Goal: Task Accomplishment & Management: Manage account settings

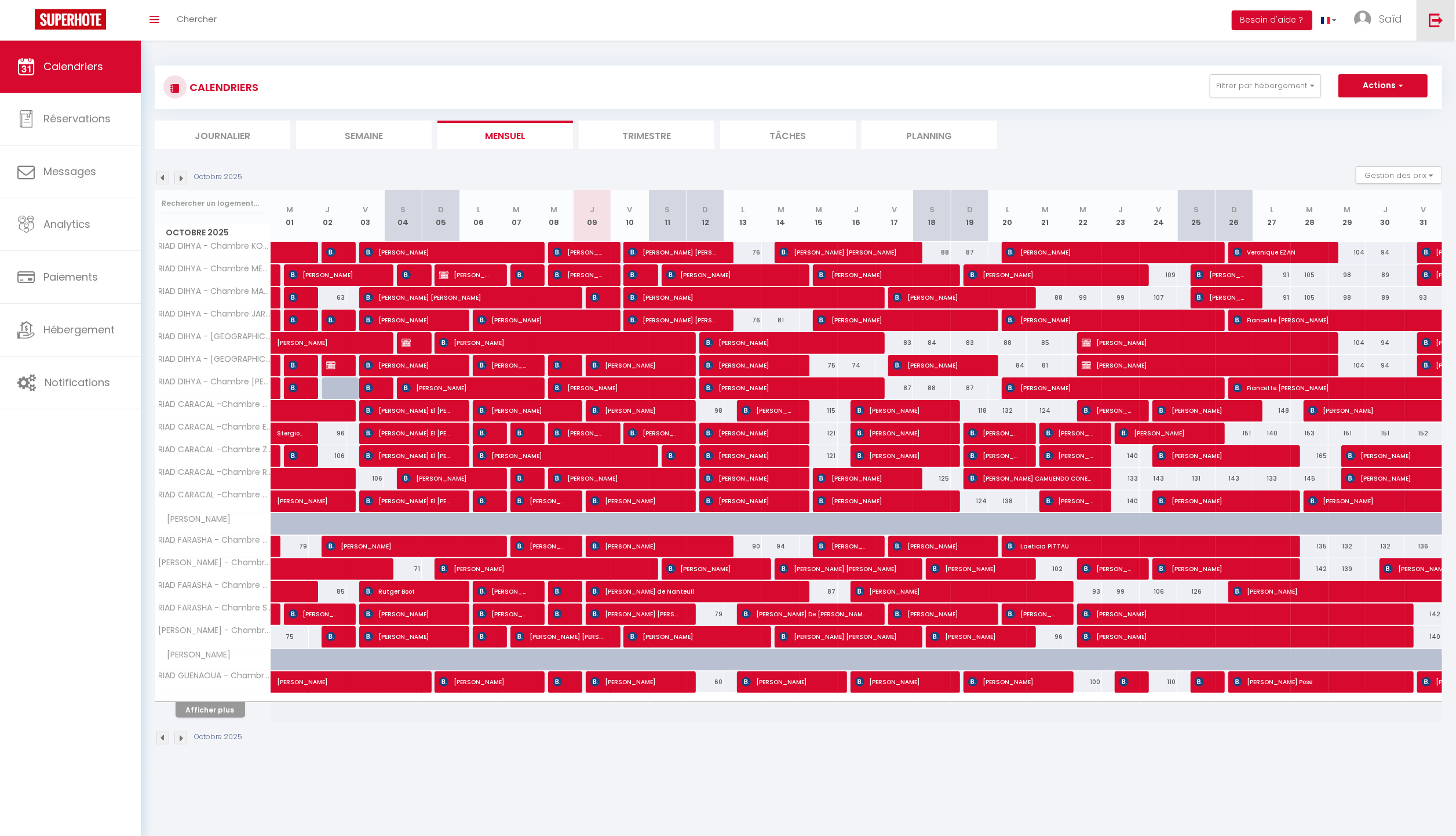
click at [1433, 19] on img at bounding box center [1436, 20] width 15 height 15
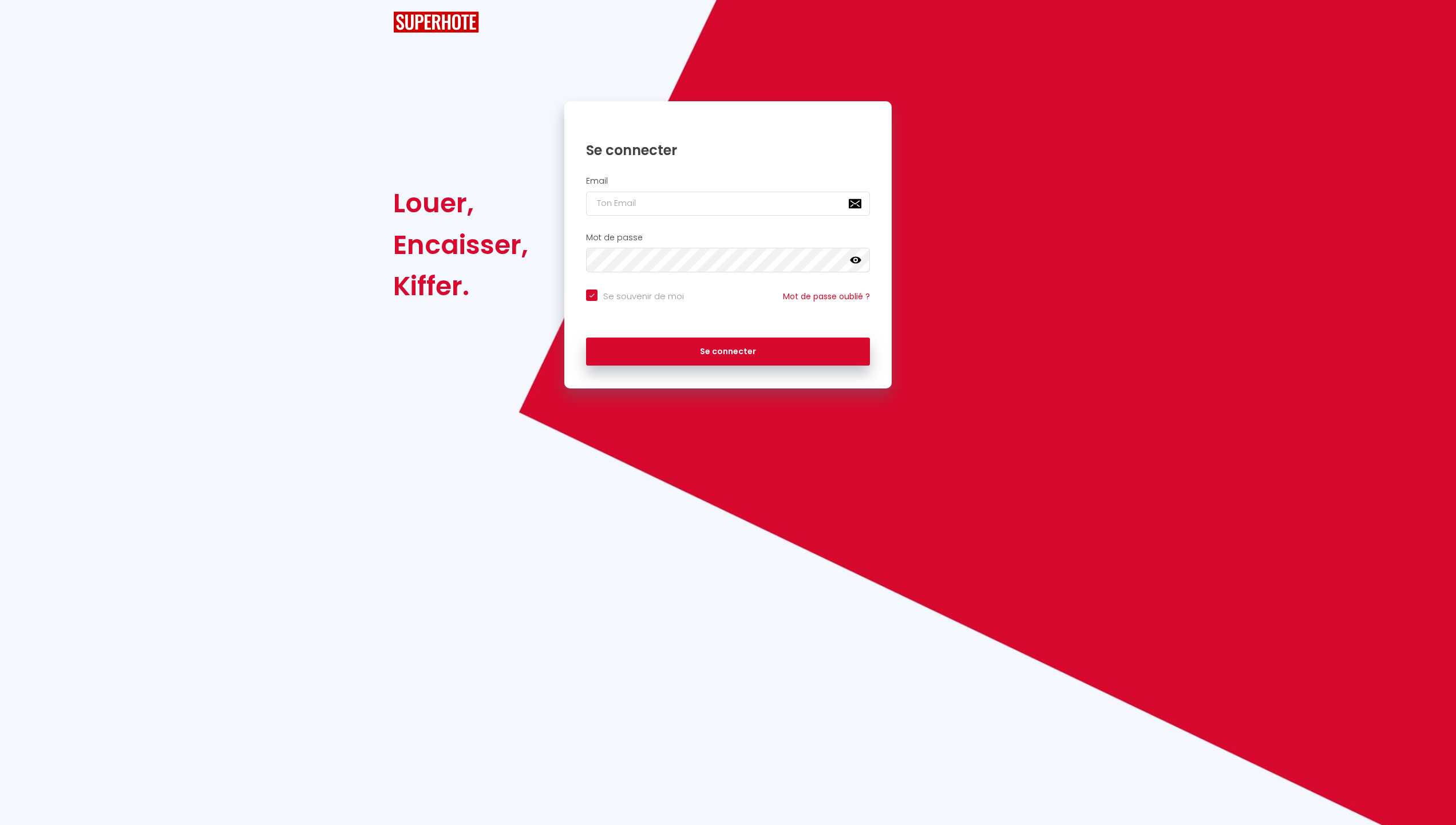
checkbox input "true"
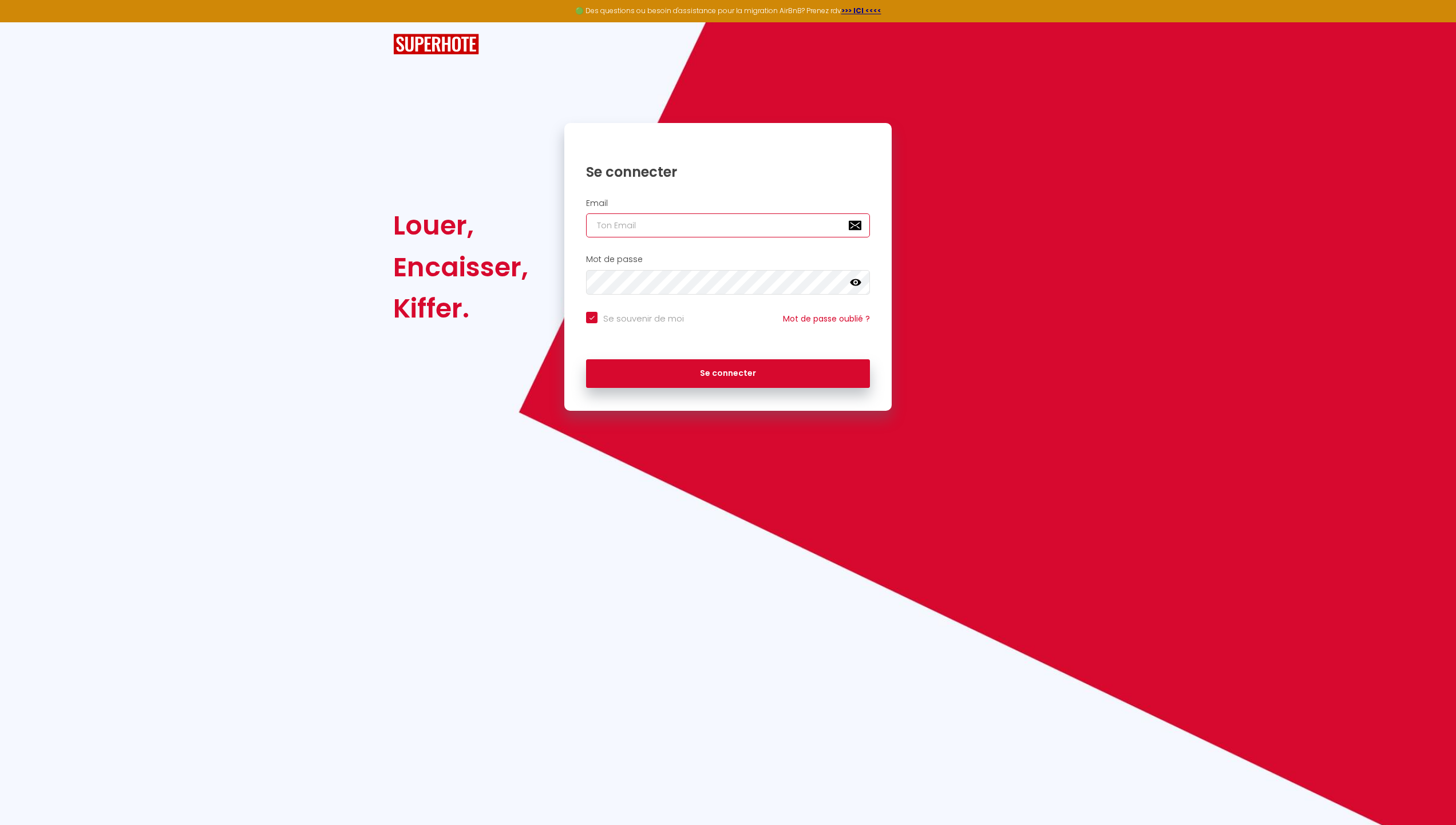
click at [655, 219] on input "email" at bounding box center [728, 225] width 284 height 24
type input "[EMAIL_ADDRESS][DOMAIN_NAME]"
checkbox input "true"
type input "[EMAIL_ADDRESS]"
checkbox input "true"
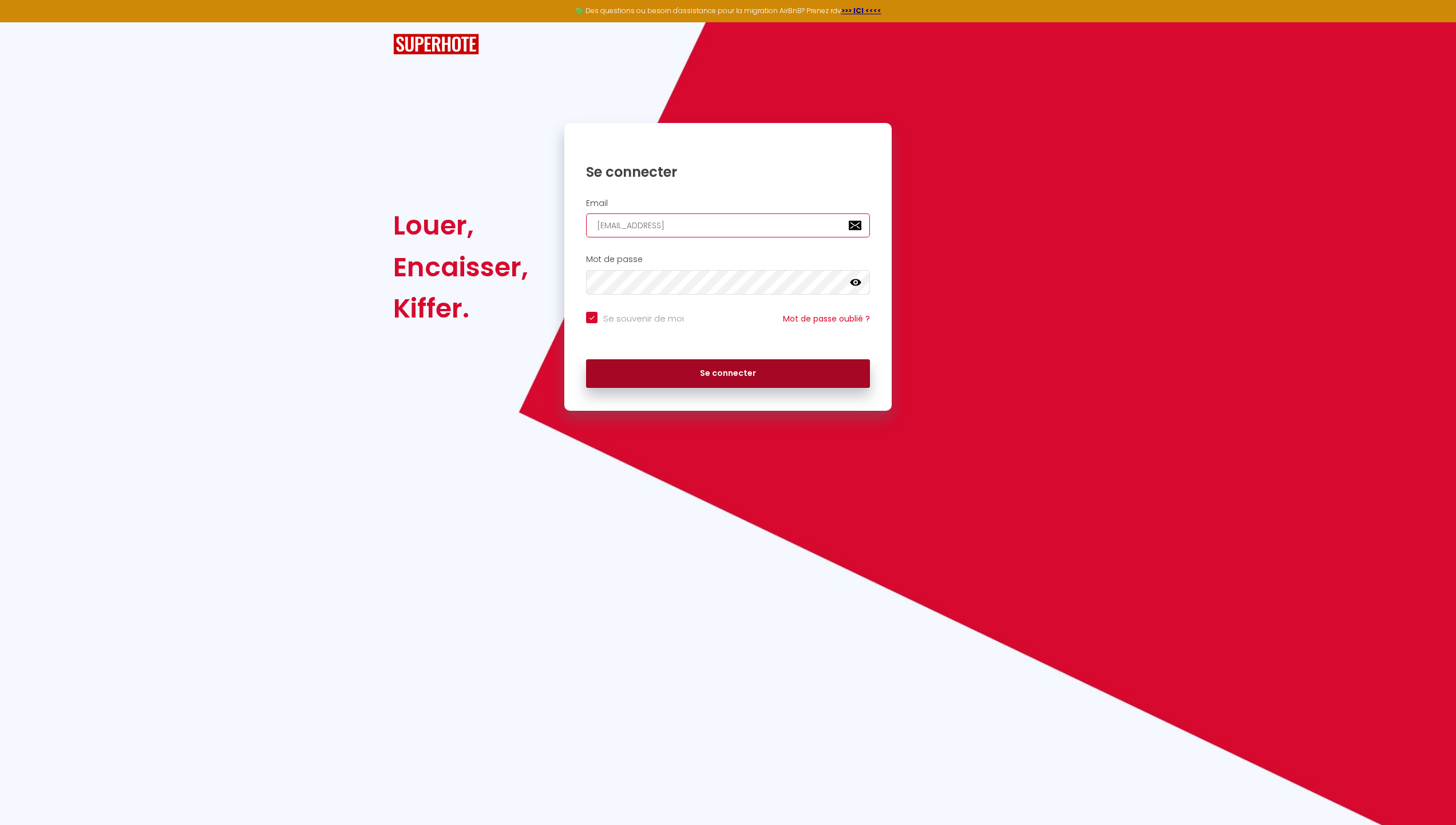
type input "[EMAIL_ADDRESS][DOMAIN_NAME]"
click at [701, 376] on button "Se connecter" at bounding box center [728, 374] width 284 height 29
checkbox input "true"
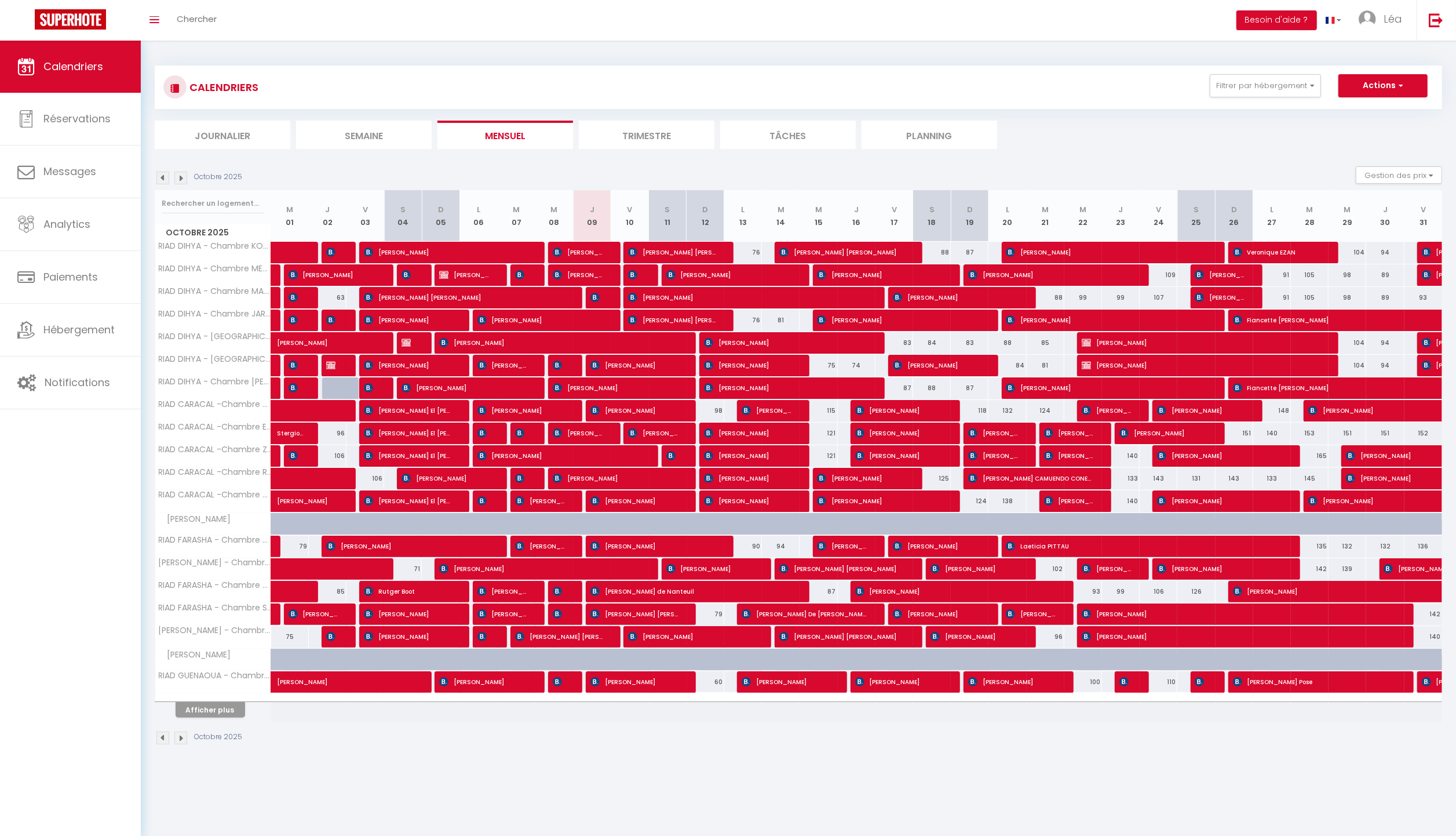
click at [178, 179] on img at bounding box center [181, 178] width 13 height 13
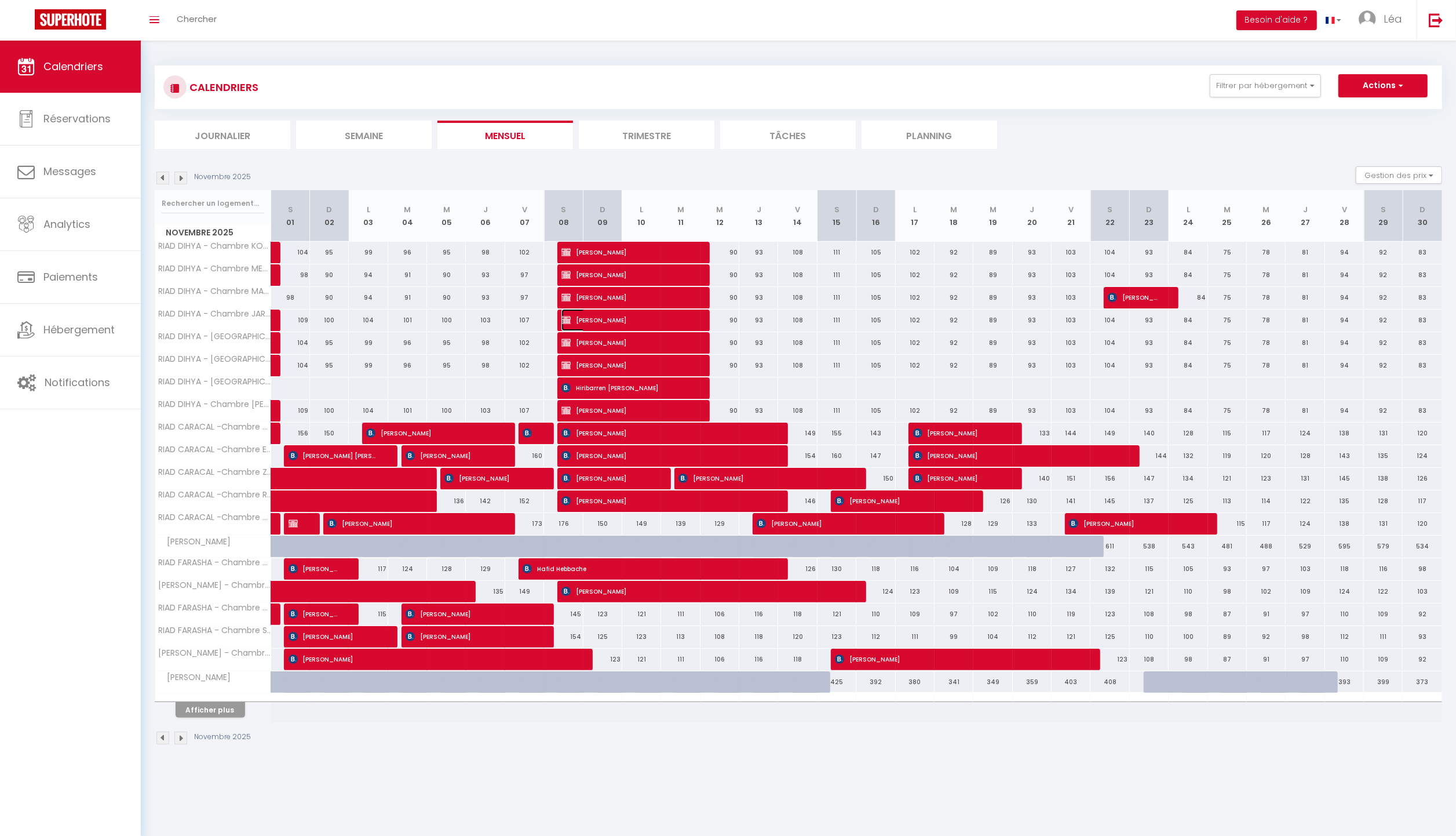
click at [594, 321] on span "[PERSON_NAME]" at bounding box center [626, 320] width 130 height 22
select select "KO"
select select "0"
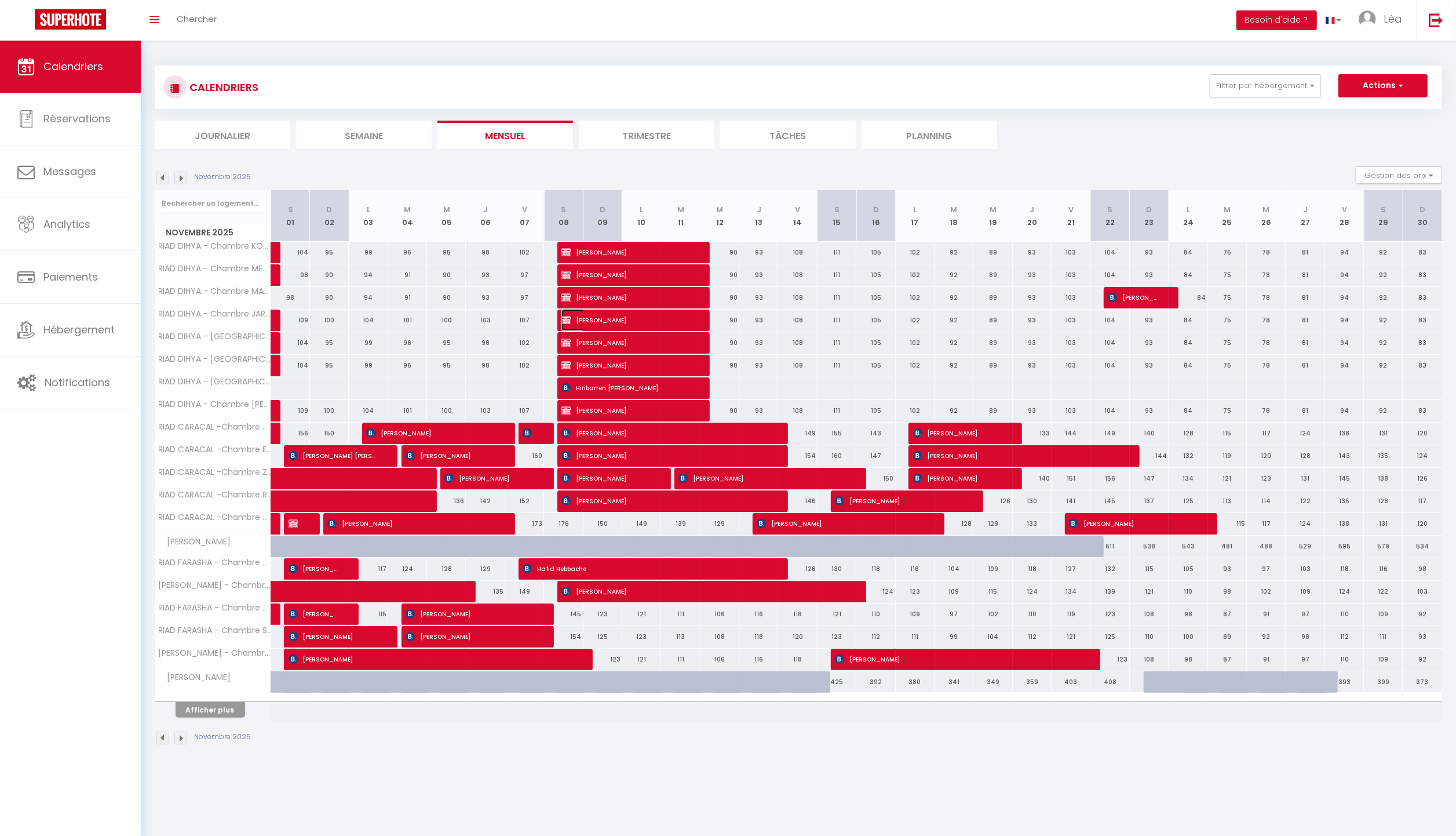
select select "1"
select select
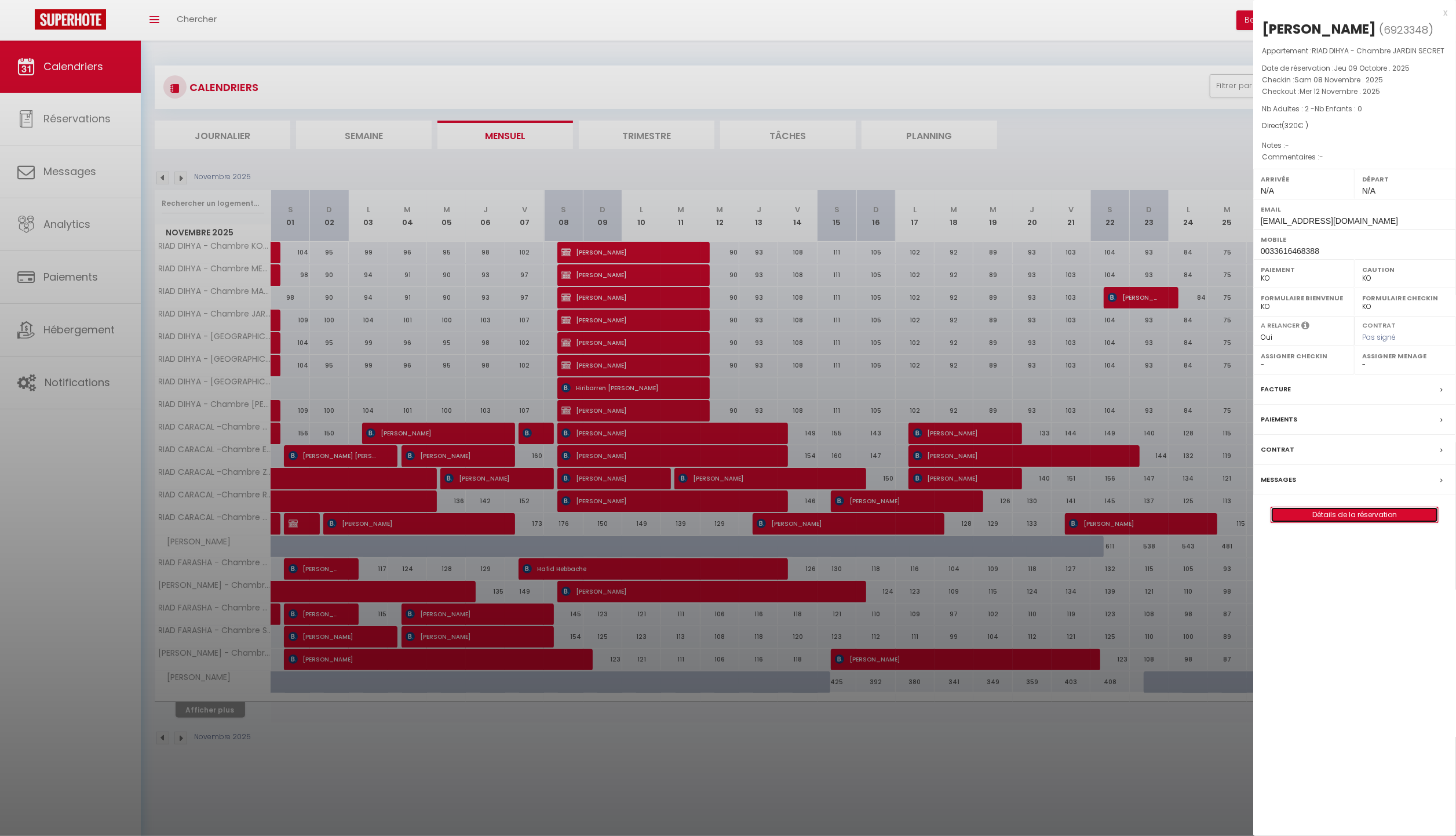
click at [1327, 518] on link "Détails de la réservation" at bounding box center [1354, 515] width 167 height 15
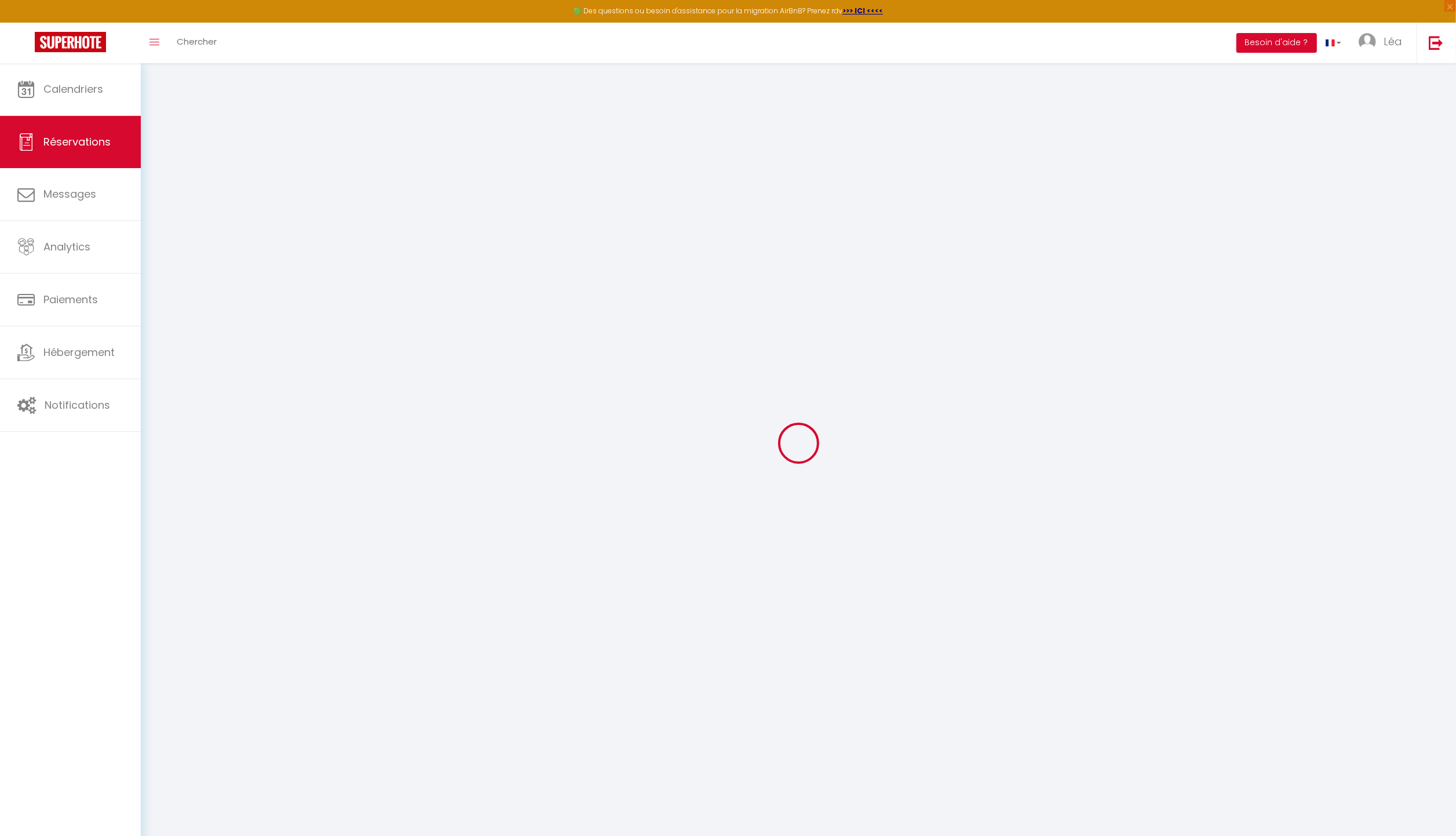
type input "[PERSON_NAME]"
type input "Mignoni"
type input "[EMAIL_ADDRESS][DOMAIN_NAME]"
type input "0033616468388"
select select "FR"
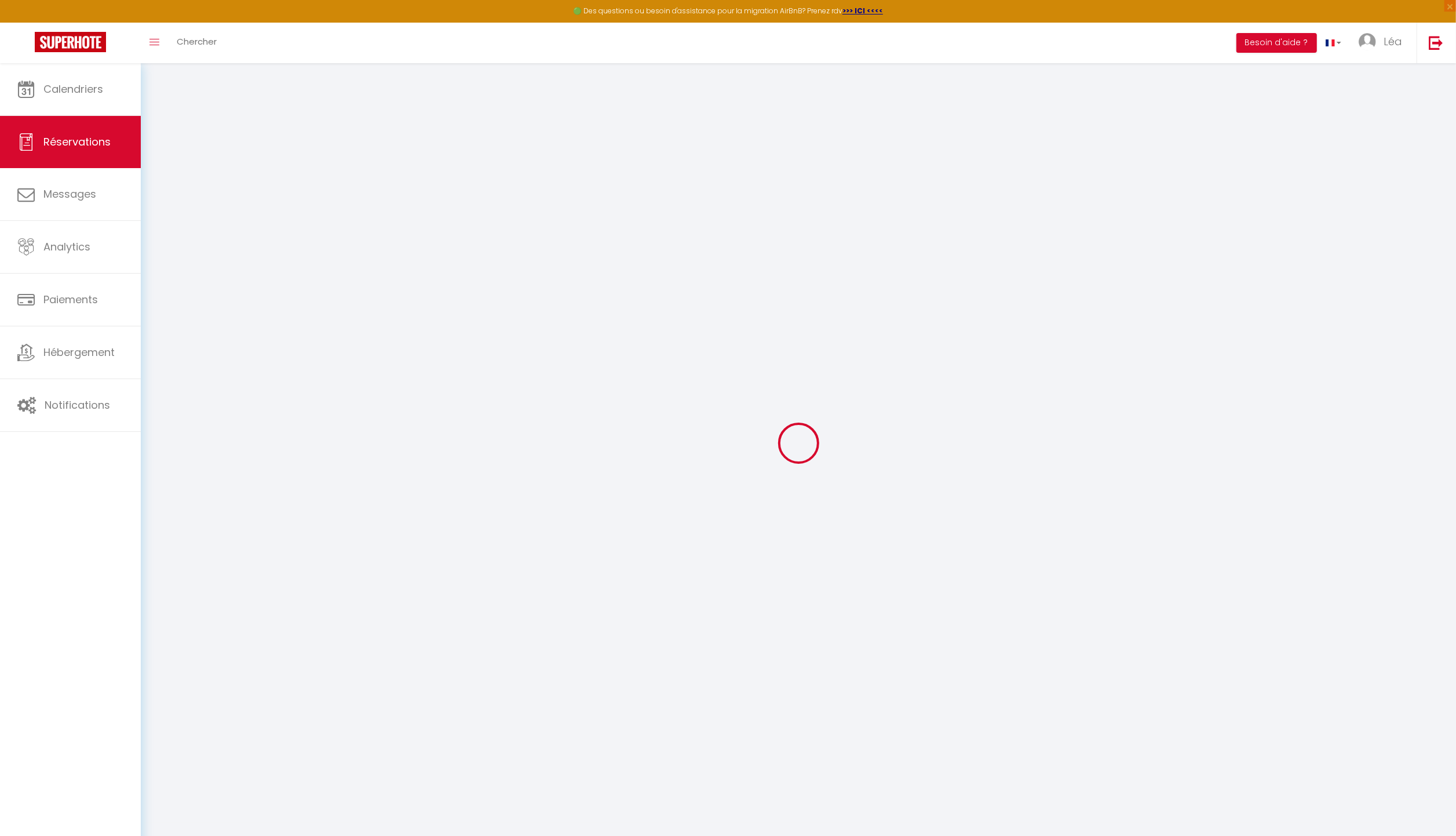
select select "60961"
select select "1"
type input "Sam 08 Novembre 2025"
select select
type input "Mer 12 Novembre 2025"
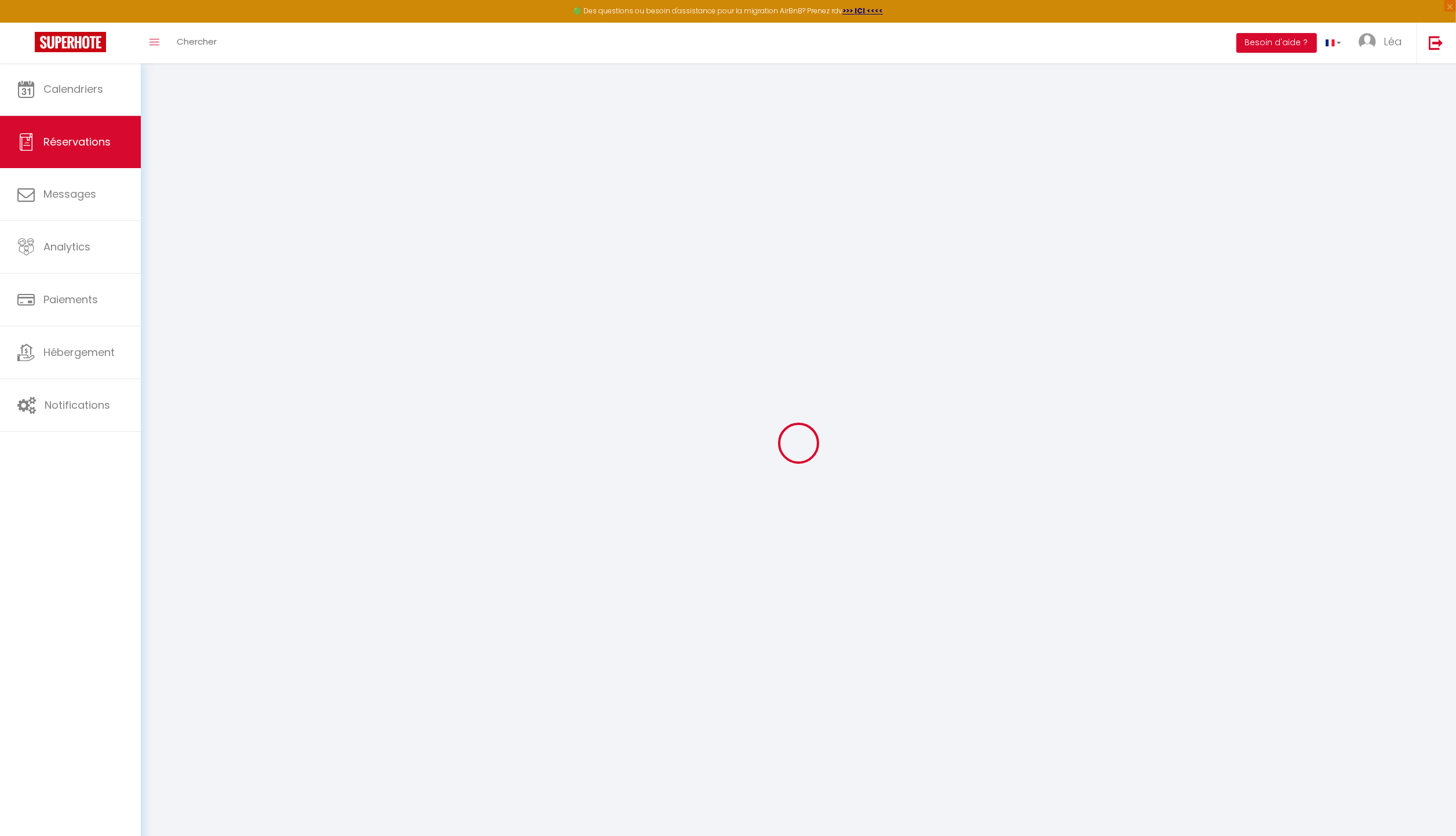
select select
type input "2"
select select "10"
select select
type input "300"
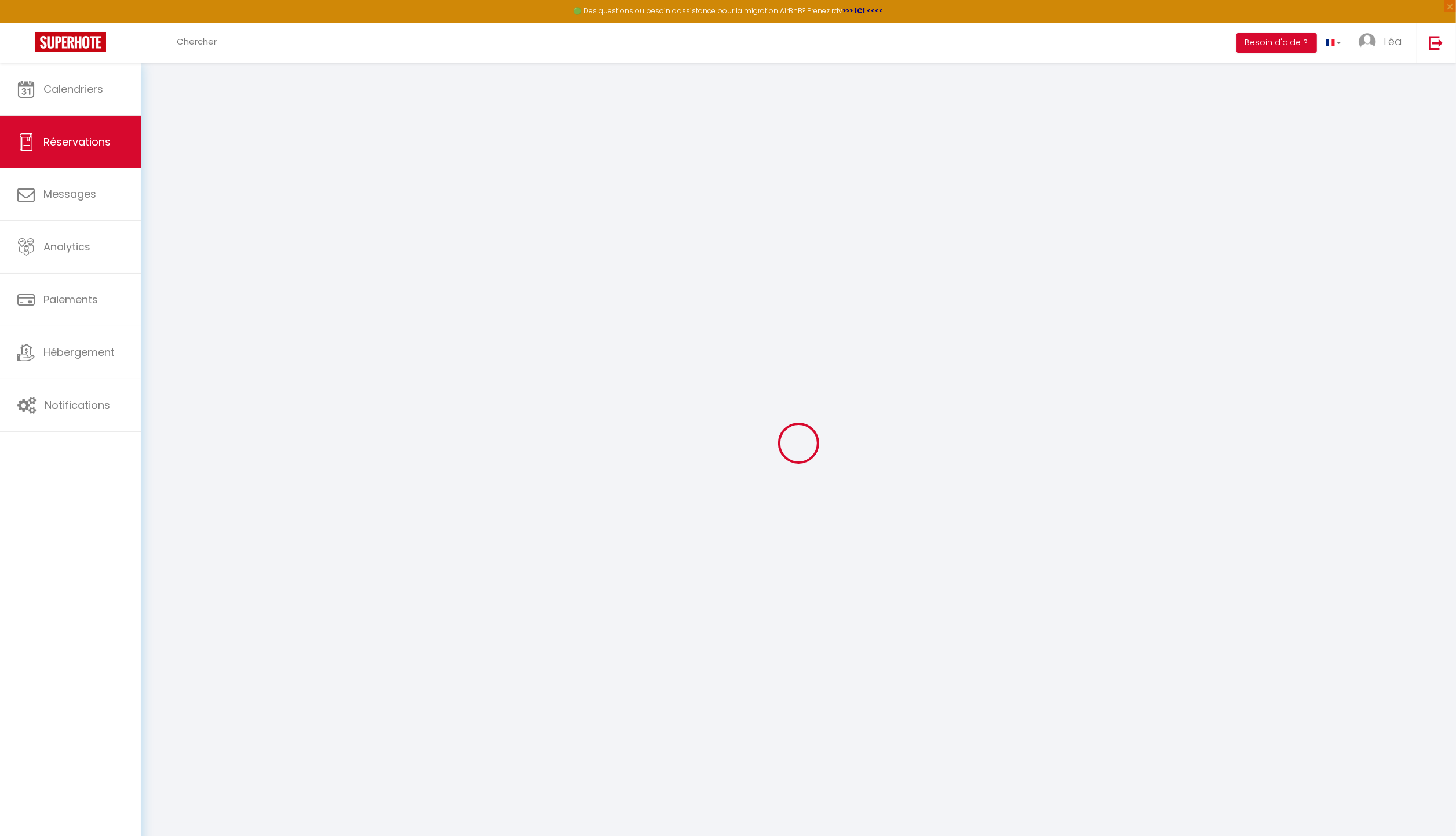
checkbox input "false"
type input "320"
type input "0"
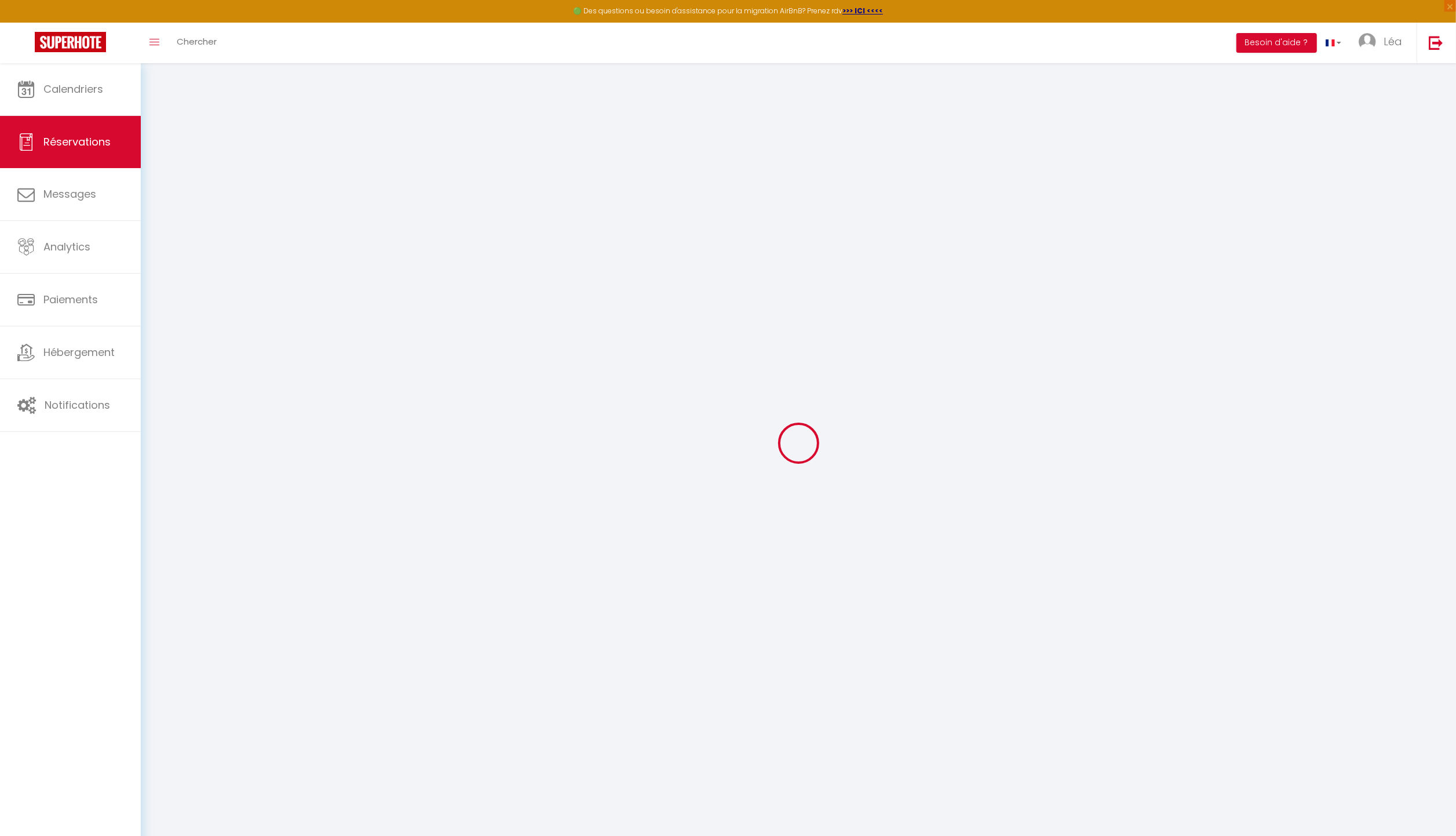
select select
select select "14"
checkbox input "false"
select select
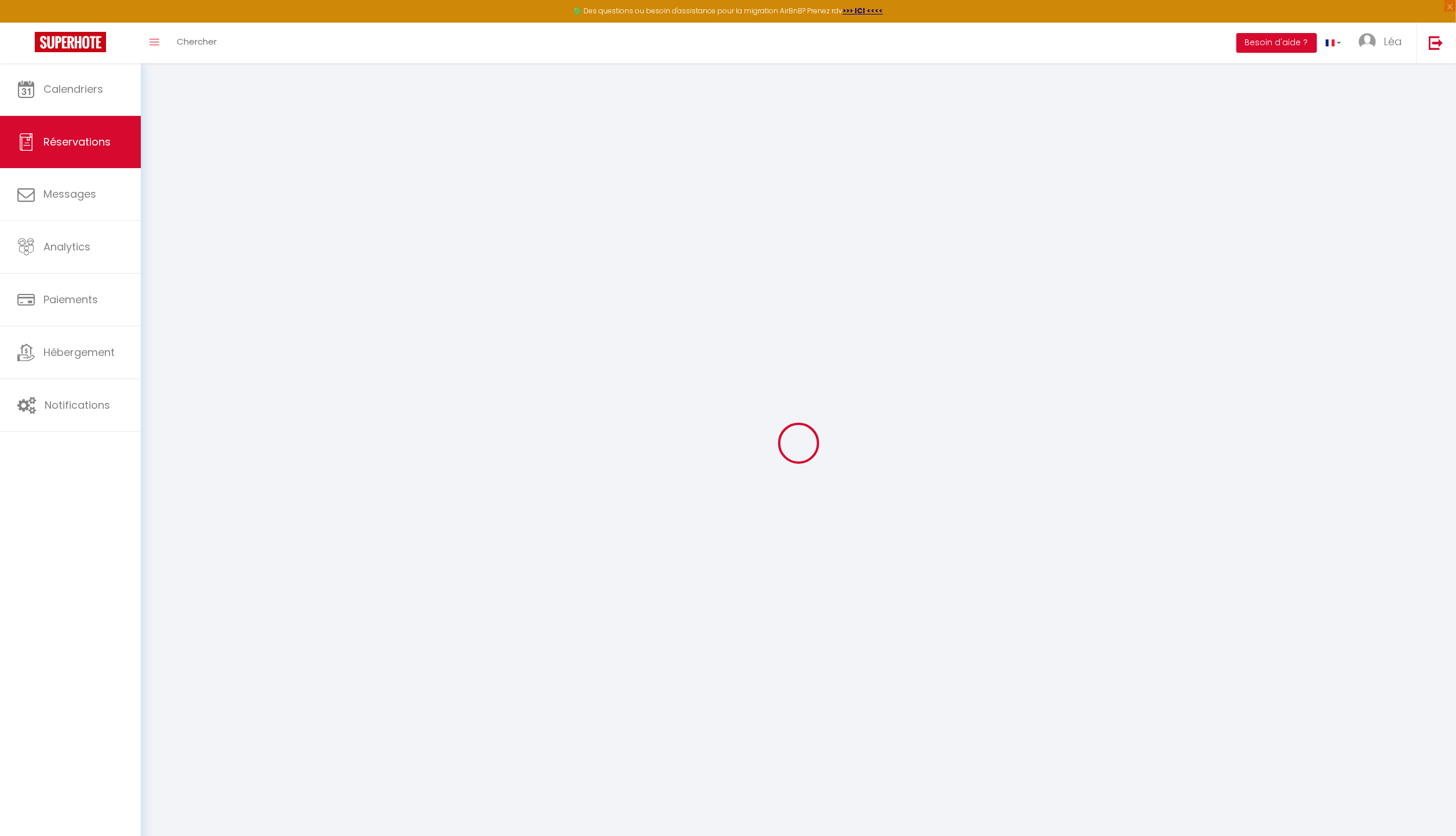
select select
checkbox input "false"
select select
checkbox input "false"
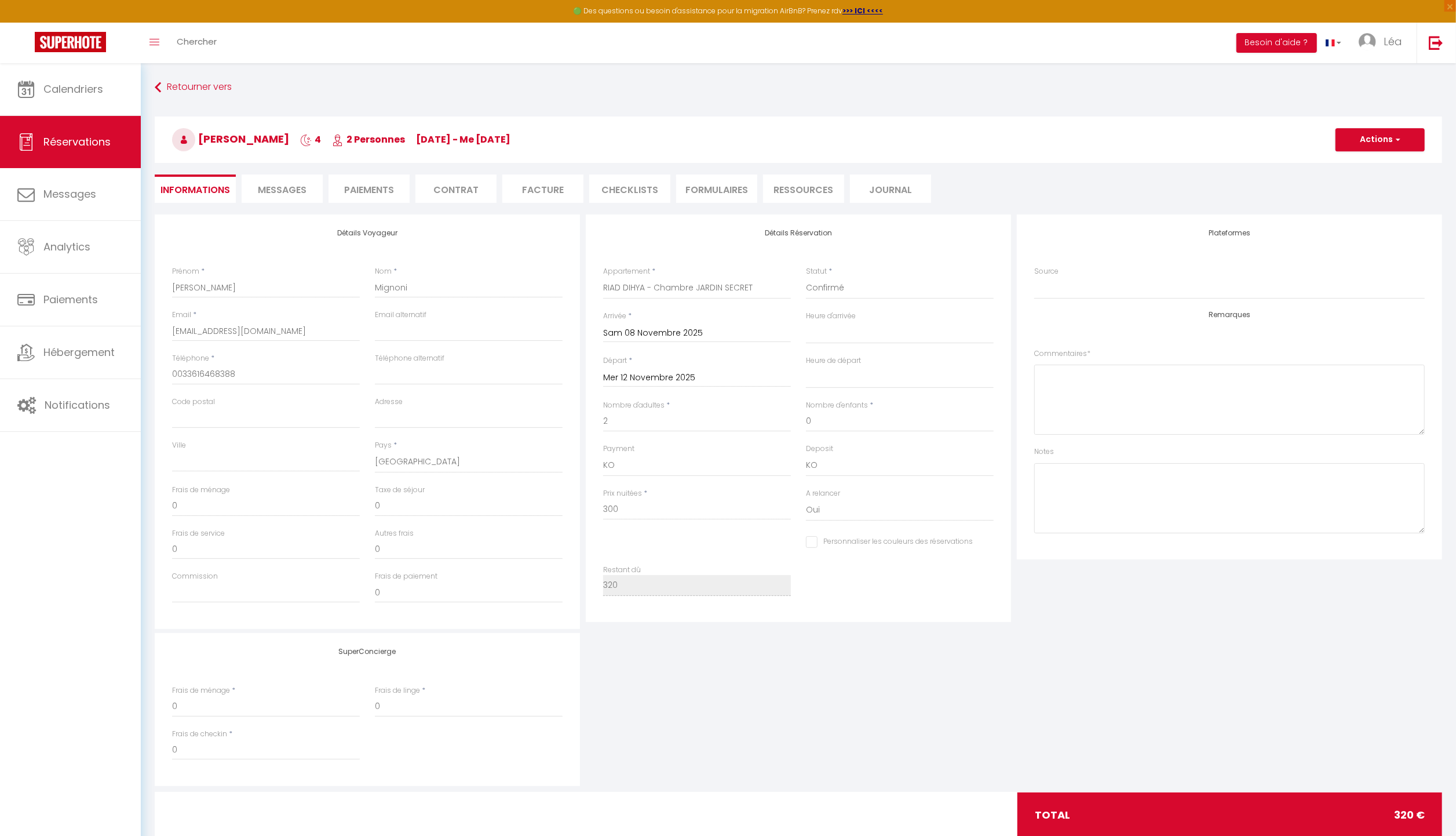
type input "20"
select select
checkbox input "false"
select select
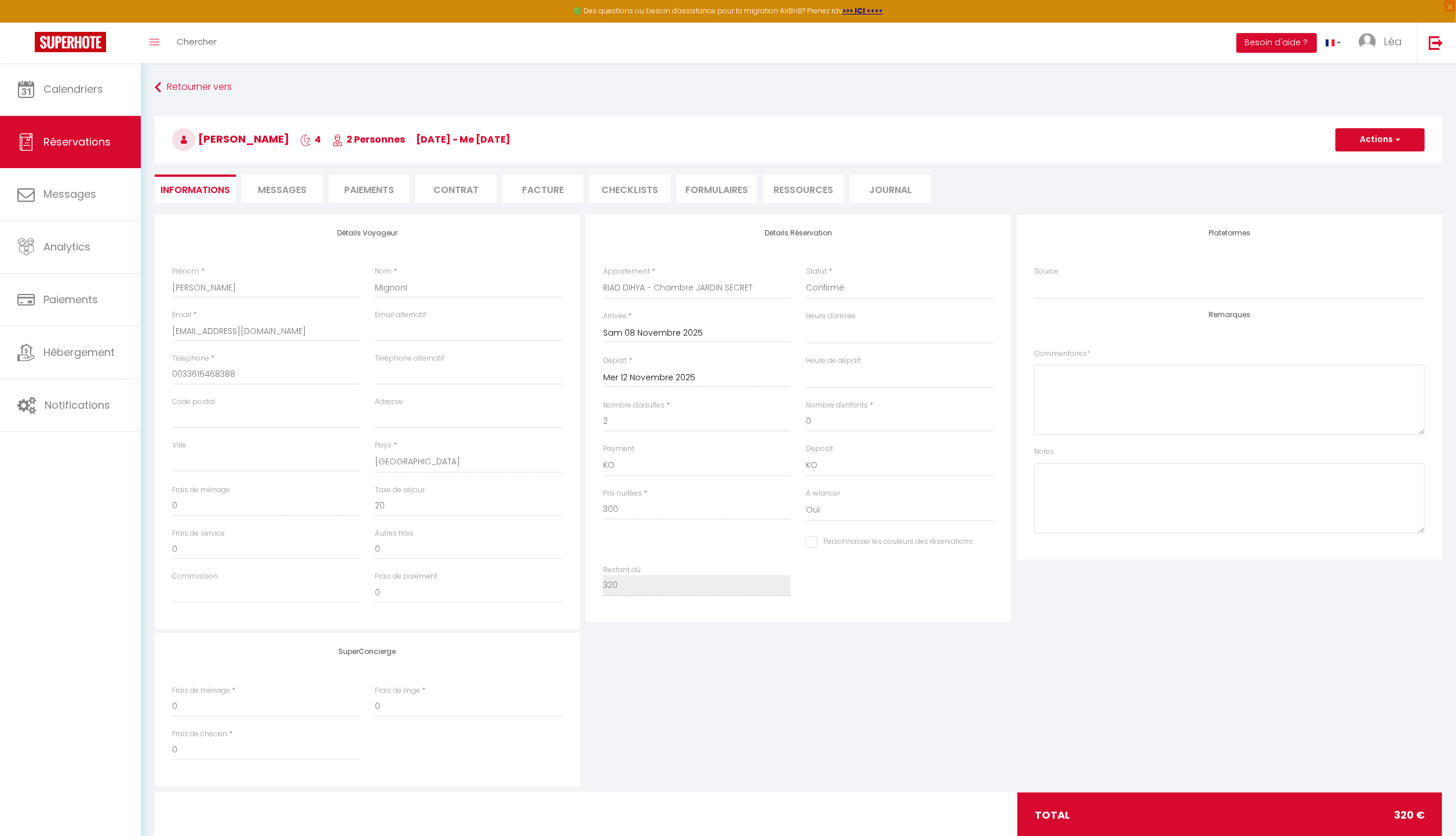
select select
click at [858, 288] on select "Confirmé Non Confirmé [PERSON_NAME] par le voyageur No Show Request" at bounding box center [900, 288] width 188 height 22
select select "1"
click at [806, 277] on select "Confirmé Non Confirmé [PERSON_NAME] par le voyageur No Show Request" at bounding box center [900, 288] width 188 height 22
select select
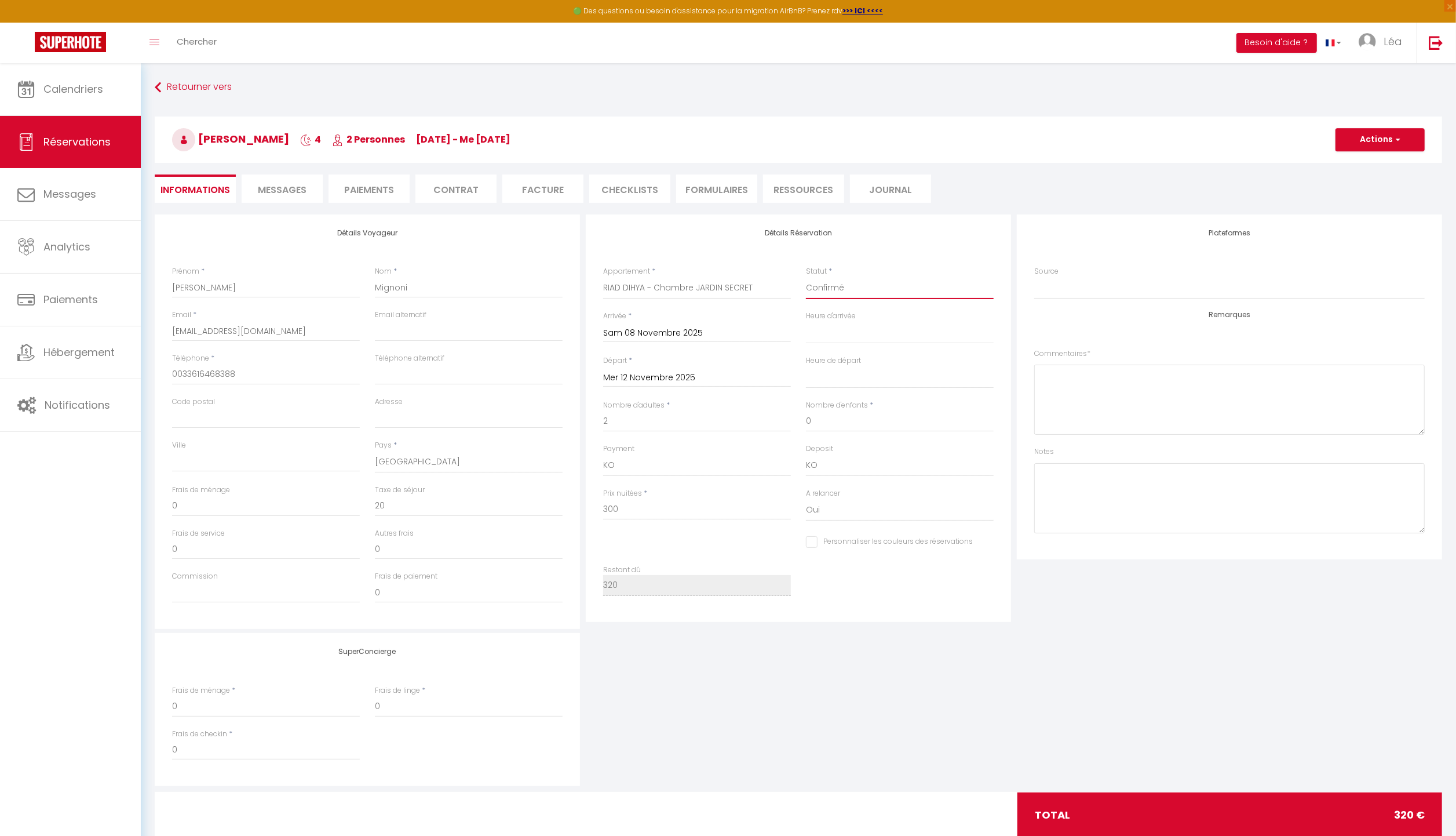
select select
checkbox input "false"
click at [1382, 135] on button "Actions" at bounding box center [1380, 140] width 90 height 24
click at [1370, 163] on link "Enregistrer" at bounding box center [1369, 165] width 91 height 15
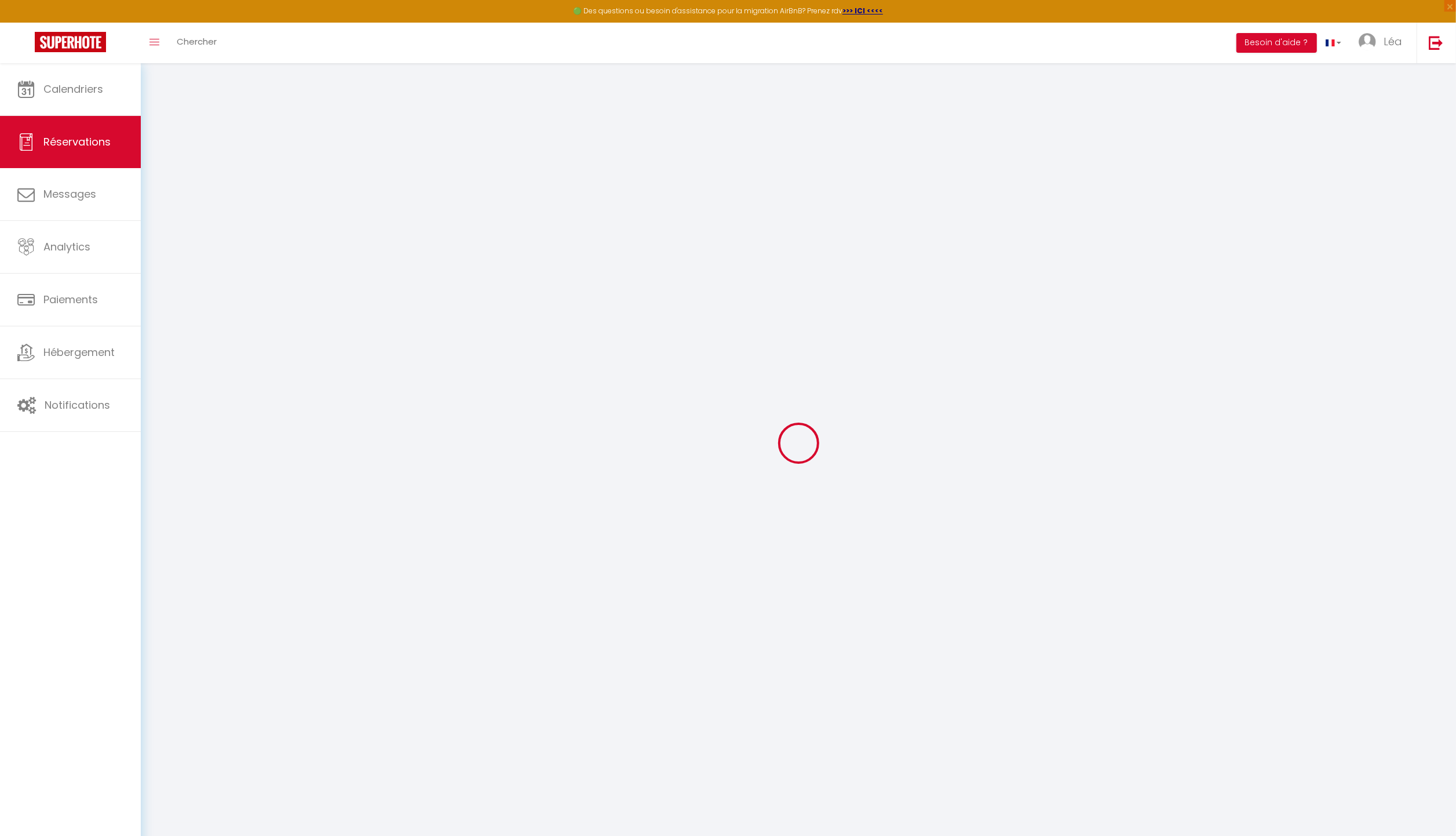
select select "not_cancelled"
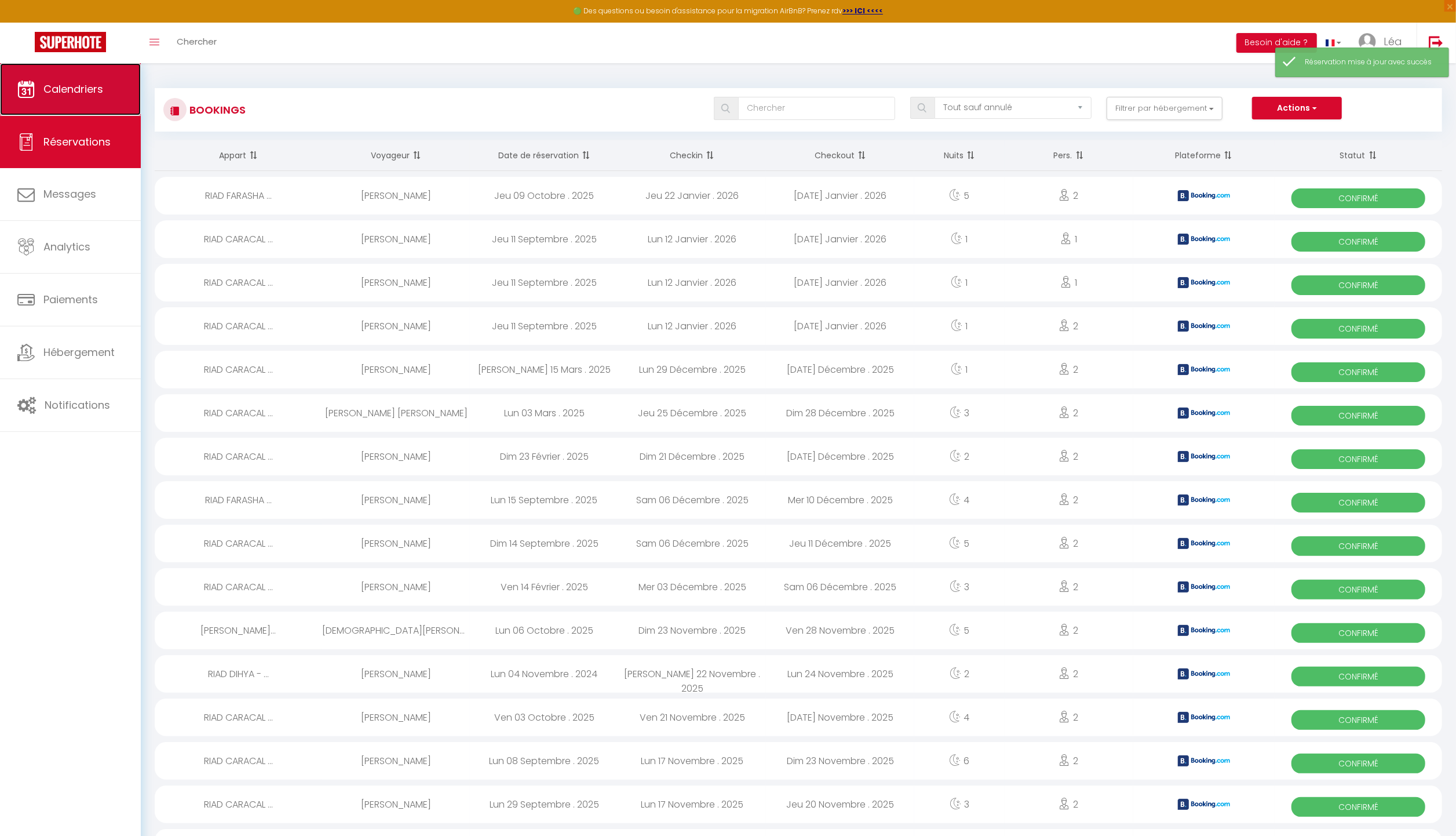
click at [73, 112] on link "Calendriers" at bounding box center [70, 89] width 141 height 52
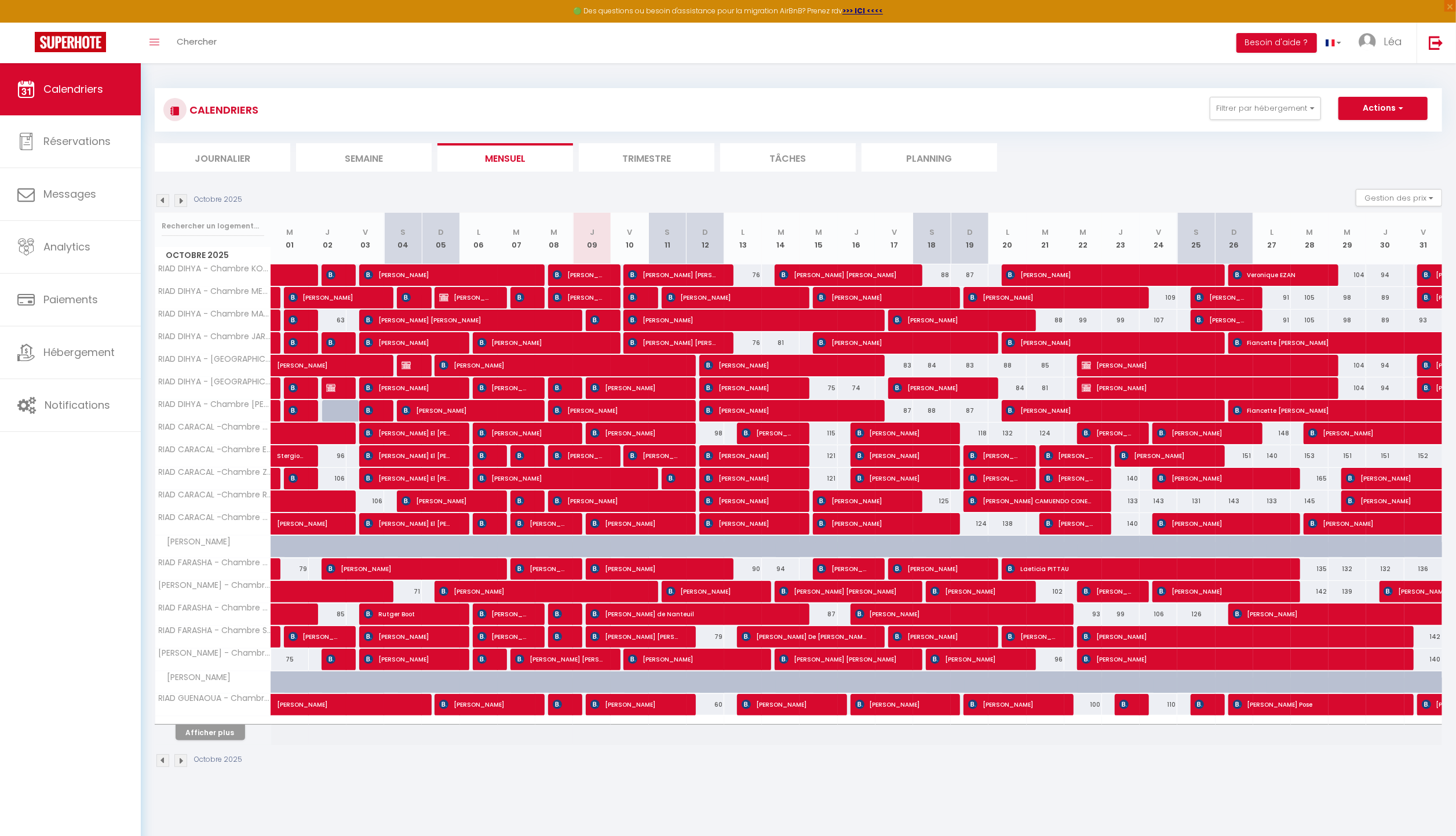
click at [185, 204] on img at bounding box center [181, 201] width 13 height 13
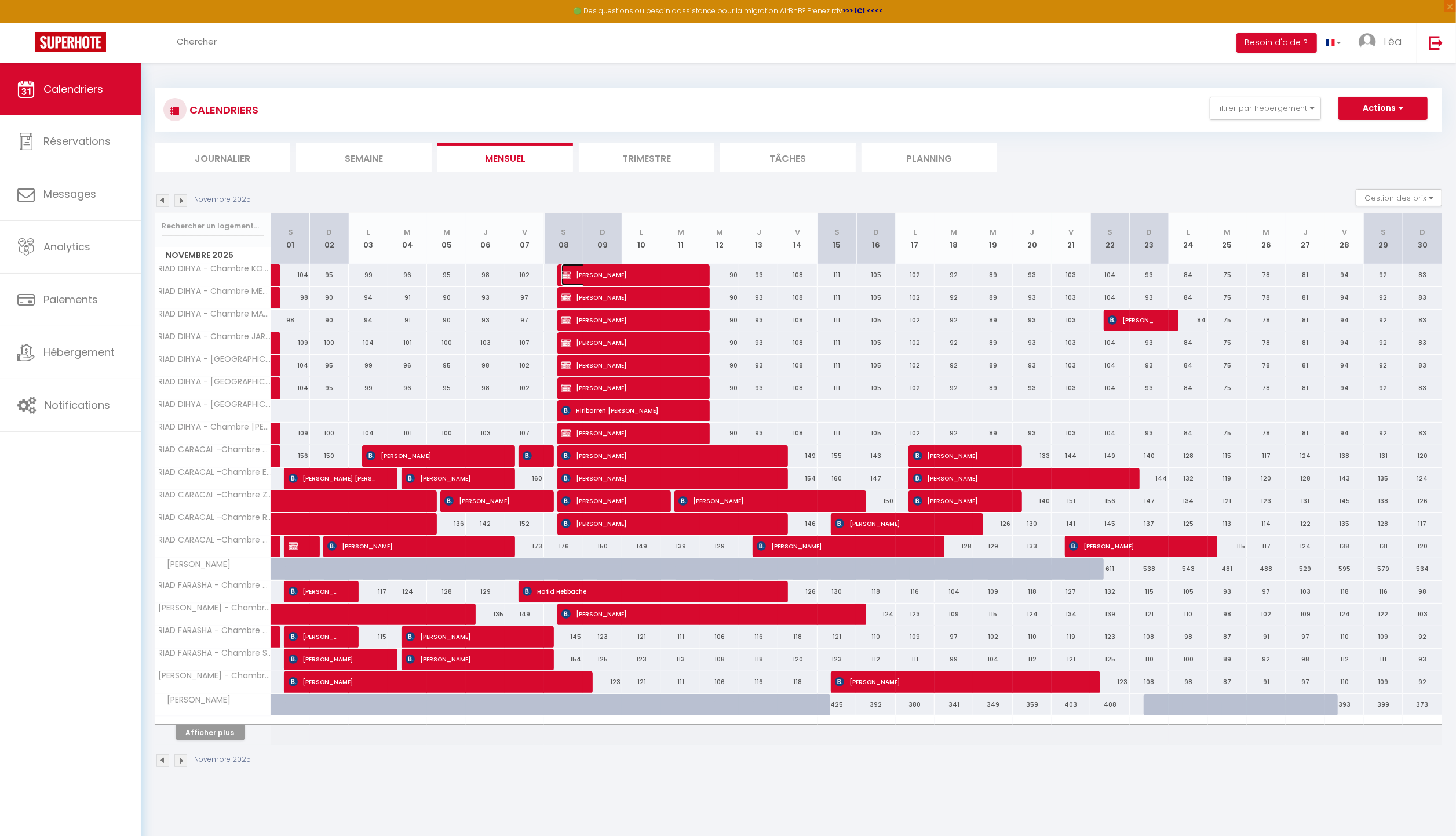
click at [619, 274] on span "[PERSON_NAME]" at bounding box center [626, 274] width 130 height 22
select select "OK"
select select "KO"
select select "0"
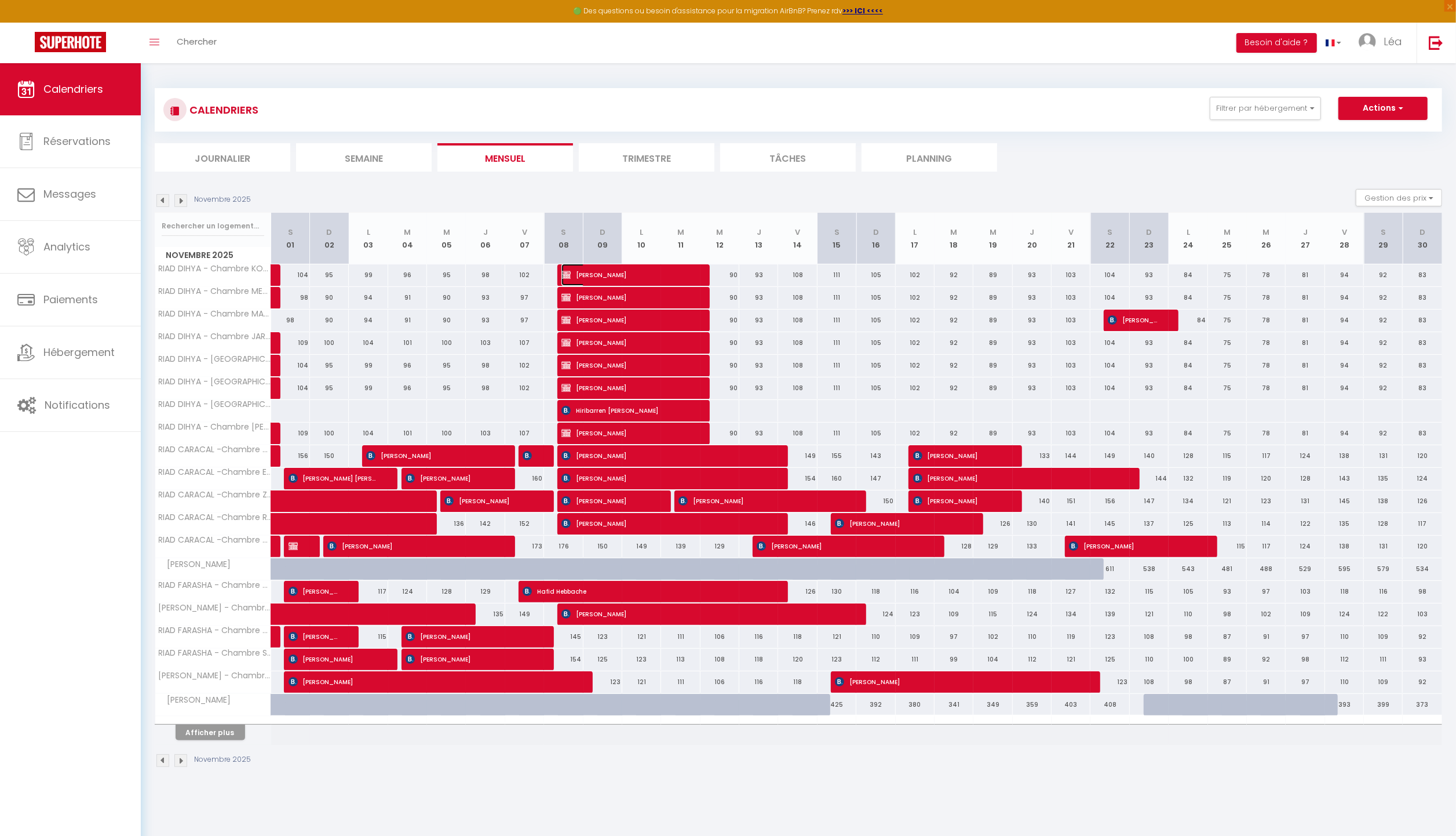
select select "1"
select select
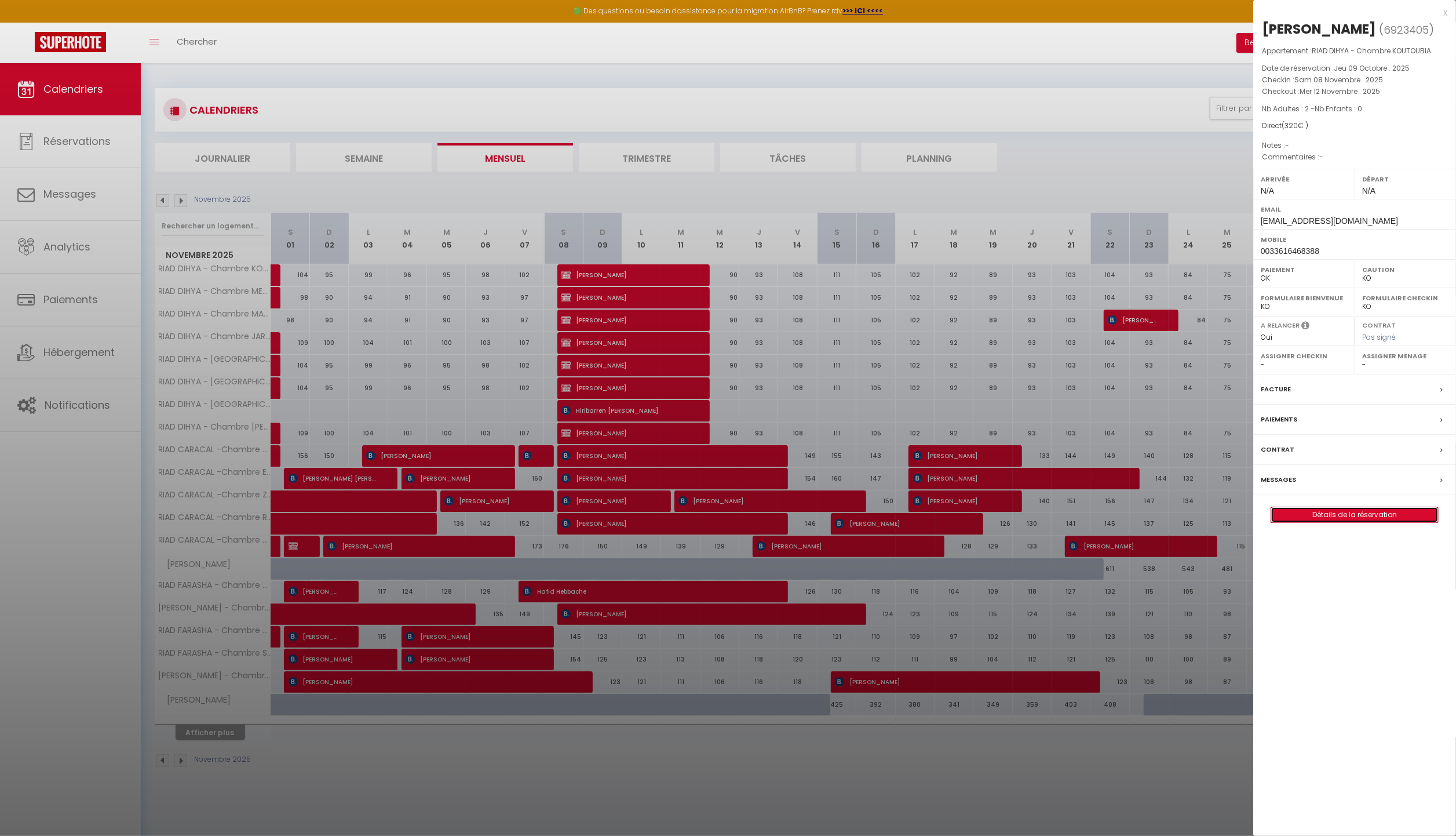
click at [1337, 516] on link "Détails de la réservation" at bounding box center [1354, 515] width 167 height 15
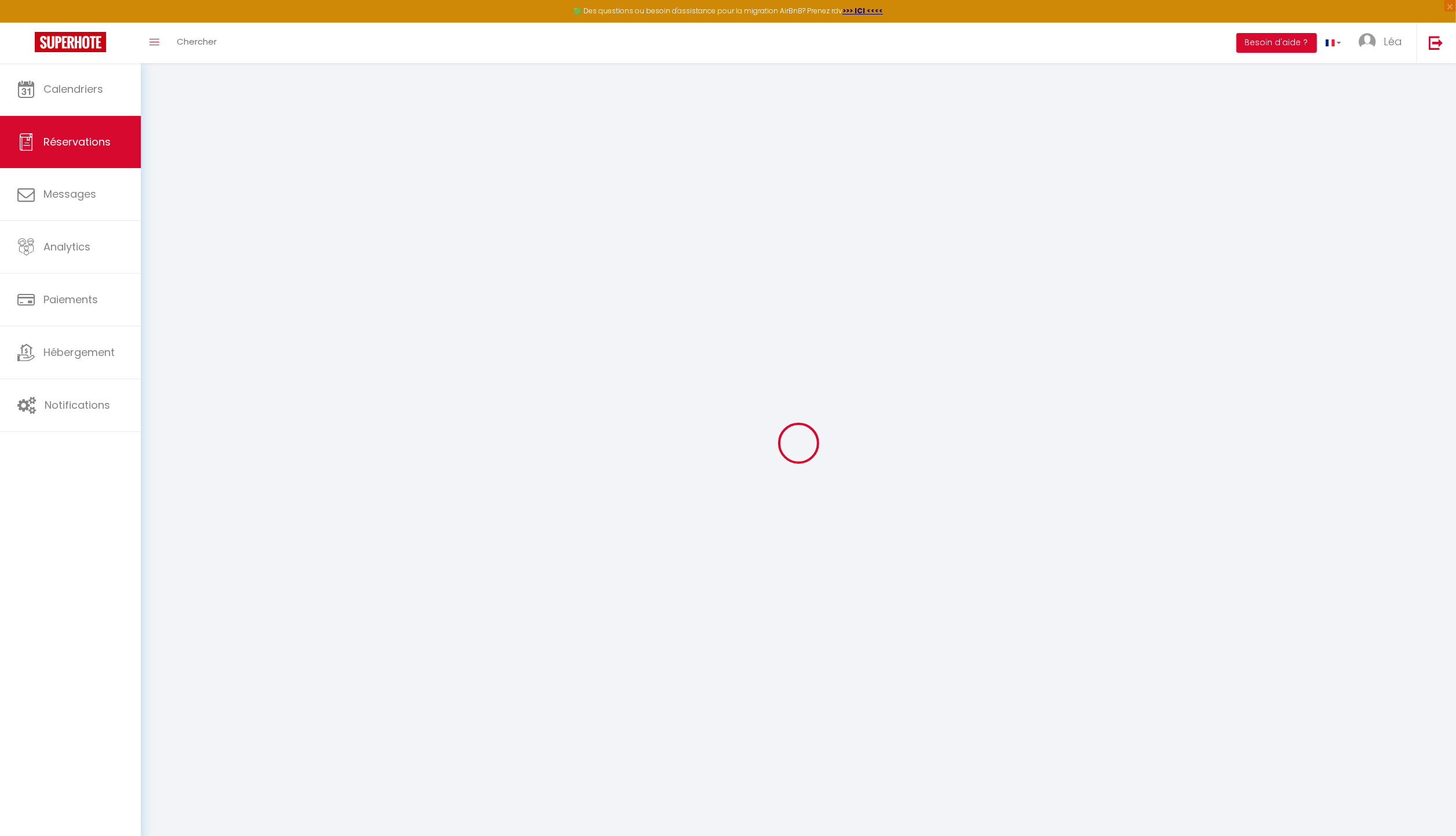
type input "[PERSON_NAME]"
type input "Mignoni"
type input "[EMAIL_ADDRESS][DOMAIN_NAME]"
type input "0033616468388"
select select "FR"
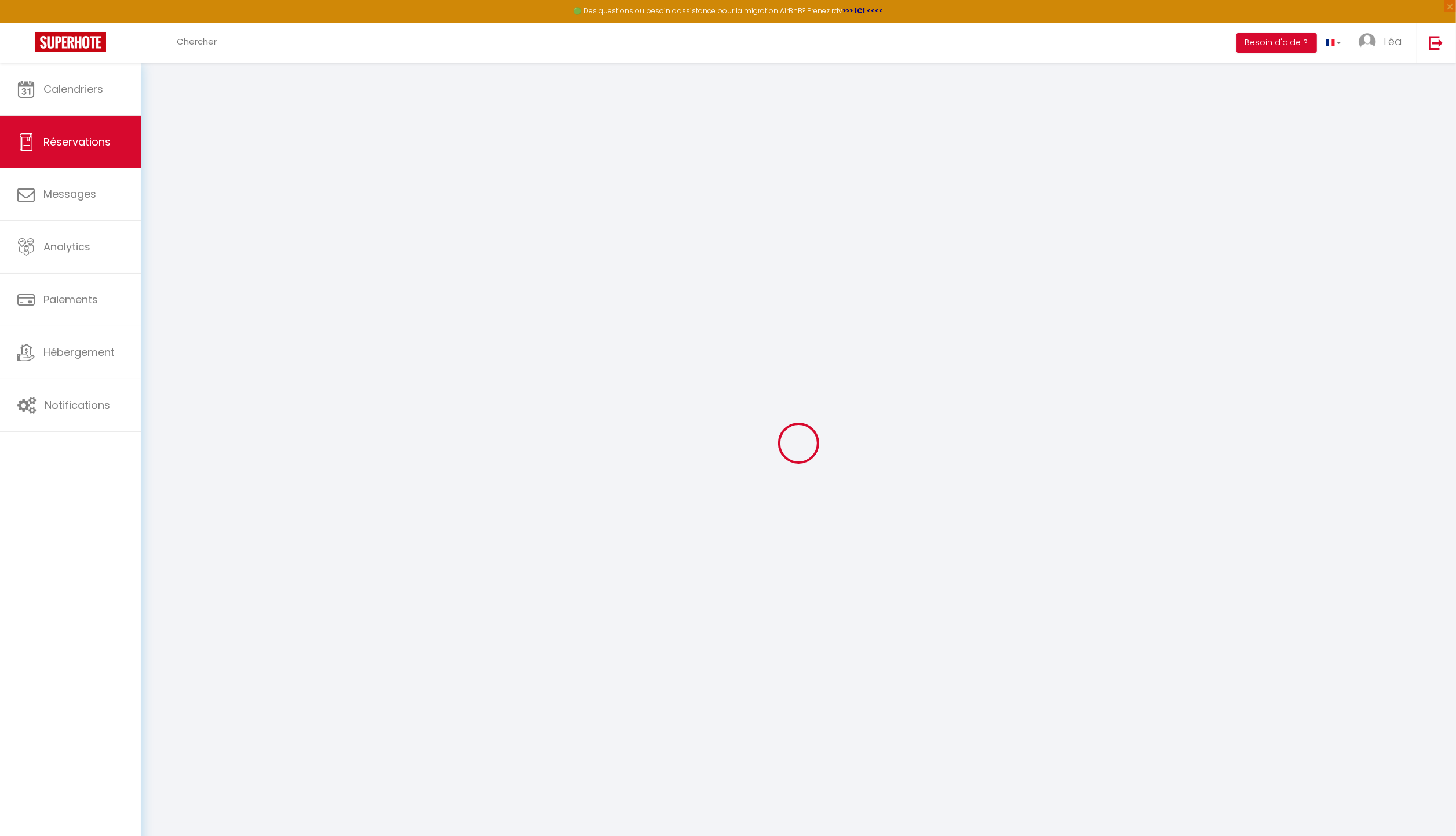
select select "60948"
select select "1"
type input "Sam 08 Novembre 2025"
select select
type input "Mer 12 Novembre 2025"
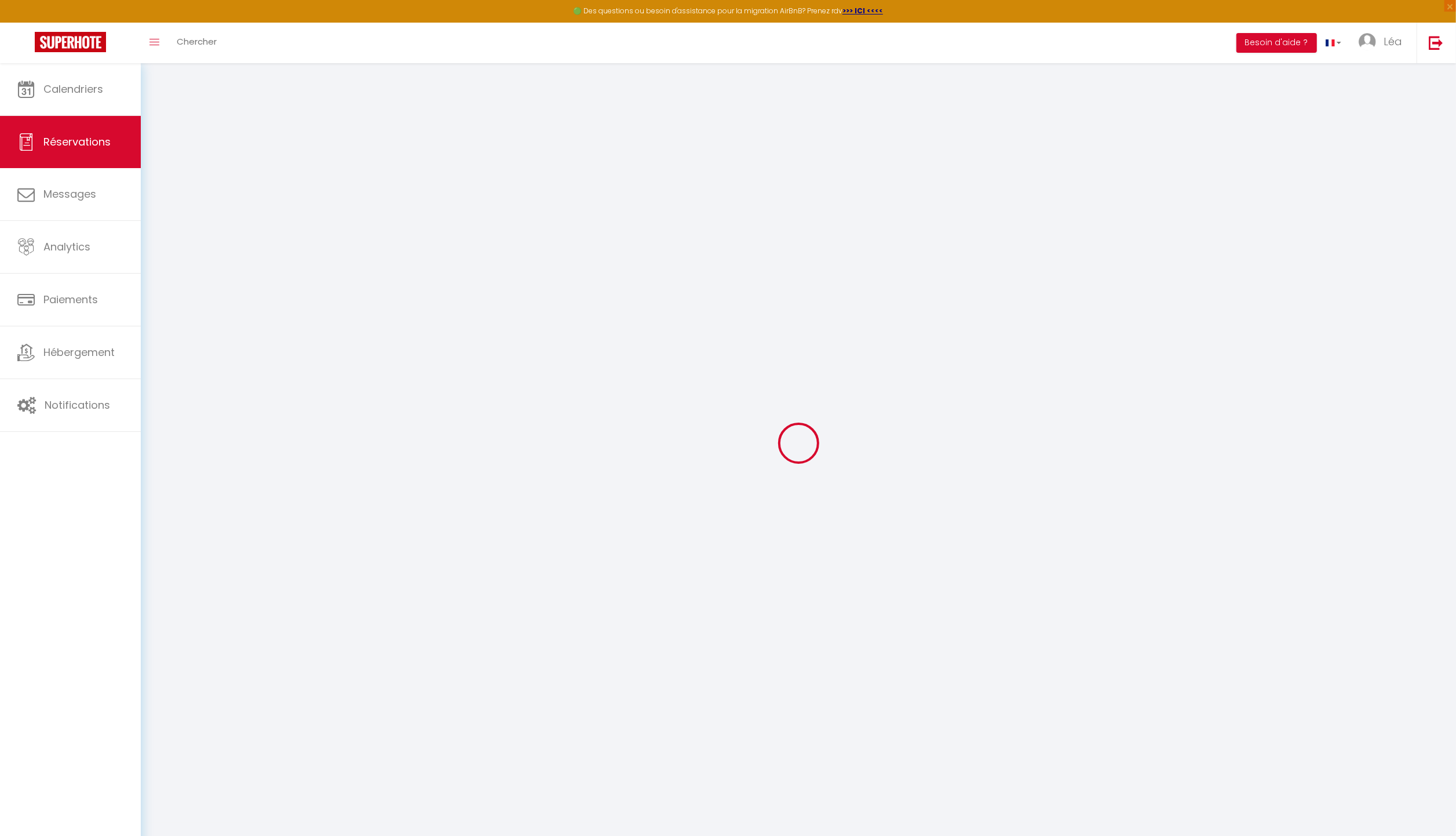
select select
type input "2"
select select "12"
select select
type input "300"
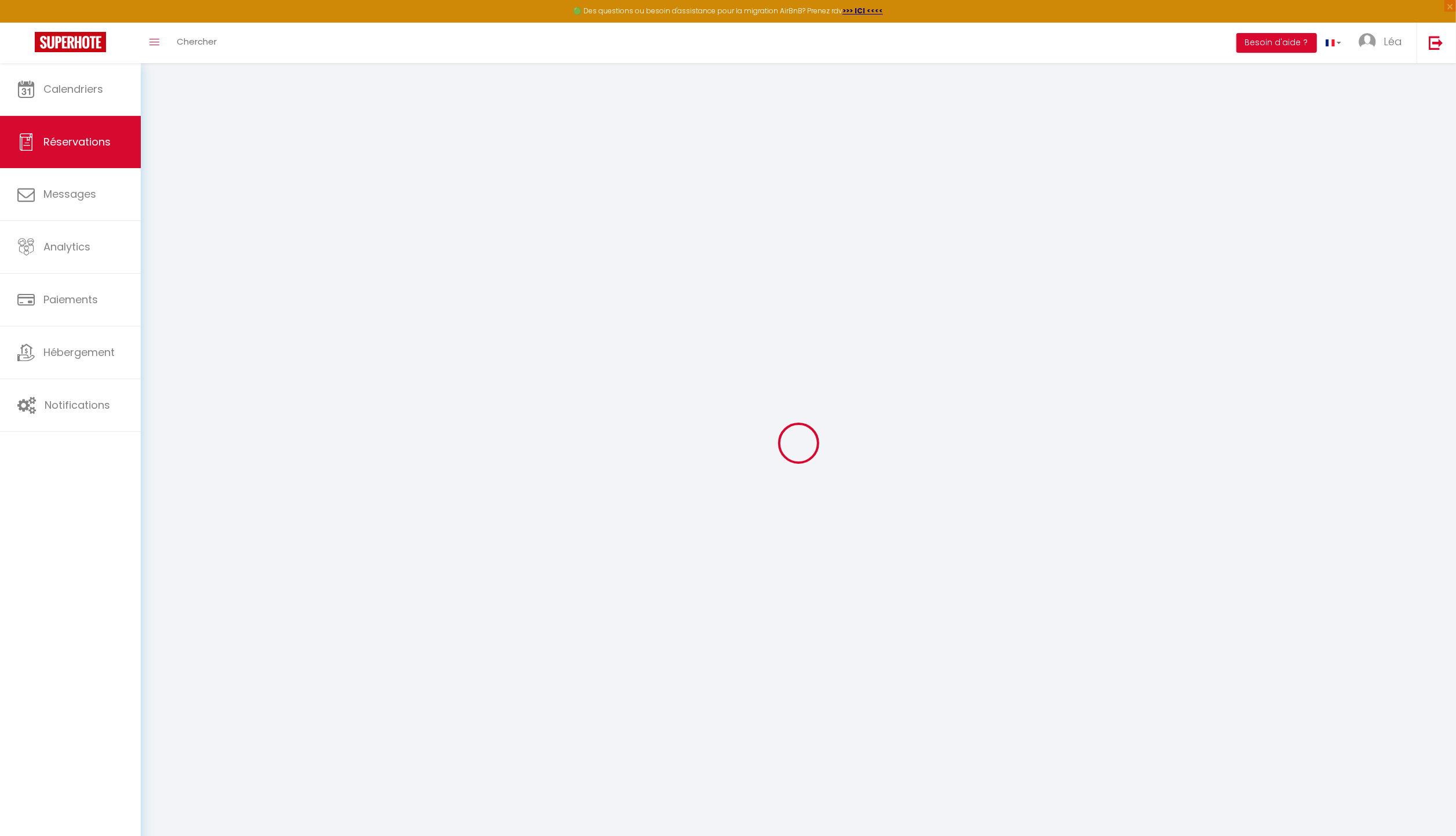
checkbox input "false"
type input "20"
type input "0"
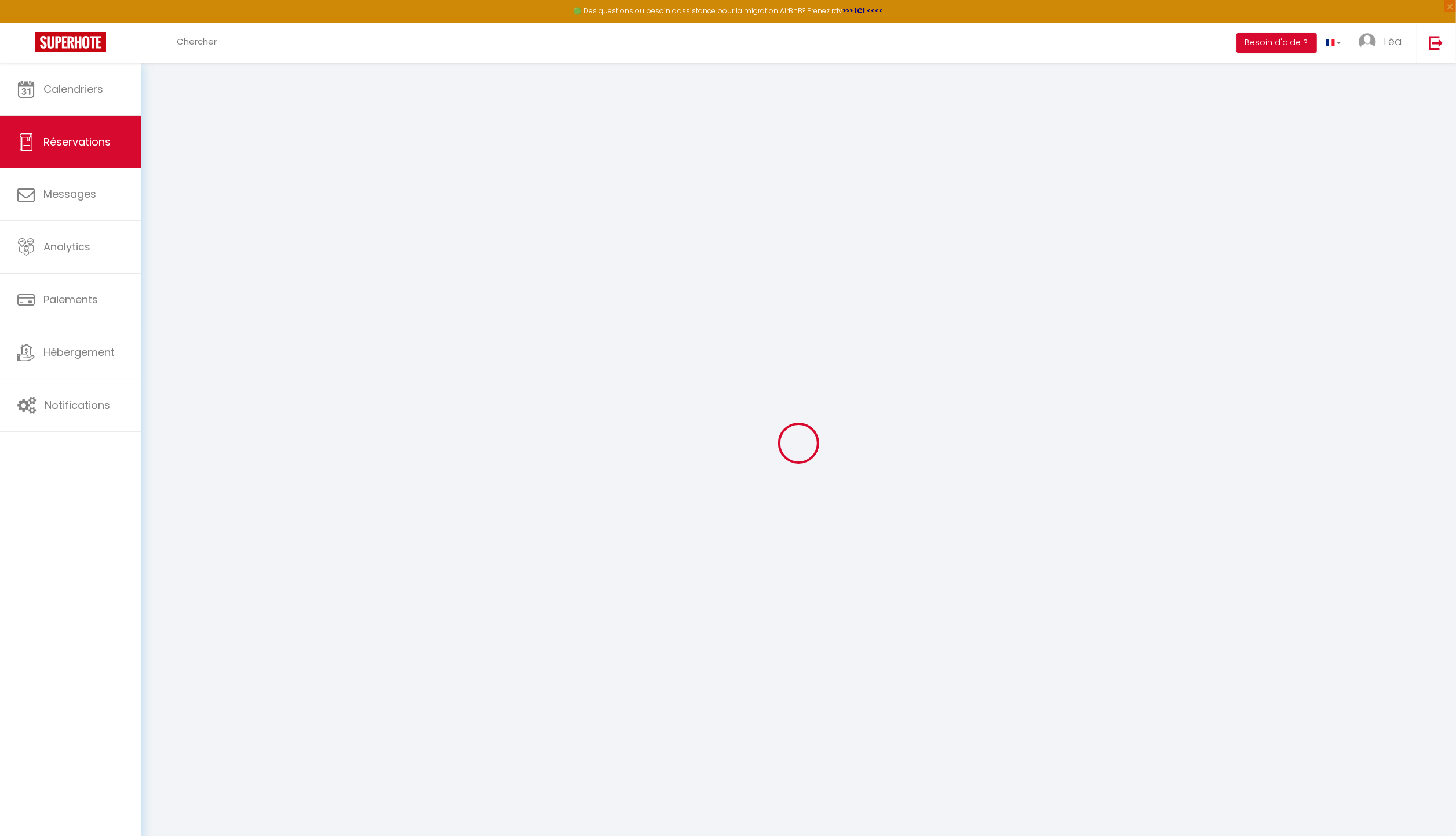
select select
select select "14"
checkbox input "false"
select select
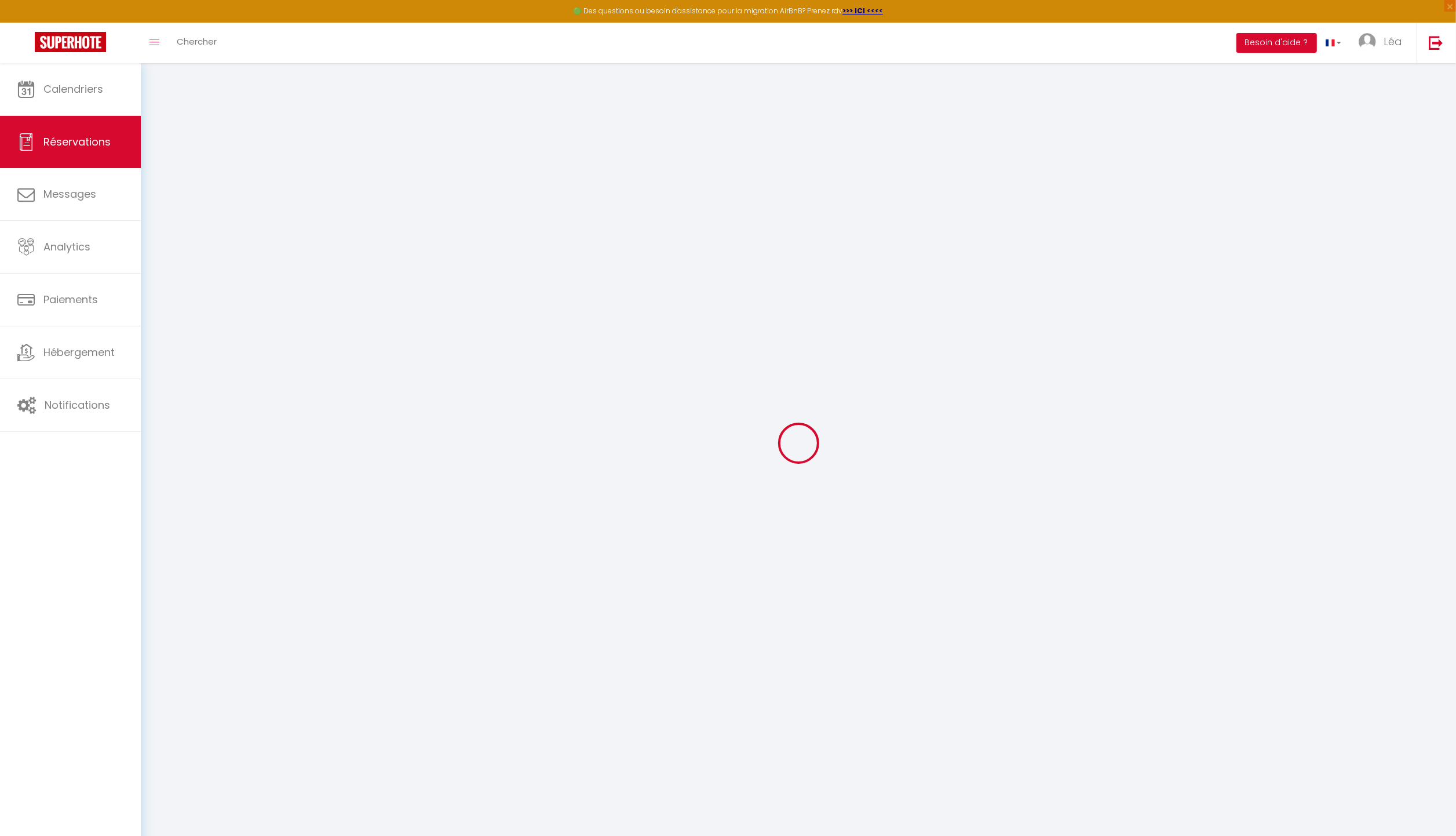
select select
checkbox input "false"
select select
checkbox input "false"
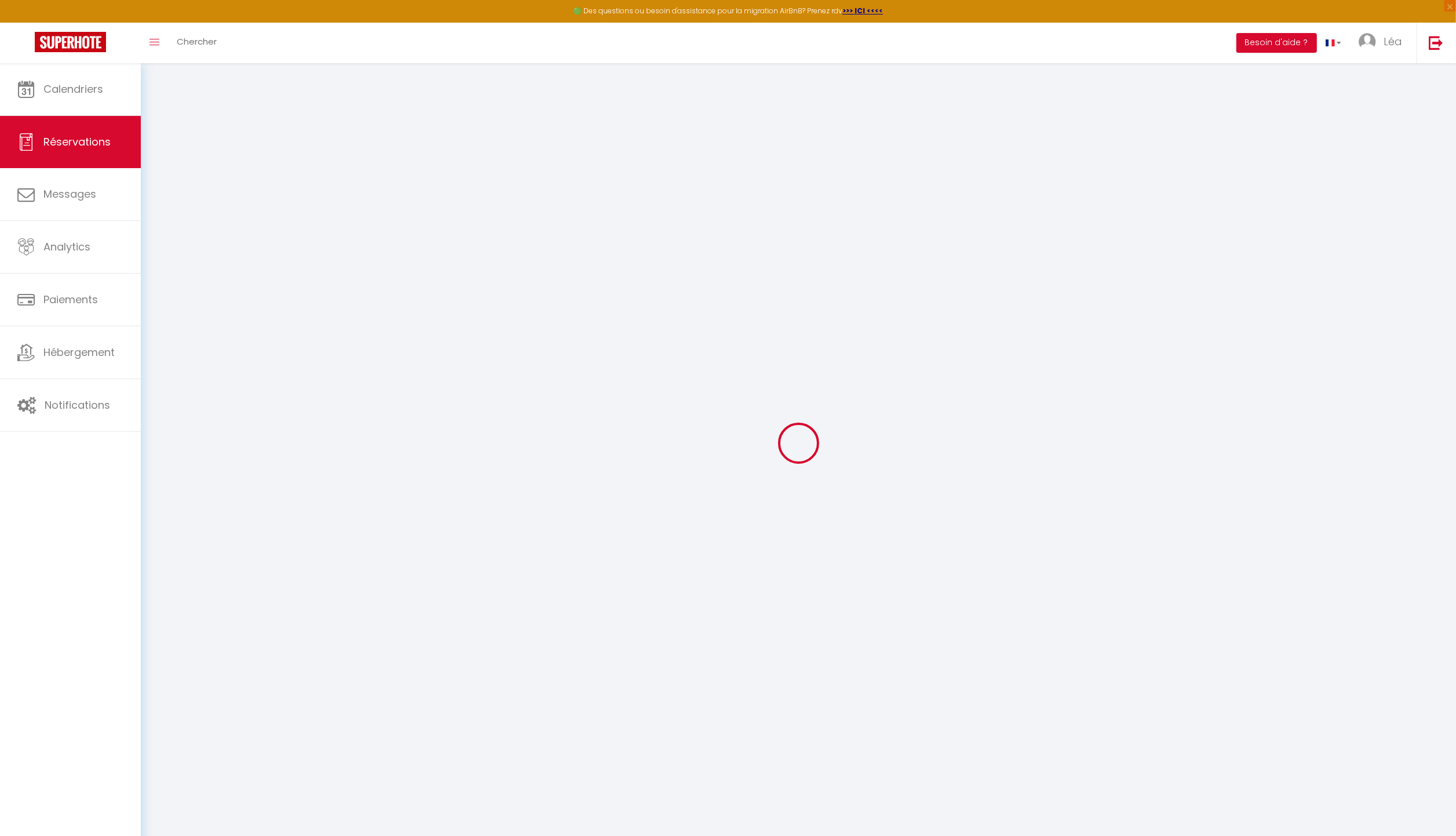
select select
checkbox input "false"
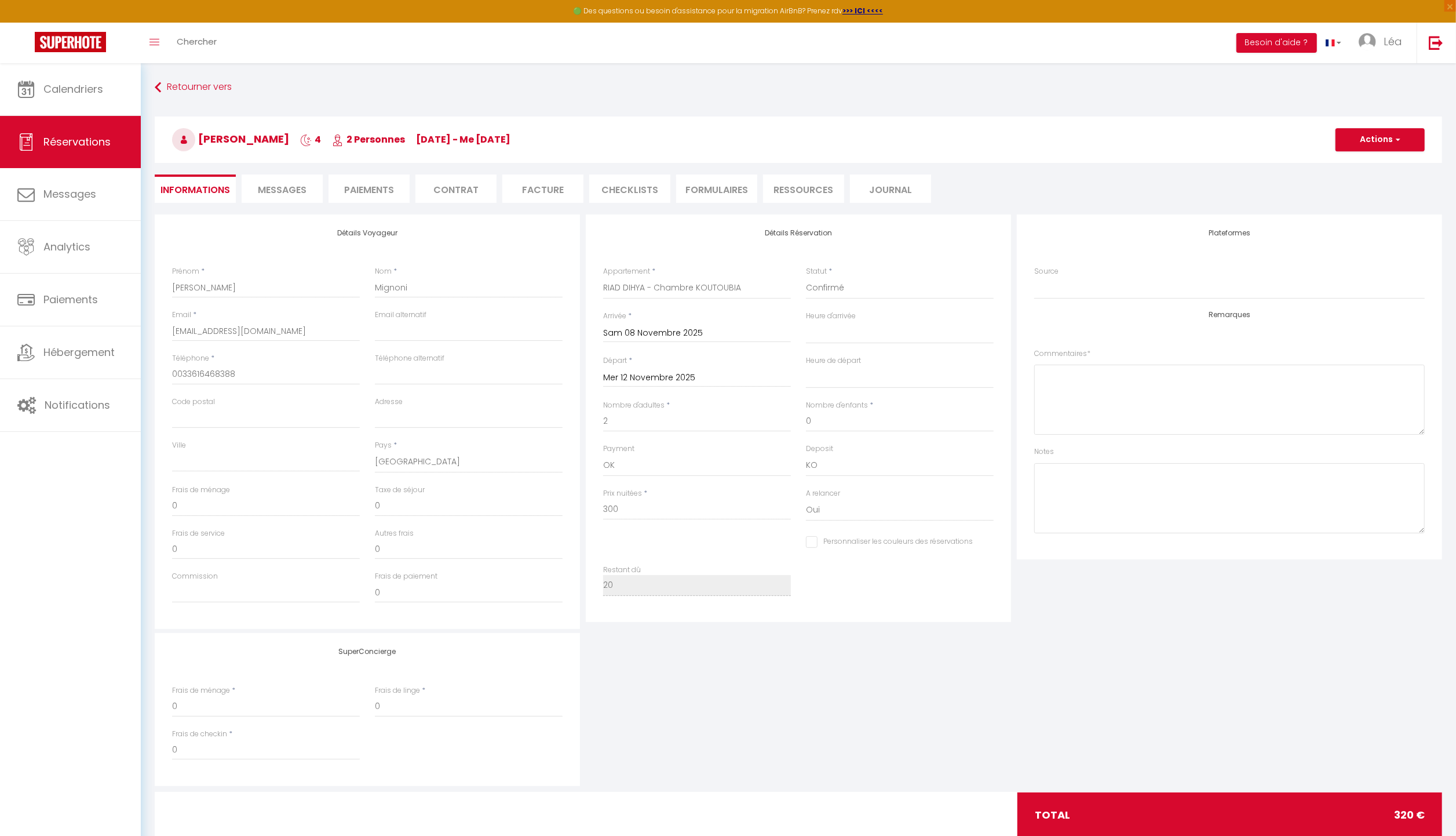
type input "20"
select select
checkbox input "false"
select select
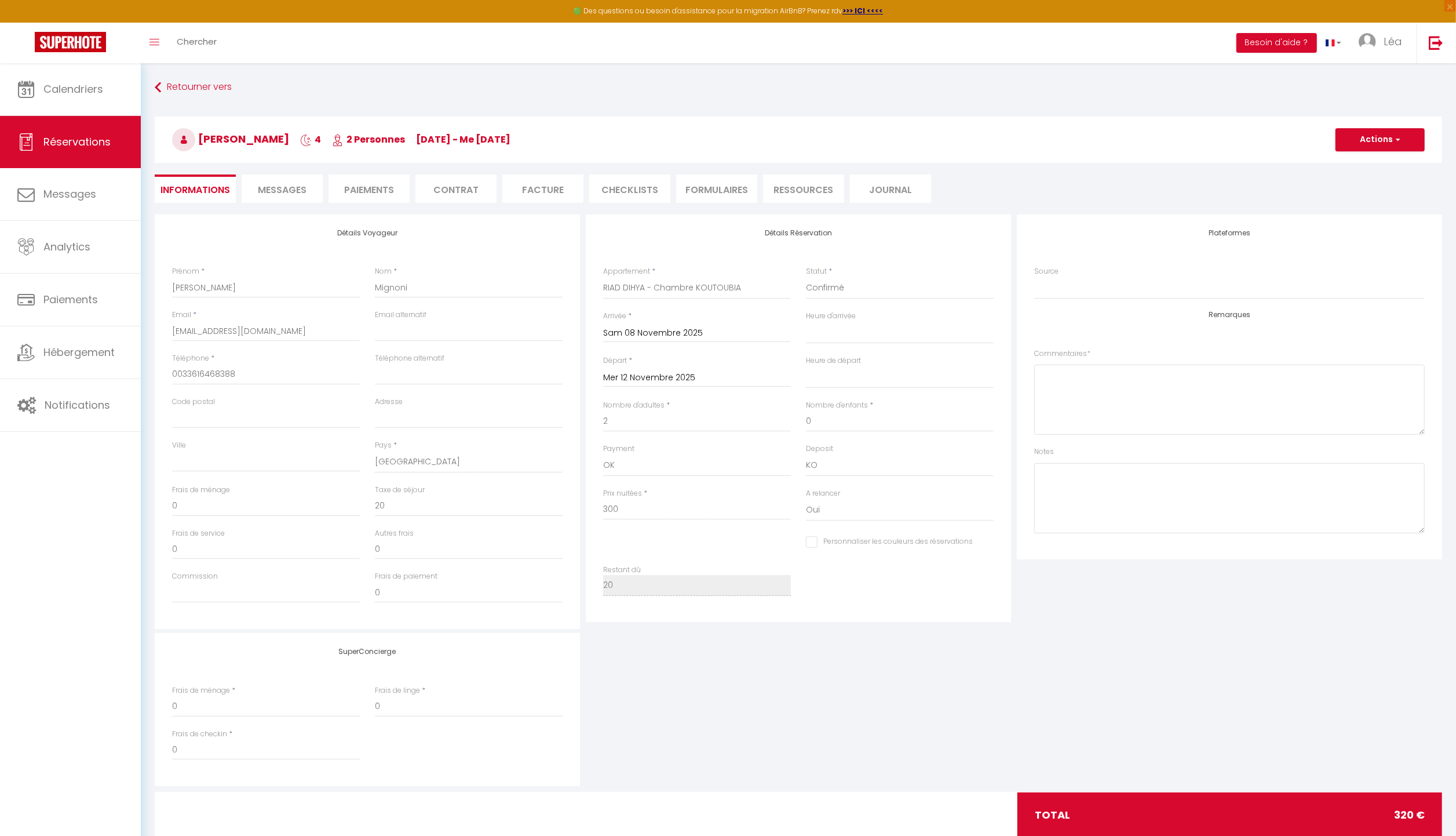
select select
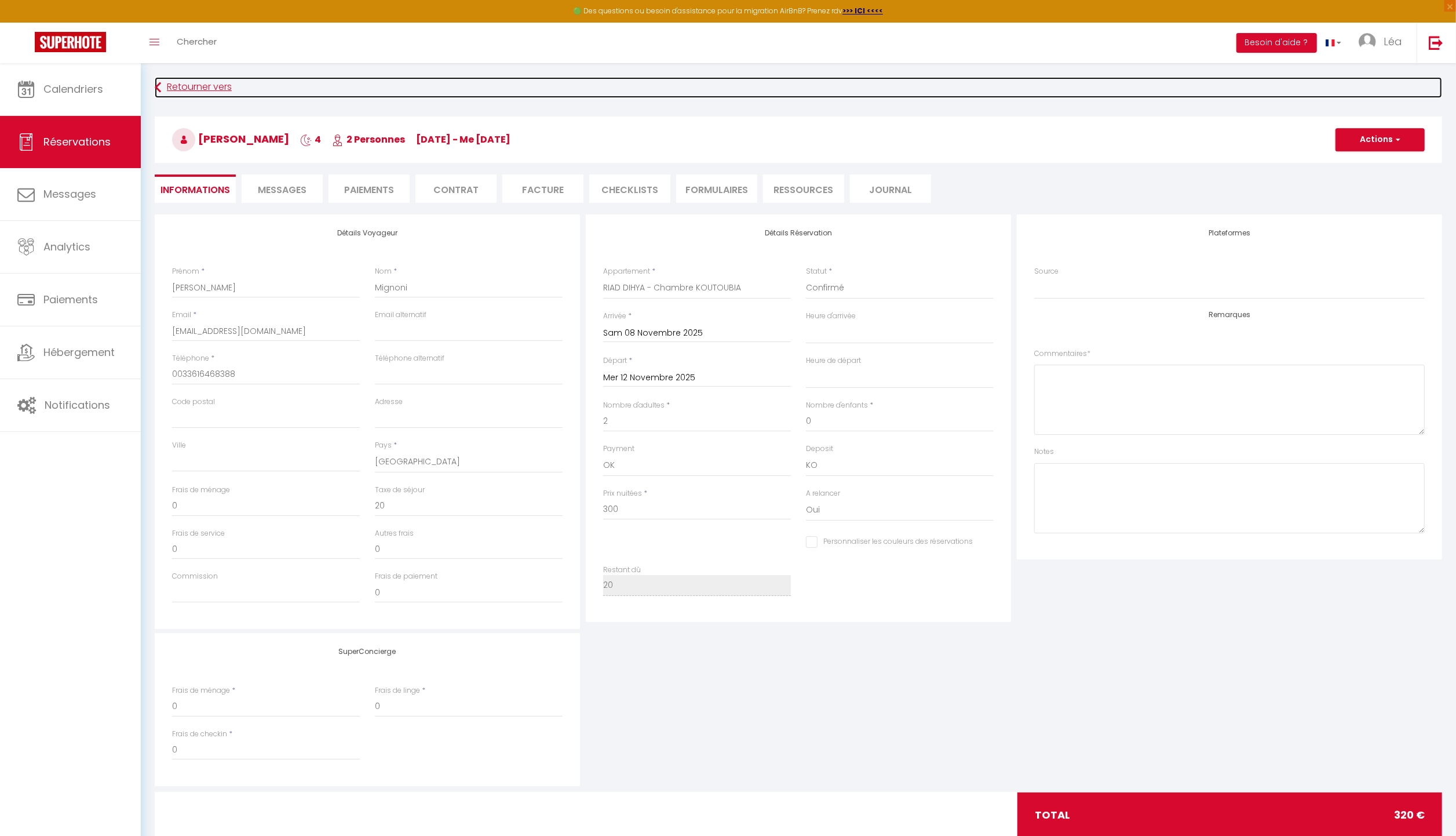
click at [191, 87] on link "Retourner vers" at bounding box center [799, 87] width 1288 height 21
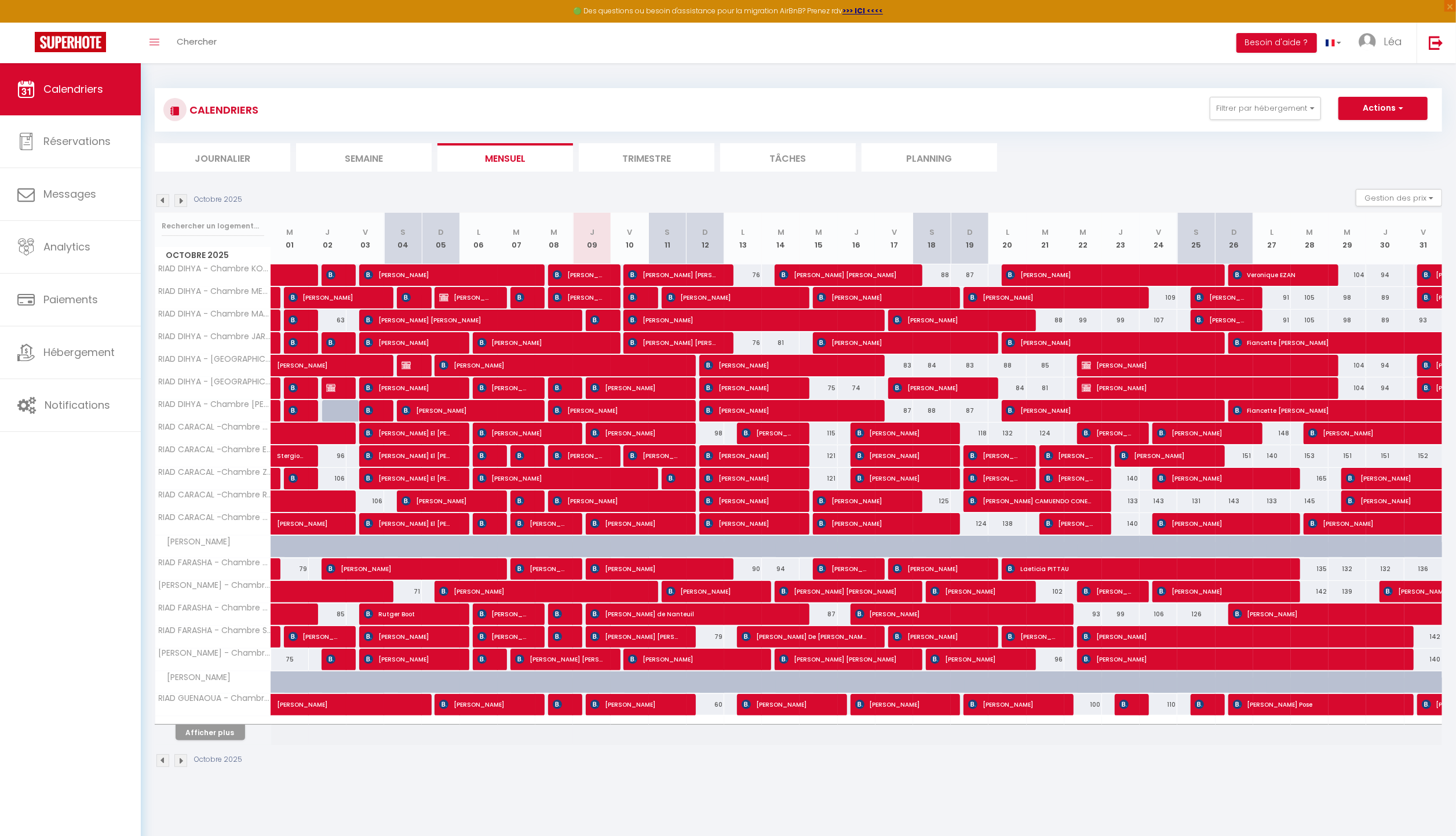
click at [182, 203] on img at bounding box center [181, 201] width 13 height 13
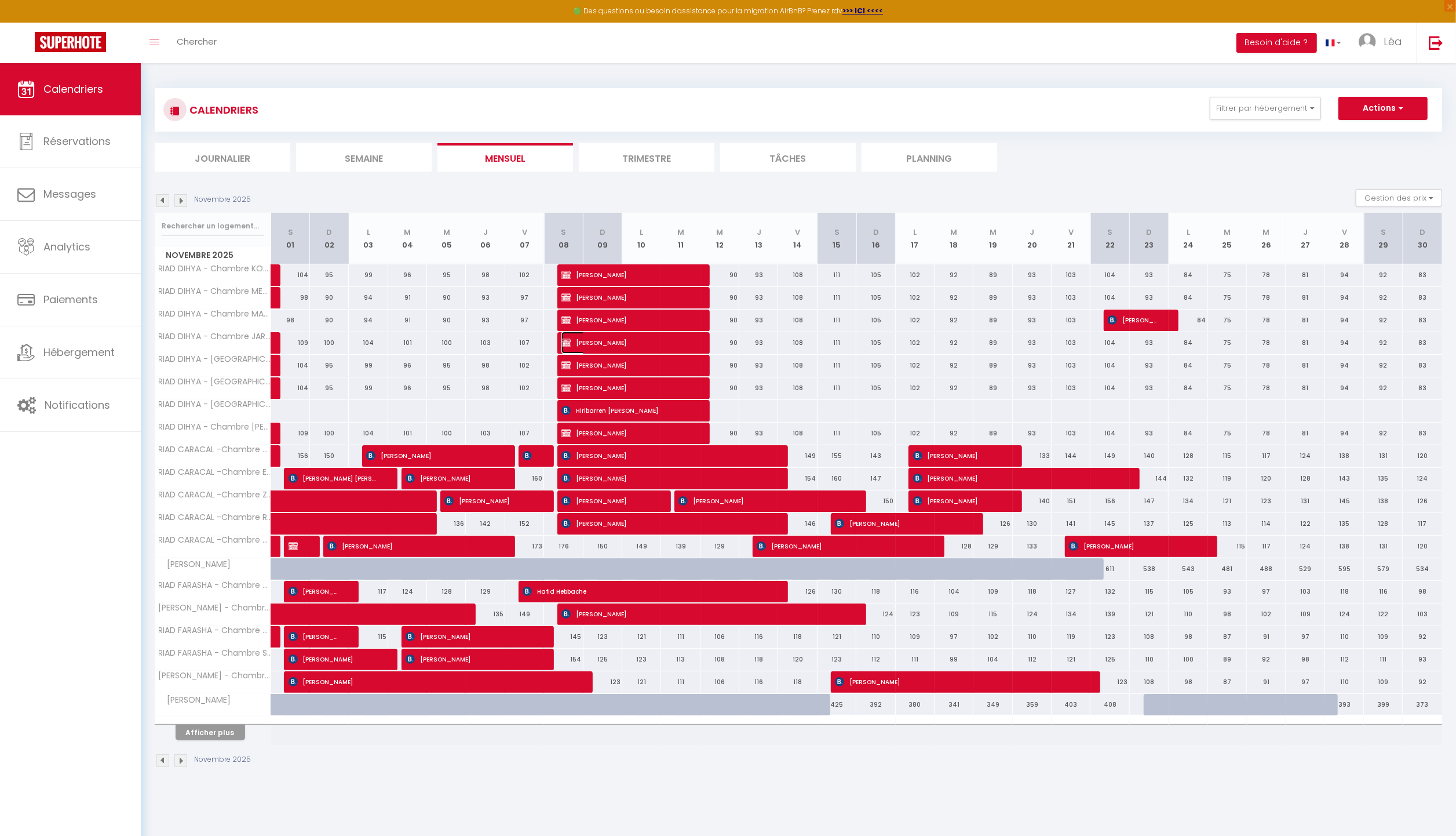
click at [587, 344] on span "[PERSON_NAME]" at bounding box center [626, 342] width 130 height 22
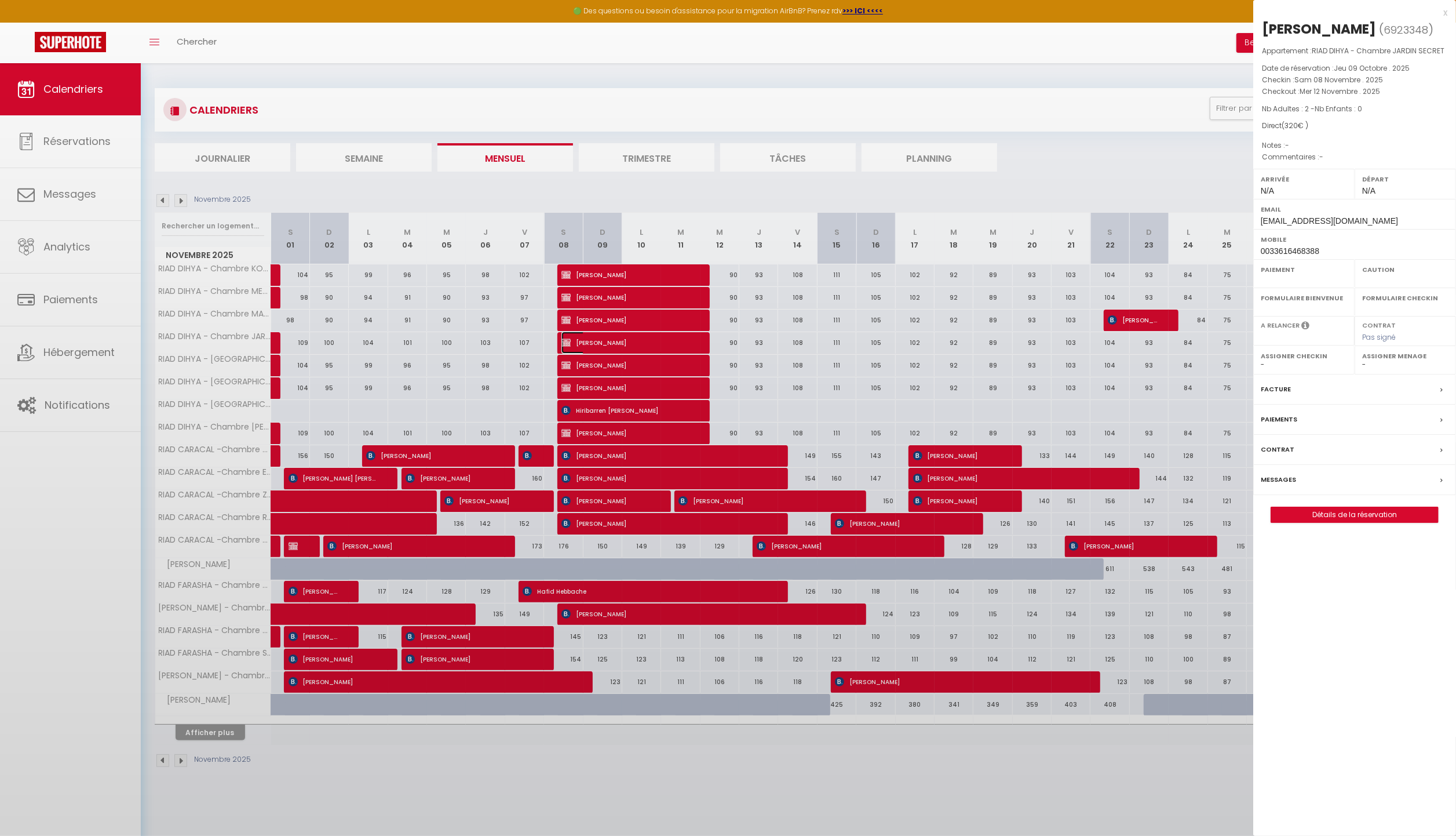
select select "KO"
select select "0"
select select "1"
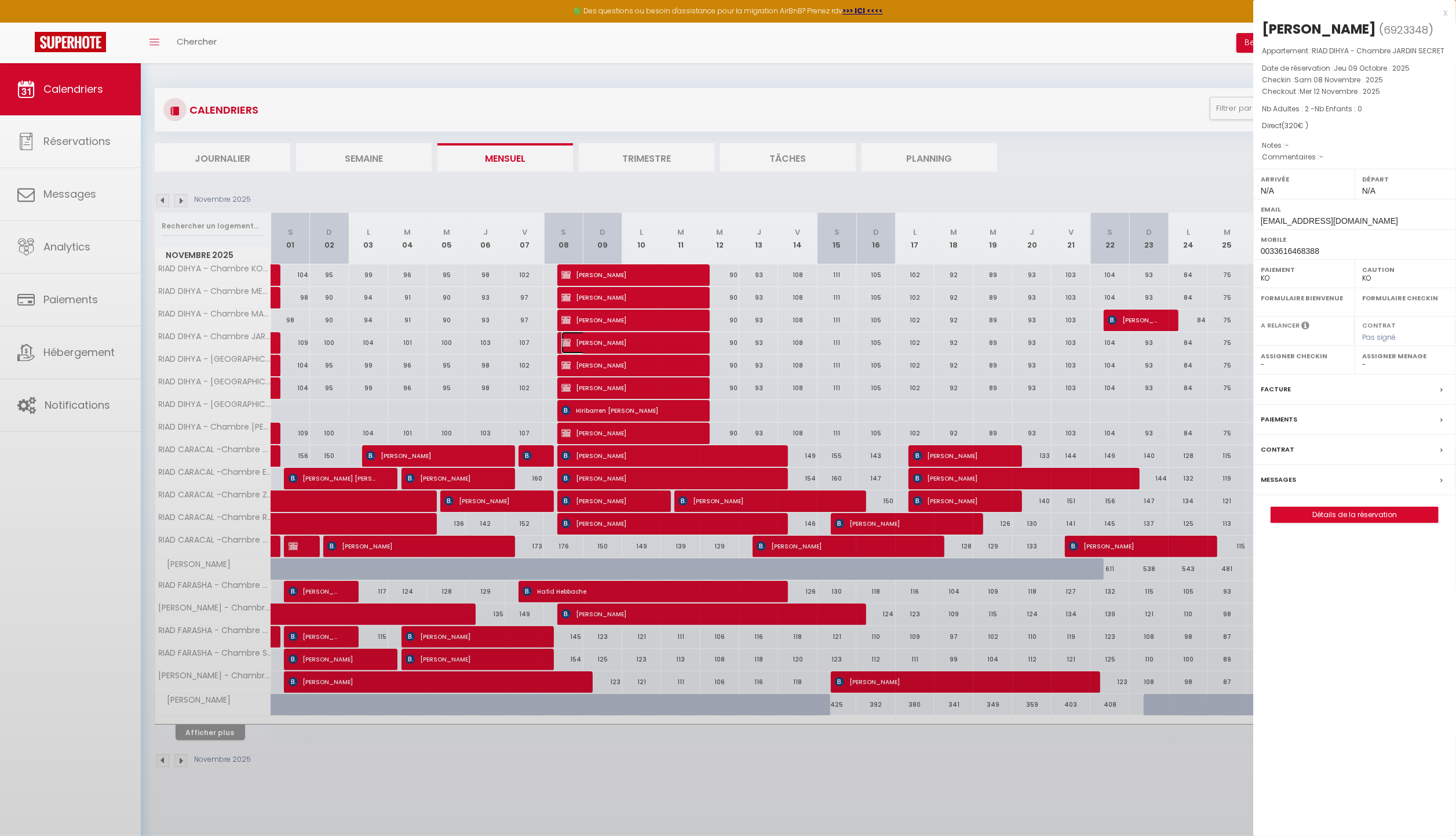
select select
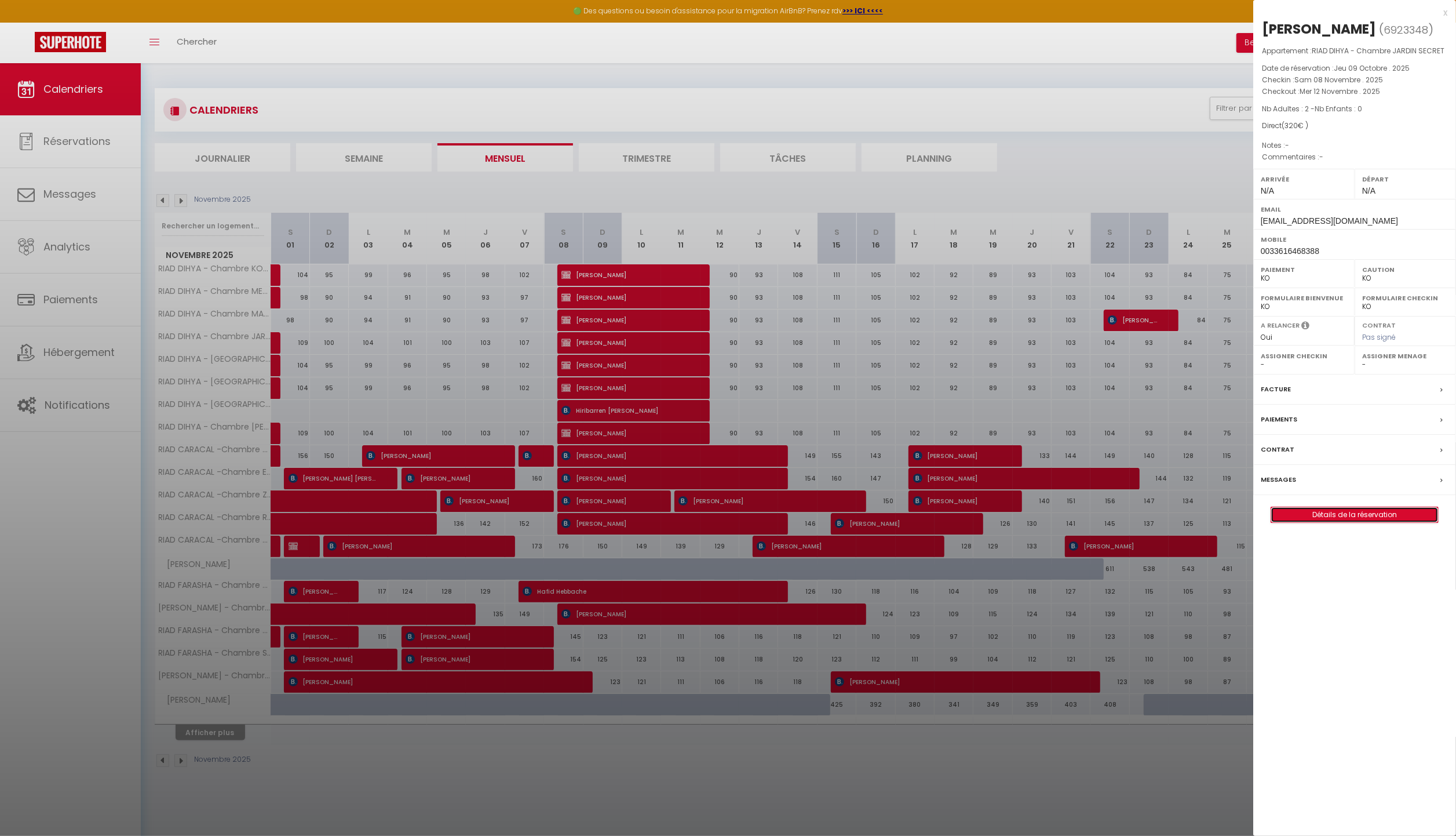
click at [1326, 522] on link "Détails de la réservation" at bounding box center [1354, 515] width 167 height 15
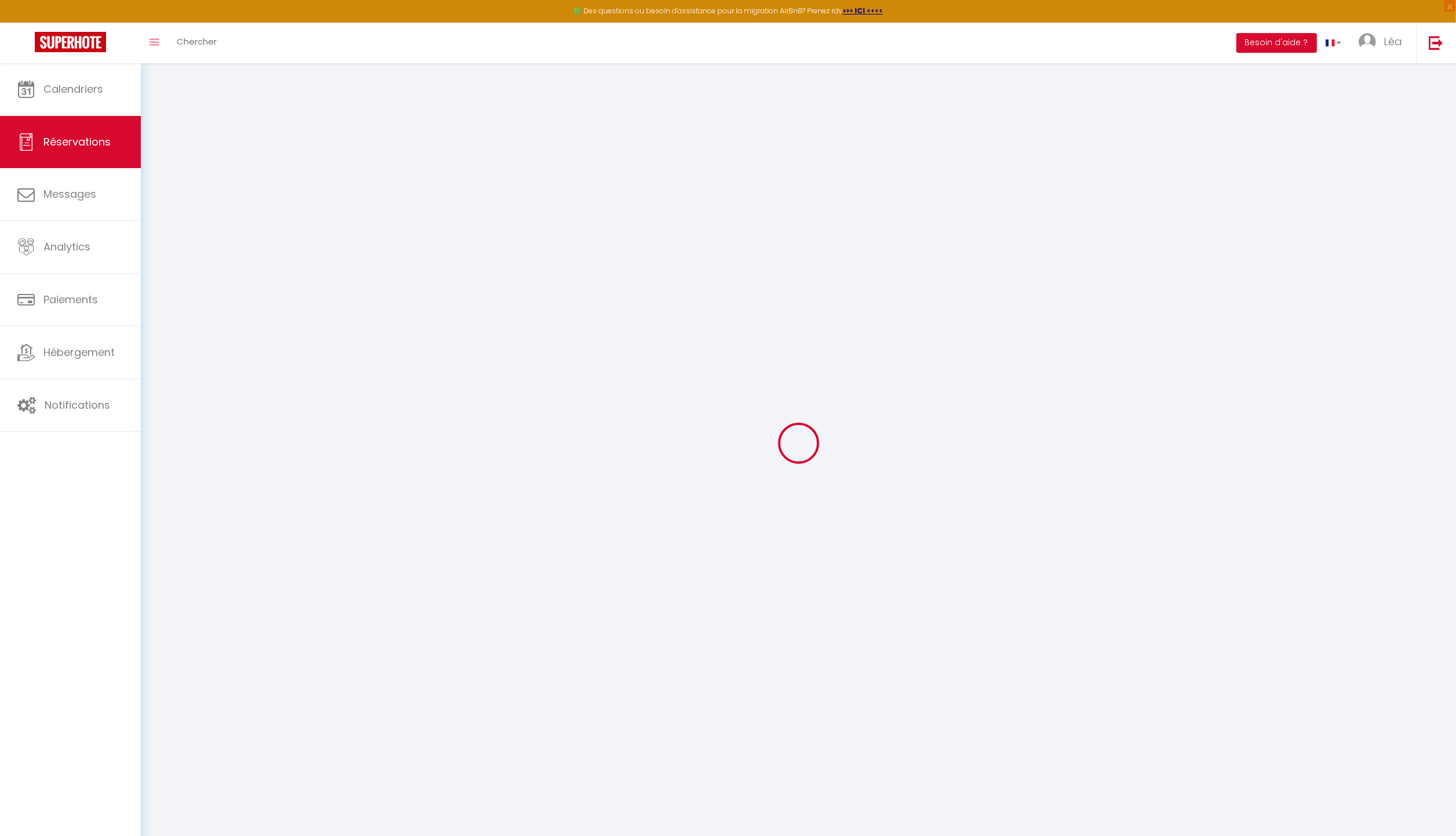
type input "[PERSON_NAME]"
type input "Mignoni"
type input "[EMAIL_ADDRESS][DOMAIN_NAME]"
type input "0033616468388"
select select "FR"
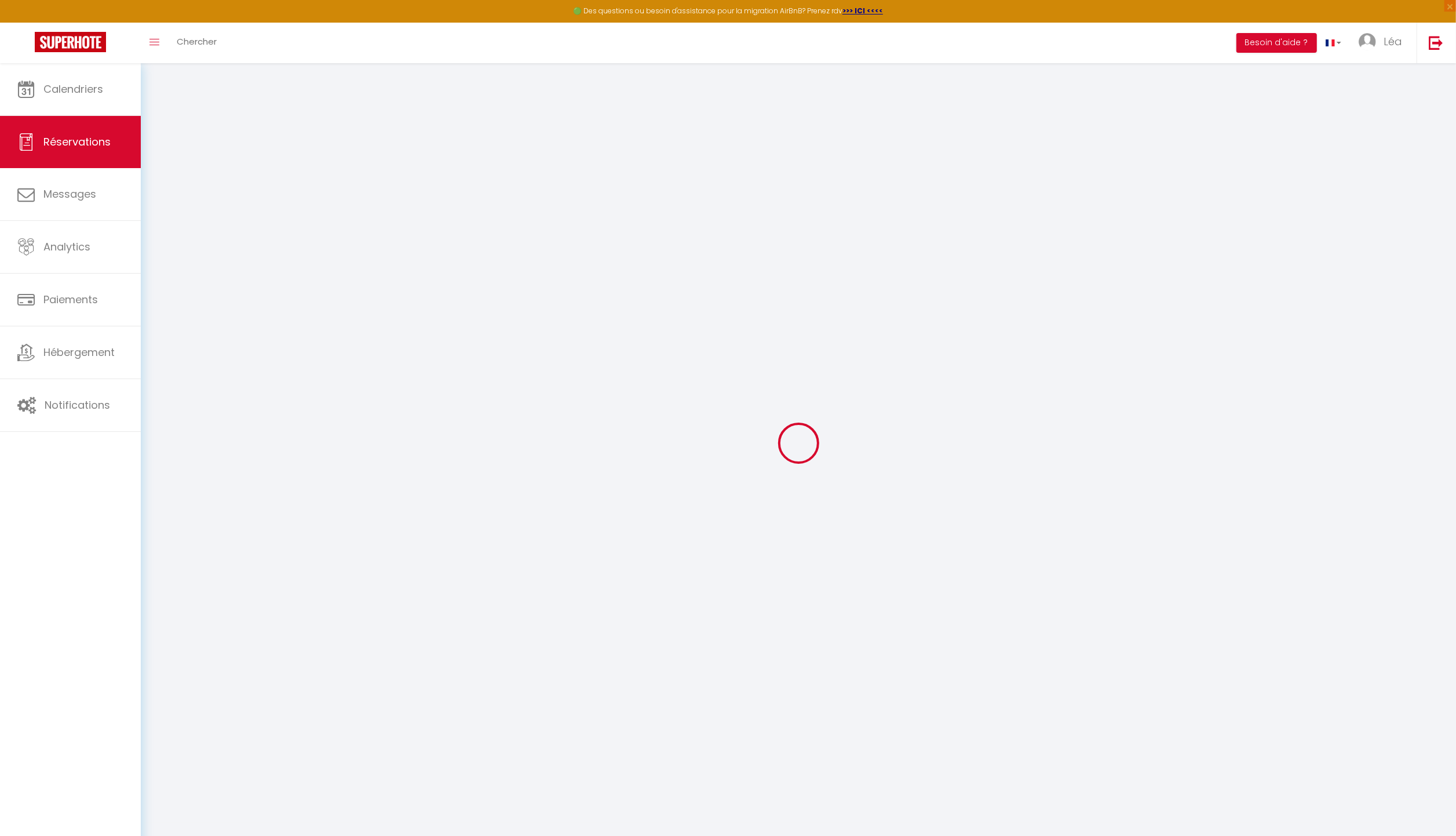
select select "60961"
select select "1"
type input "Sam 08 Novembre 2025"
select select
type input "Mer 12 Novembre 2025"
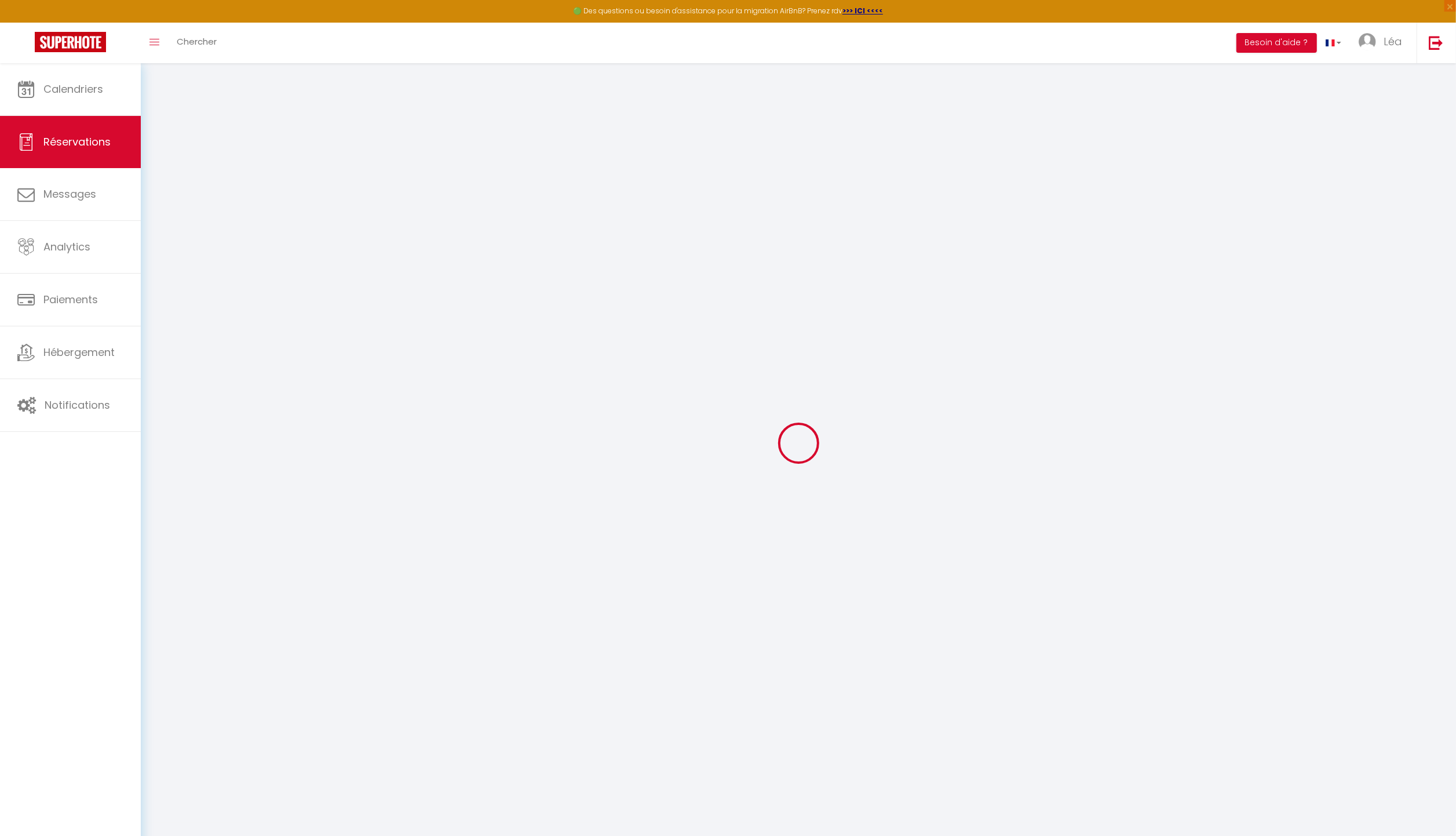
select select
type input "2"
select select "10"
select select
type input "300"
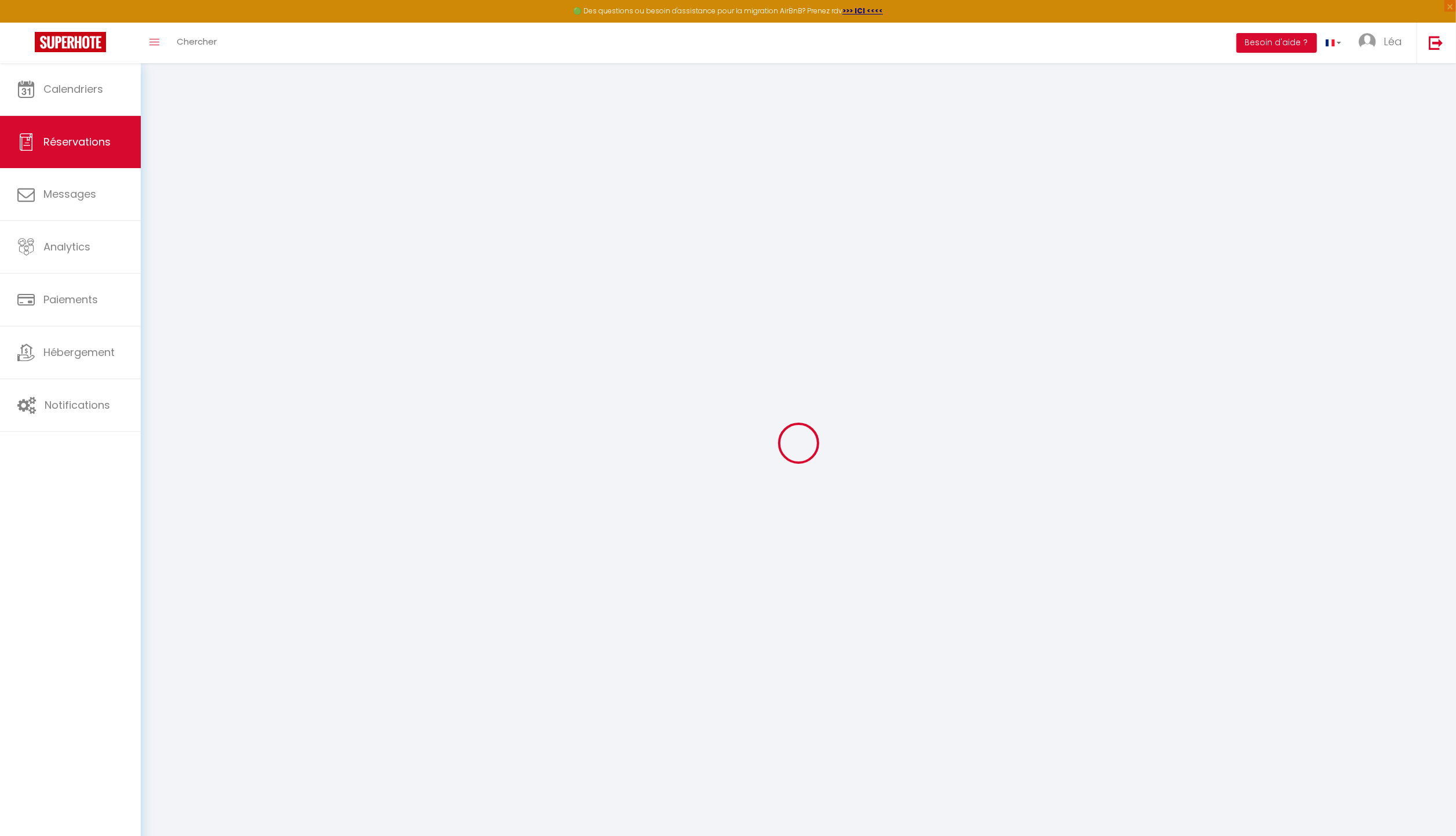
checkbox input "false"
type input "320"
type input "0"
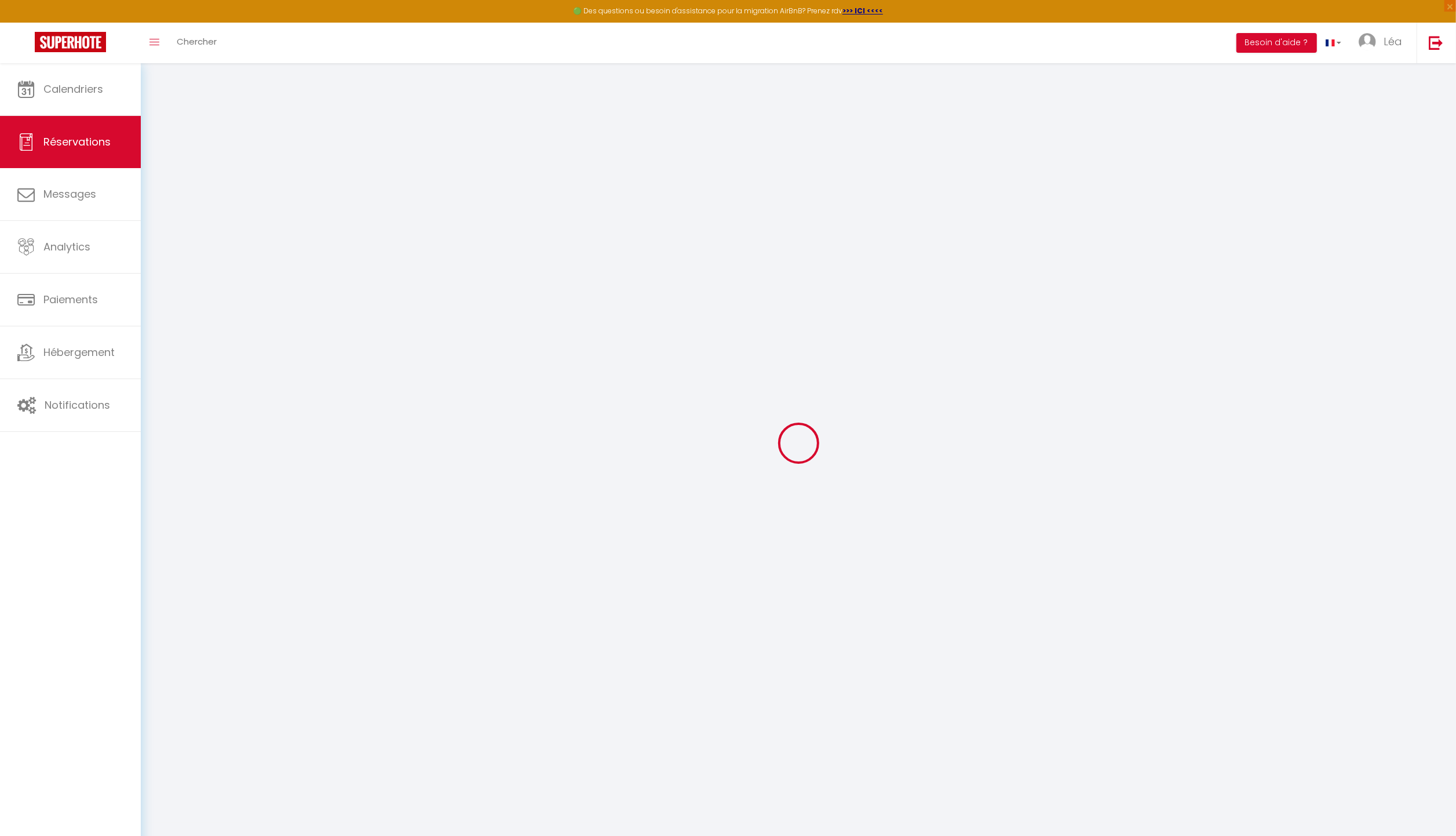
select select
select select "14"
checkbox input "false"
select select
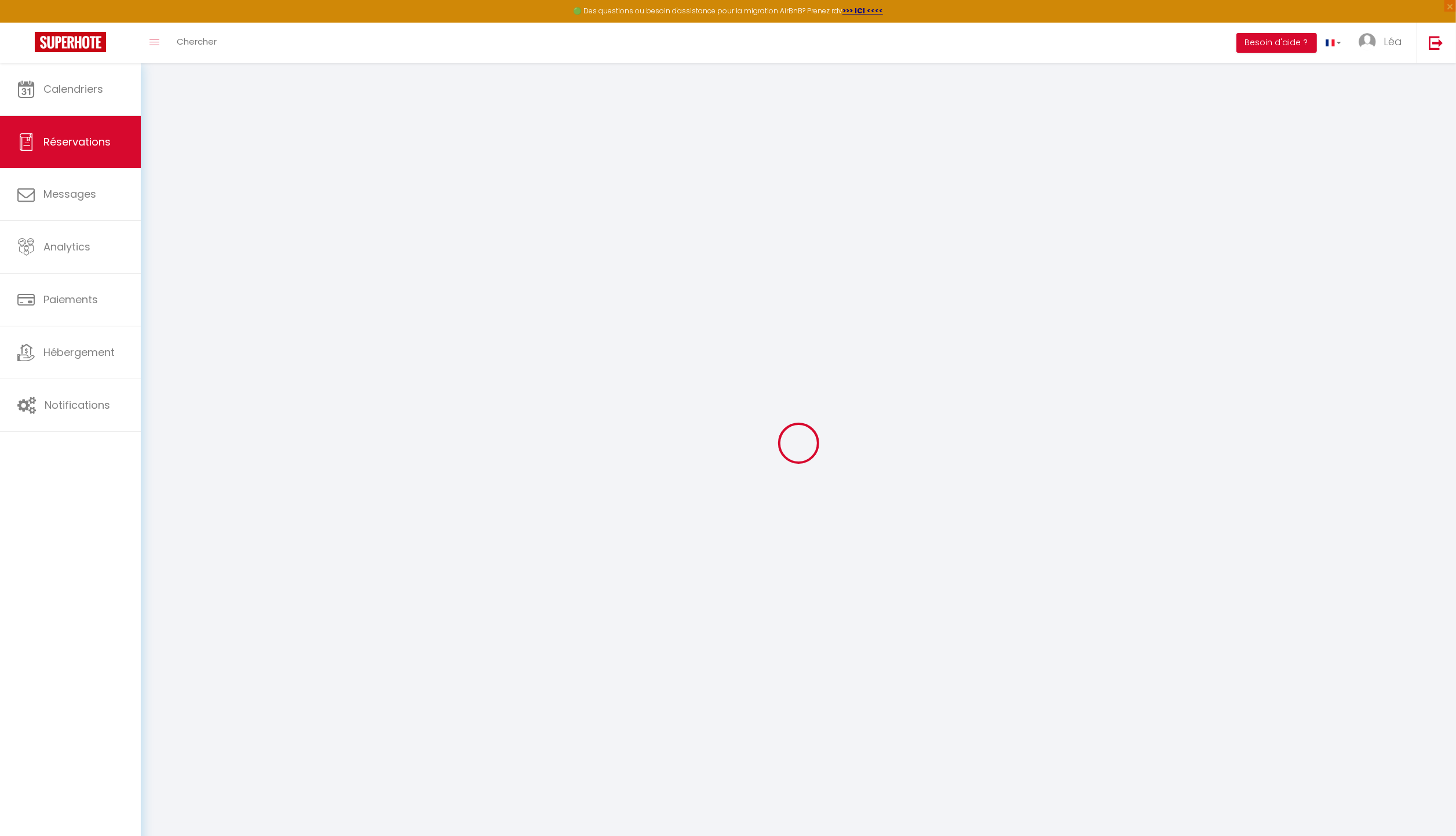
select select
checkbox input "false"
select select
checkbox input "false"
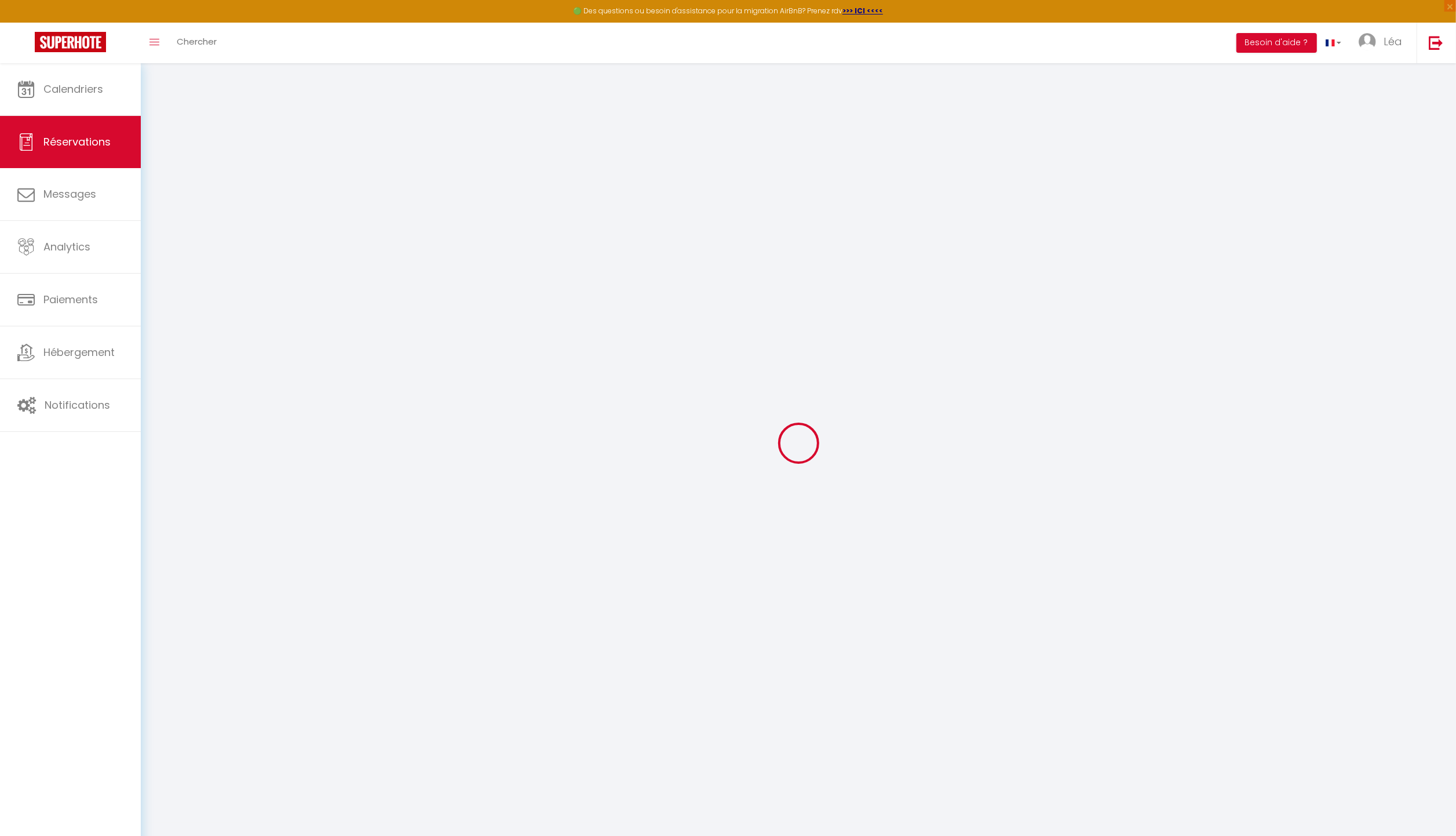
select select
checkbox input "false"
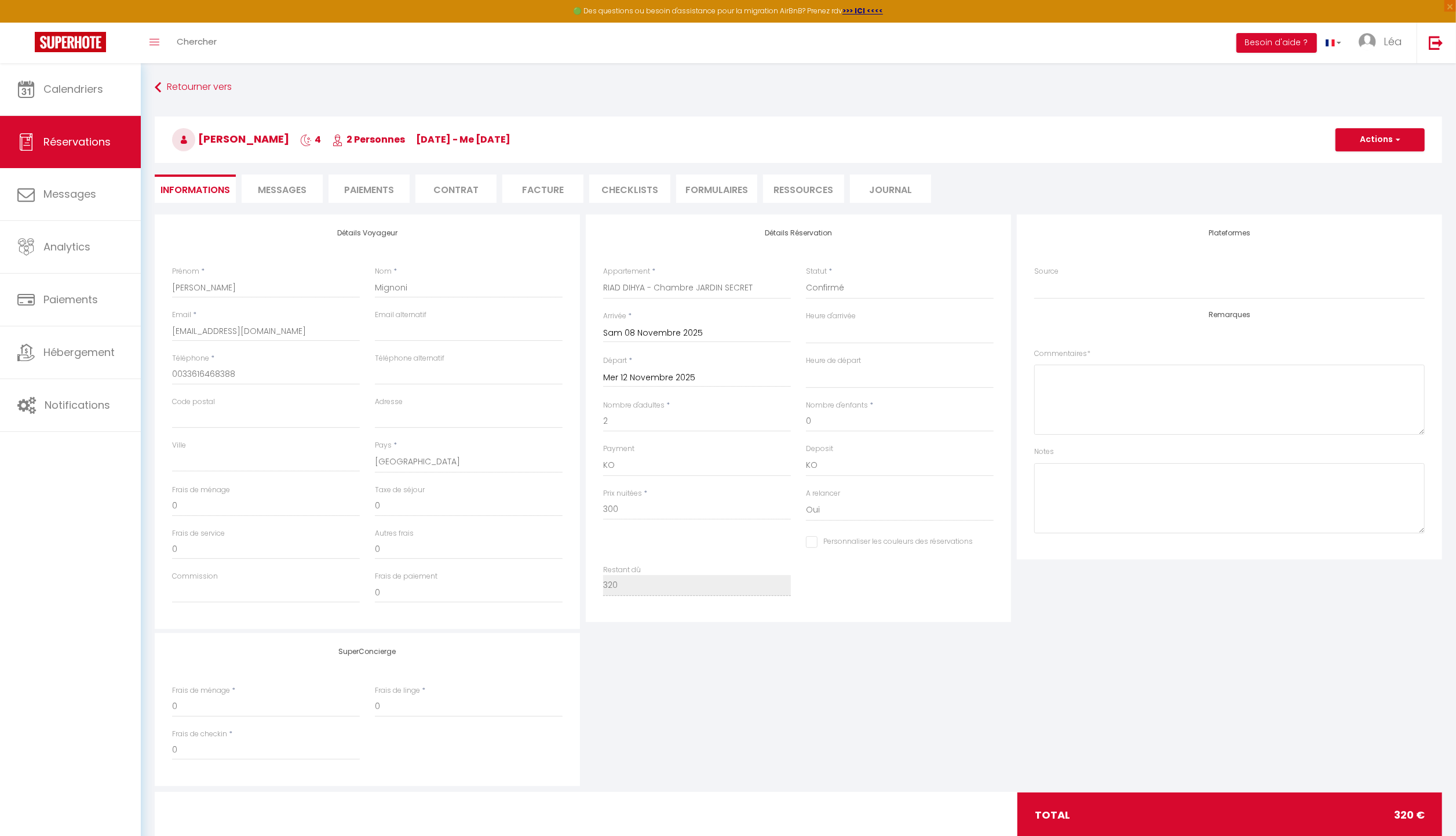
type input "20"
select select
checkbox input "false"
select select
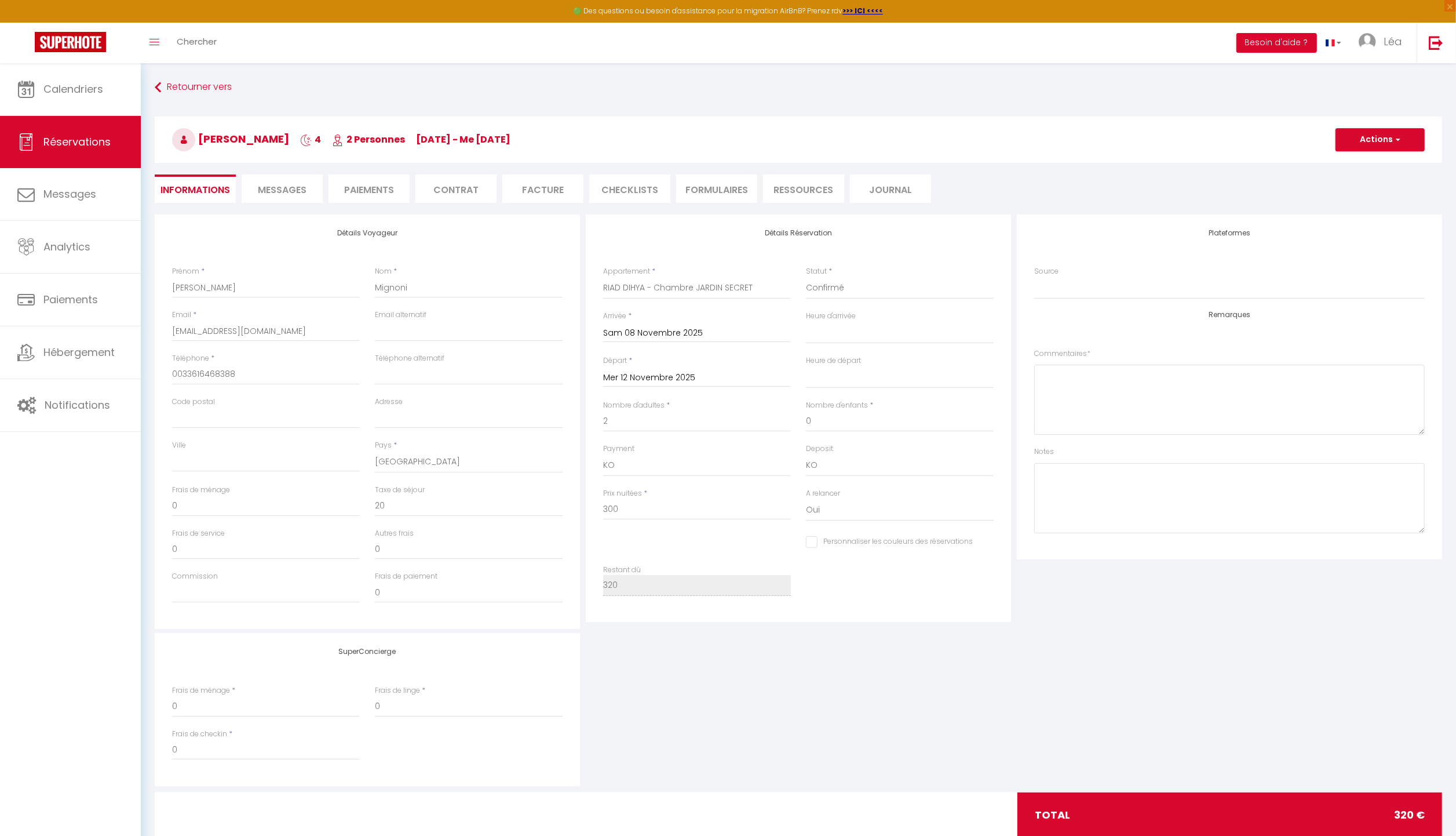
select select
click at [1345, 146] on button "Actions" at bounding box center [1380, 140] width 90 height 24
click at [1355, 196] on link "Supprimer" at bounding box center [1369, 196] width 91 height 15
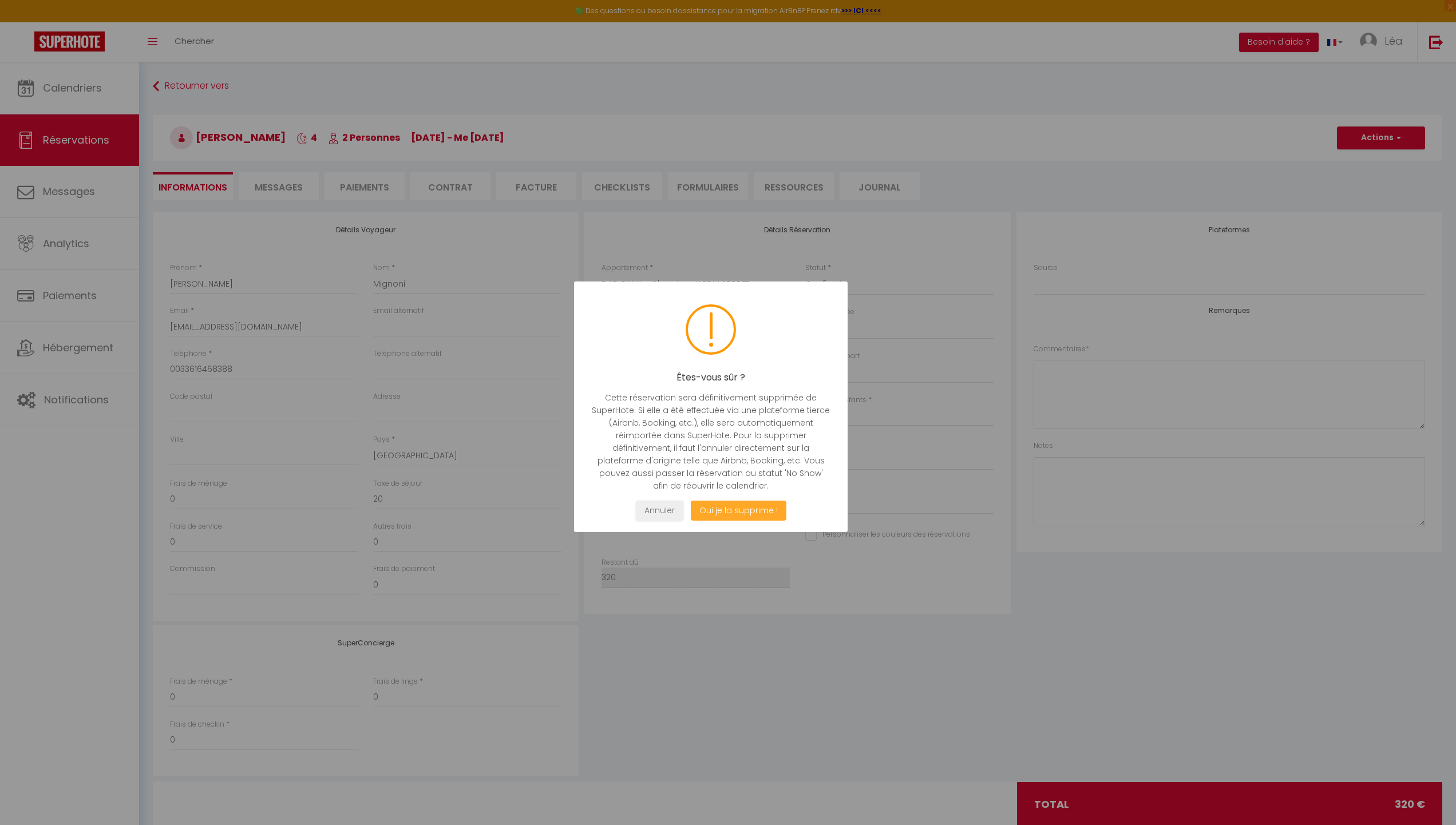
click at [719, 504] on button "Oui je la supprime !" at bounding box center [739, 511] width 95 height 20
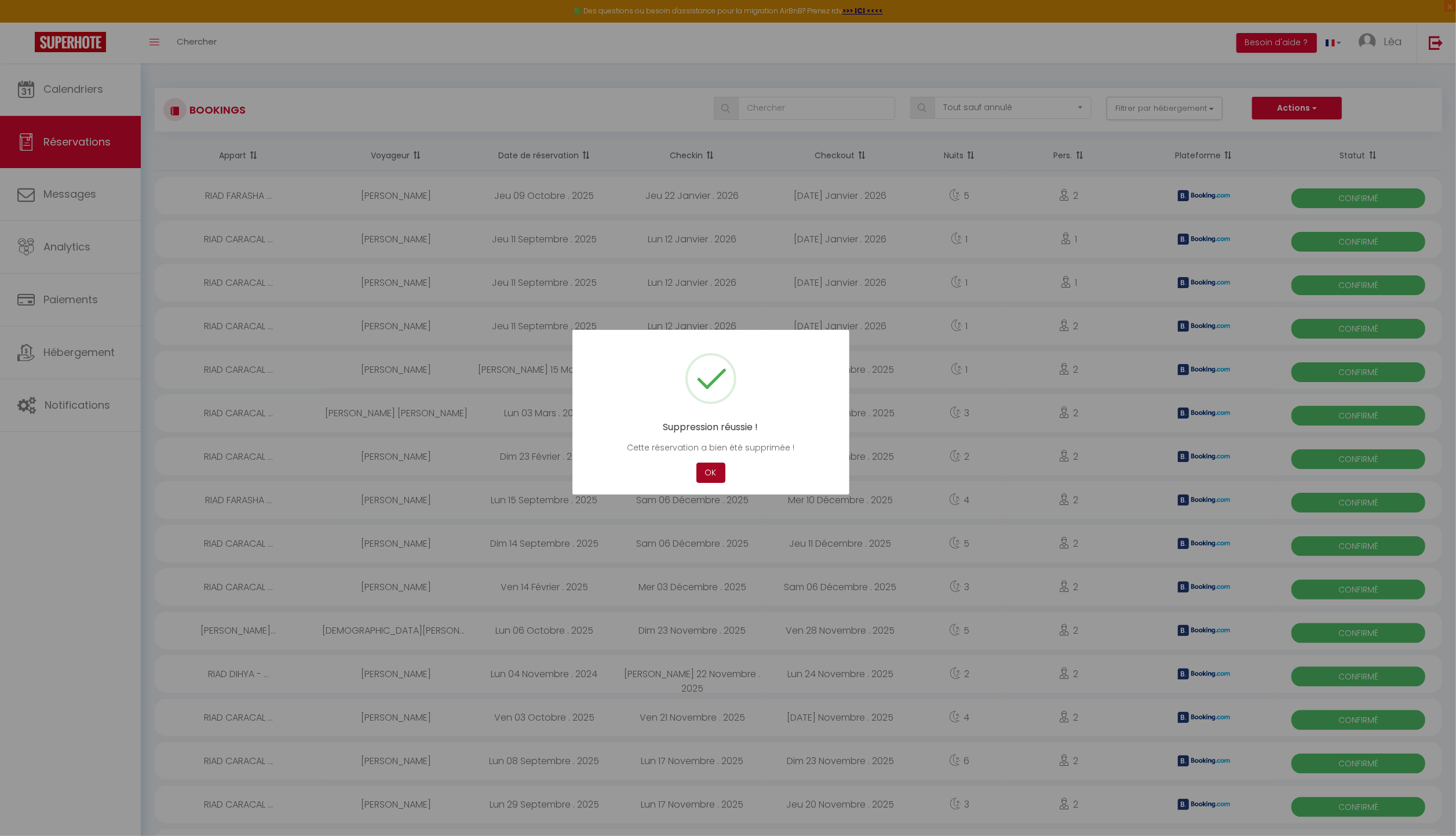
click at [708, 467] on button "OK" at bounding box center [711, 473] width 29 height 20
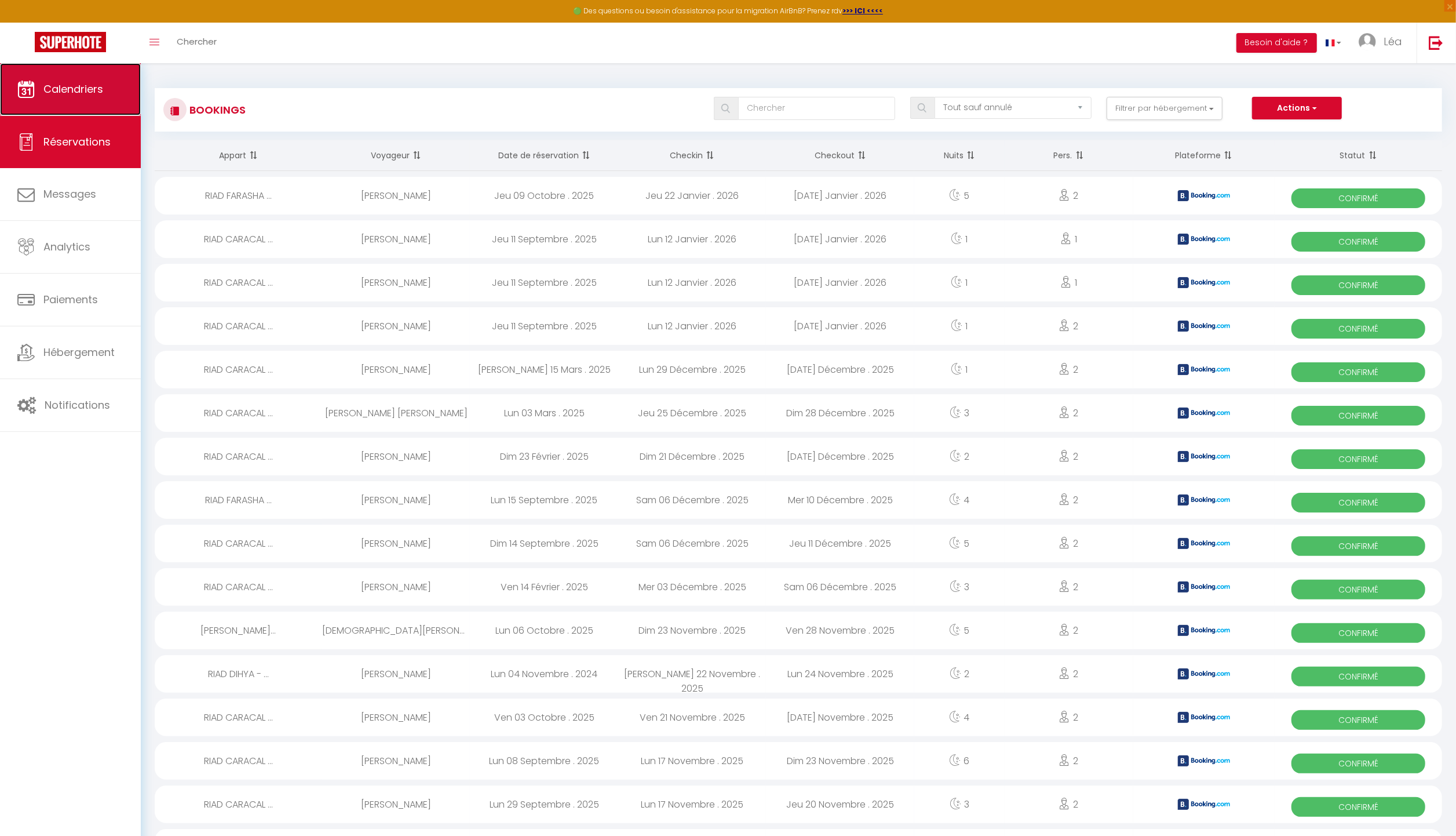
click at [121, 103] on link "Calendriers" at bounding box center [70, 89] width 141 height 52
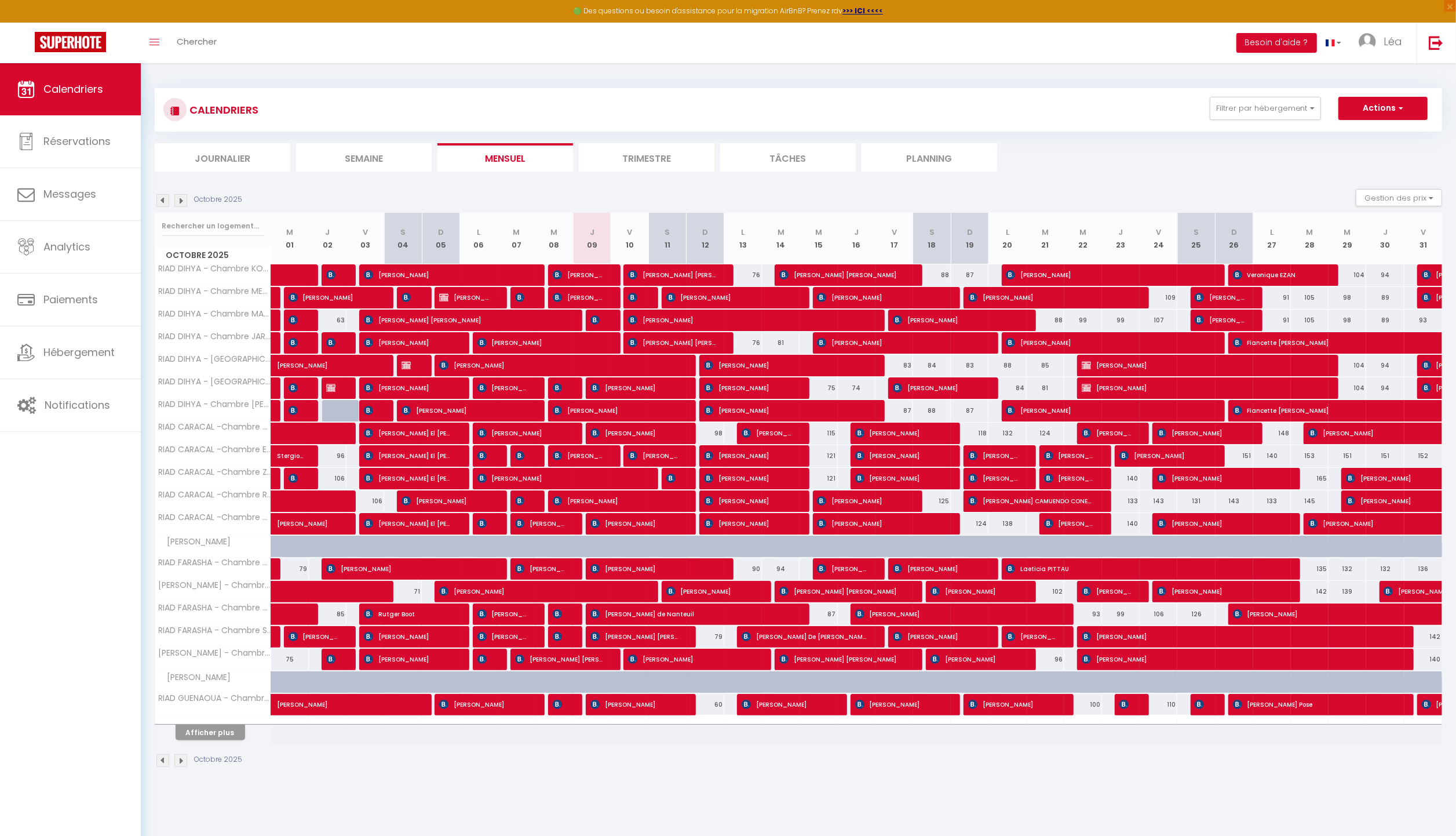
click at [177, 203] on img at bounding box center [181, 201] width 13 height 13
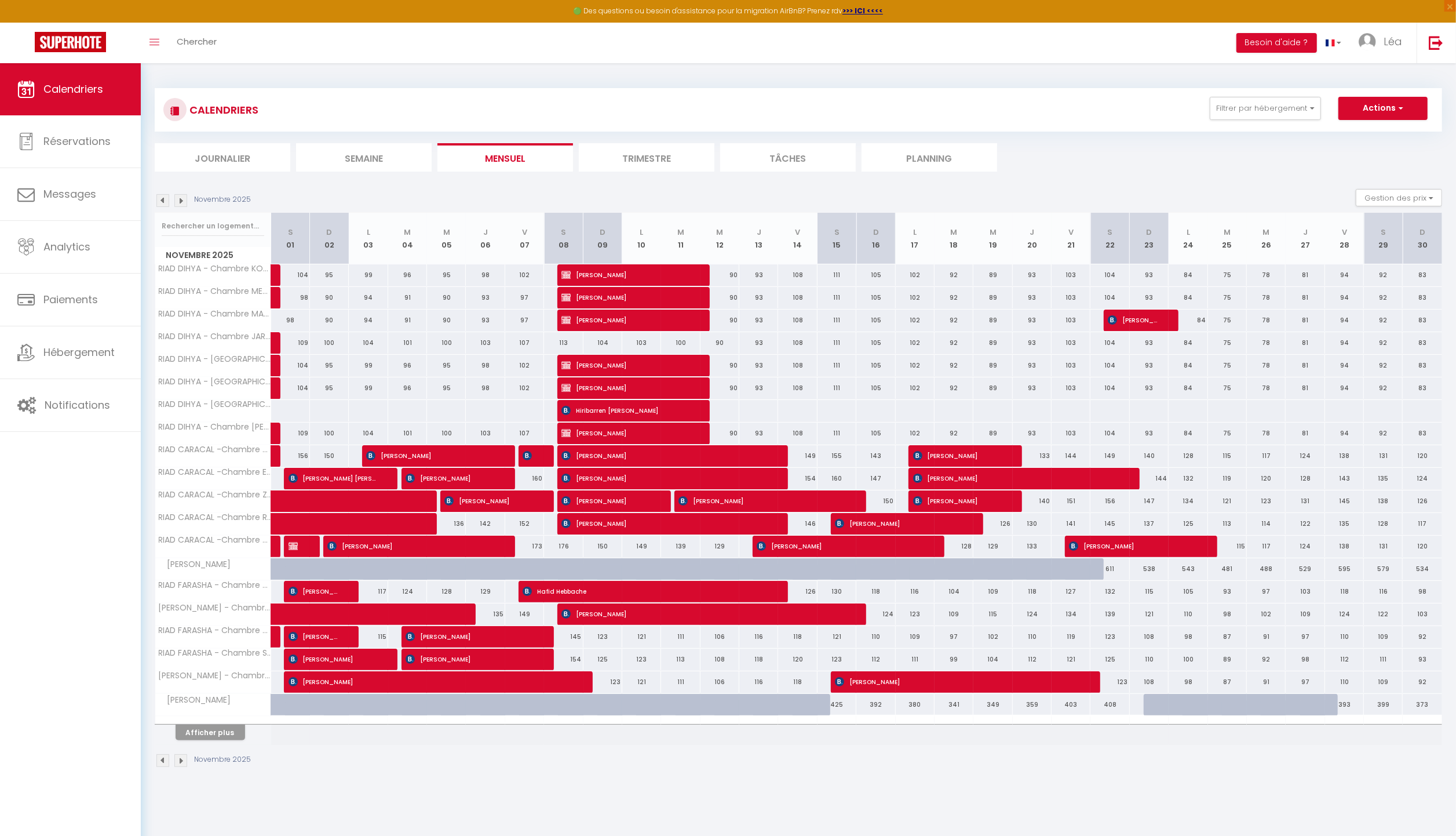
click at [562, 342] on div "113" at bounding box center [563, 343] width 39 height 22
type input "113"
type input "Sam 08 Novembre 2025"
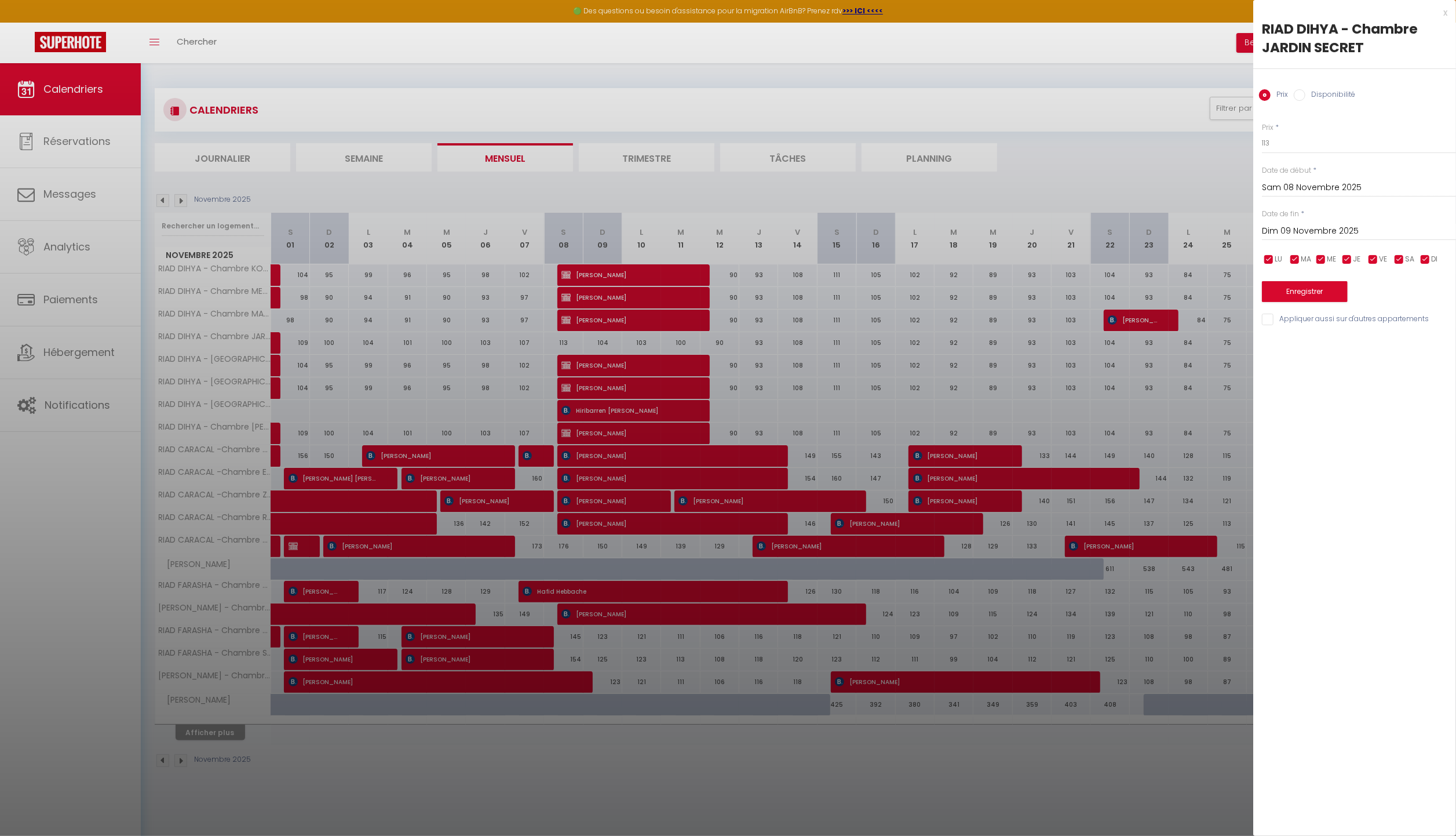
click at [1308, 233] on input "Dim 09 Novembre 2025" at bounding box center [1359, 231] width 194 height 15
click at [1361, 341] on span "13" at bounding box center [1373, 344] width 25 height 24
type input "Jeu 13 Novembre 2025"
click at [1306, 96] on label "Disponibilité" at bounding box center [1330, 96] width 50 height 13
click at [1306, 96] on input "Disponibilité" at bounding box center [1300, 95] width 11 height 11
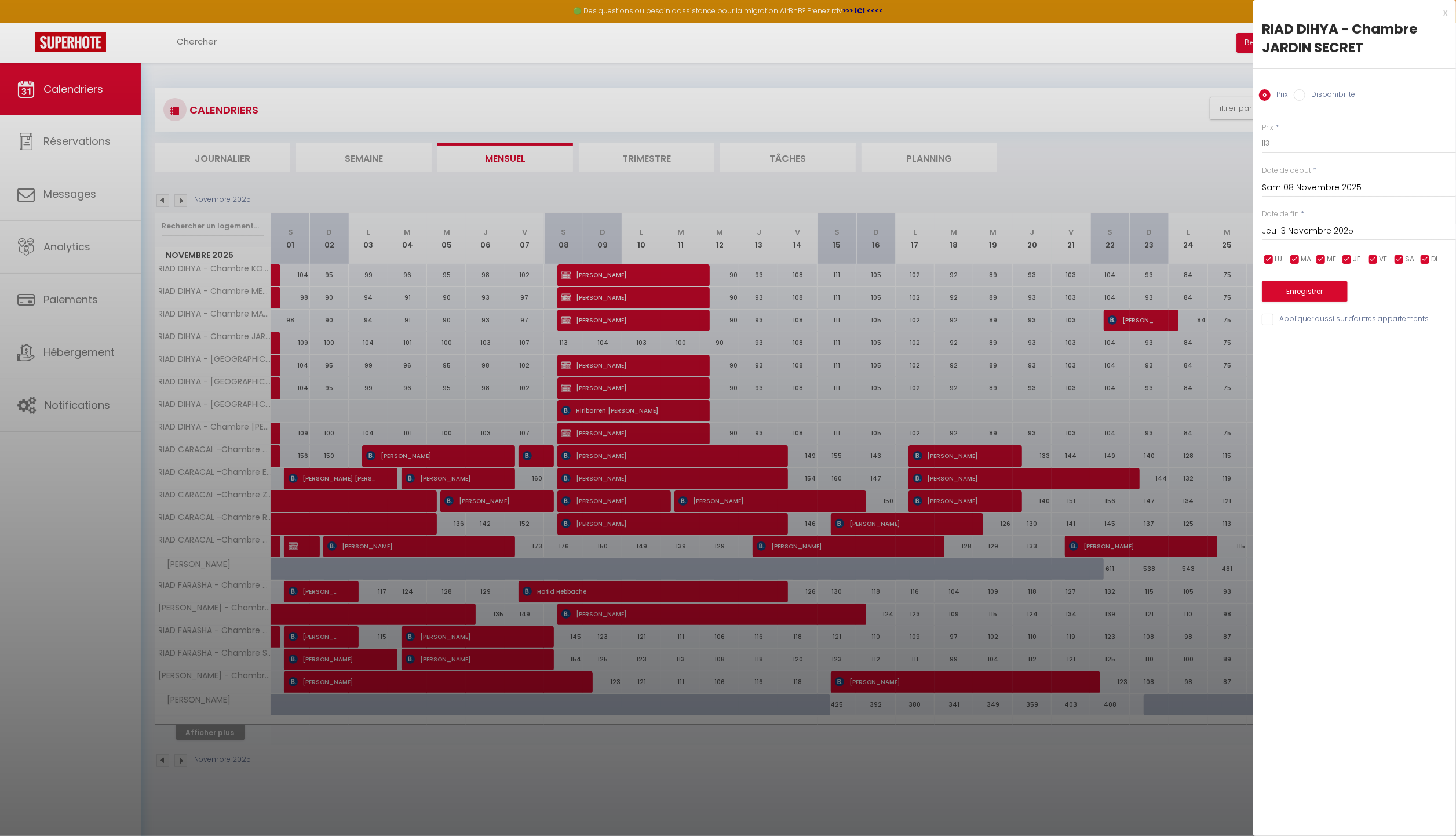
radio input "true"
radio input "false"
click at [1319, 149] on select "Disponible Indisponible" at bounding box center [1359, 144] width 194 height 22
select select "0"
click at [1262, 133] on select "Disponible Indisponible" at bounding box center [1359, 144] width 194 height 22
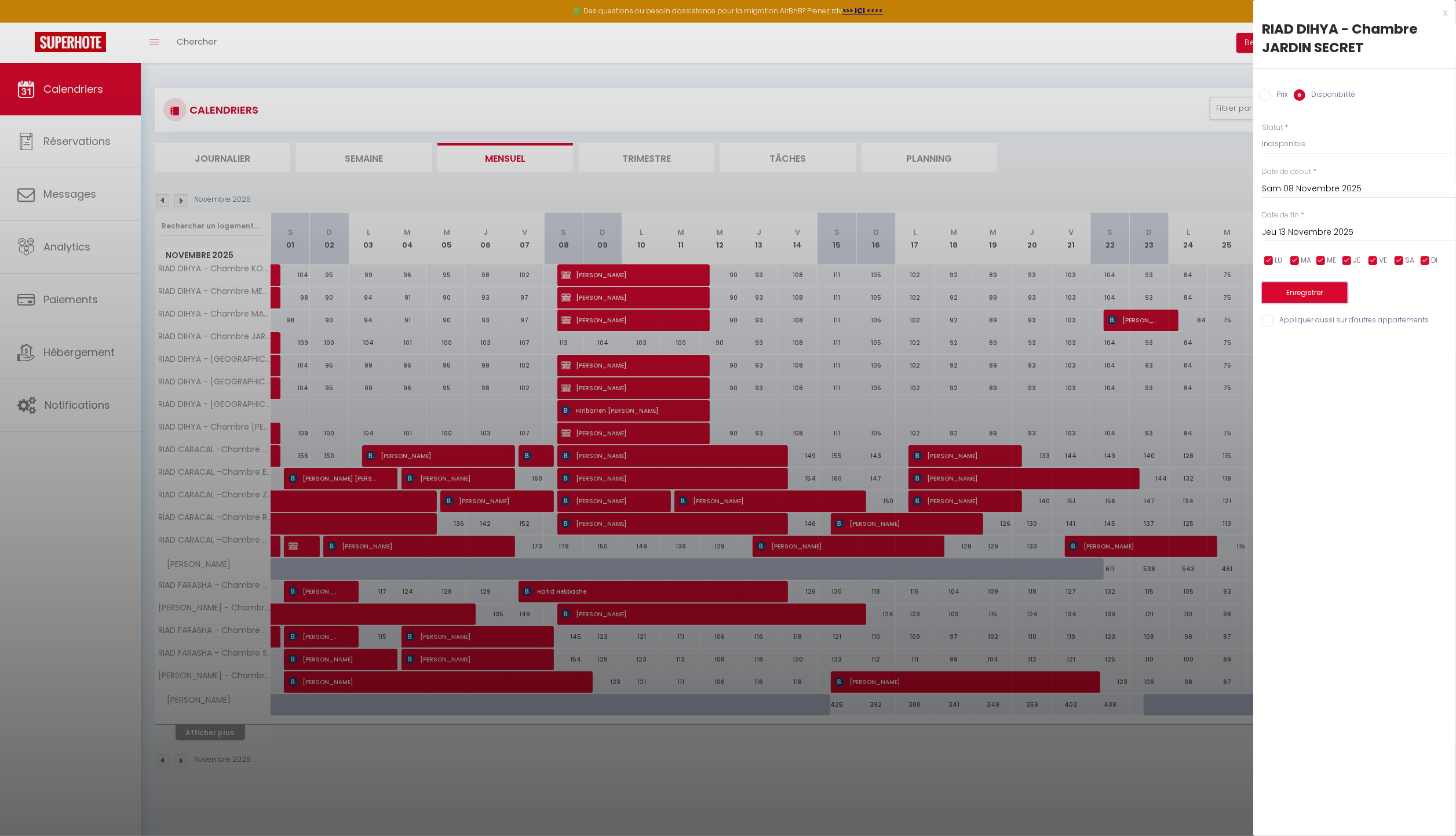
click at [1314, 290] on button "Enregistrer" at bounding box center [1305, 292] width 86 height 21
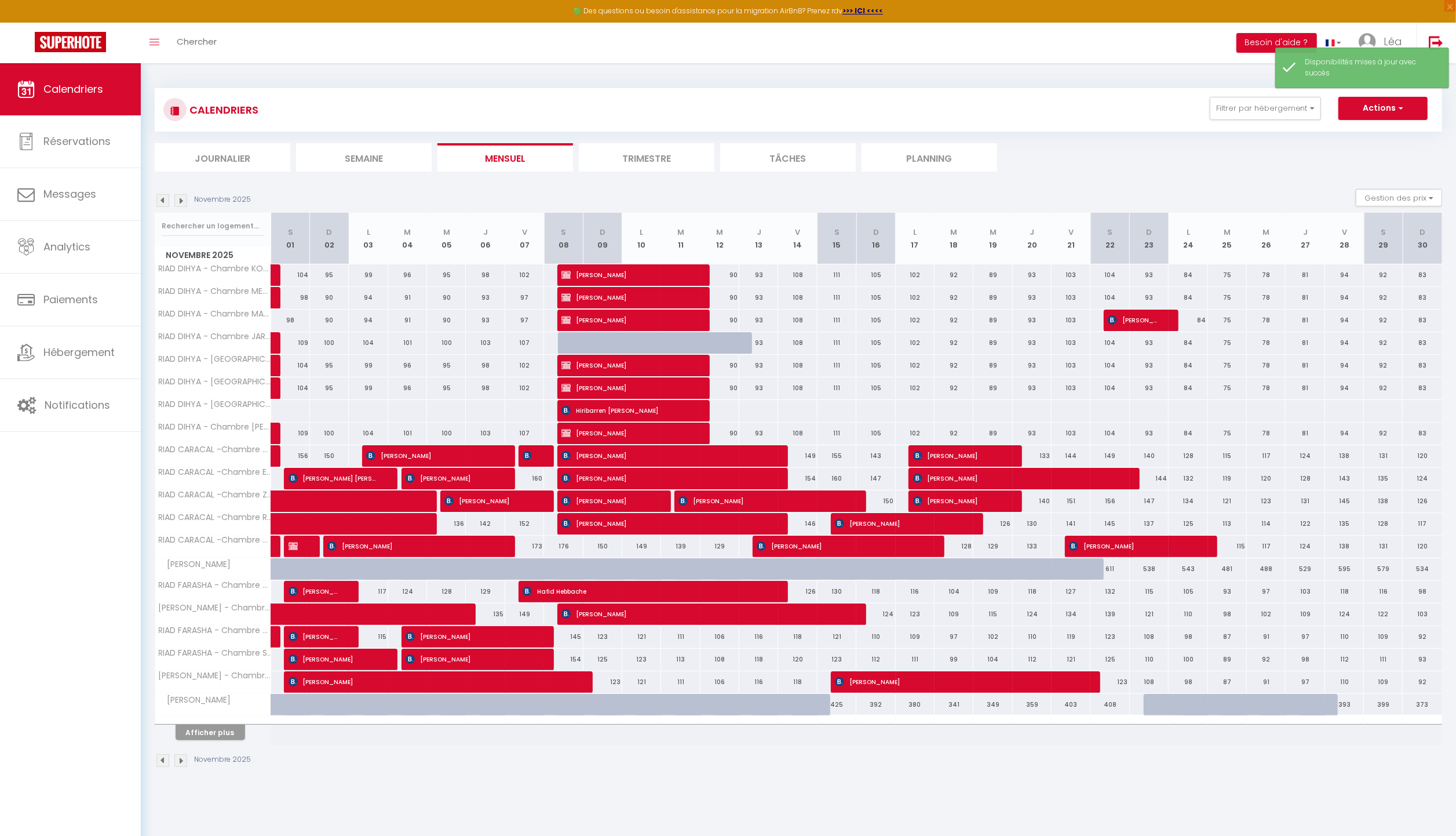
click at [580, 340] on div at bounding box center [577, 343] width 39 height 22
select select "1"
type input "Sam 08 Novembre 2025"
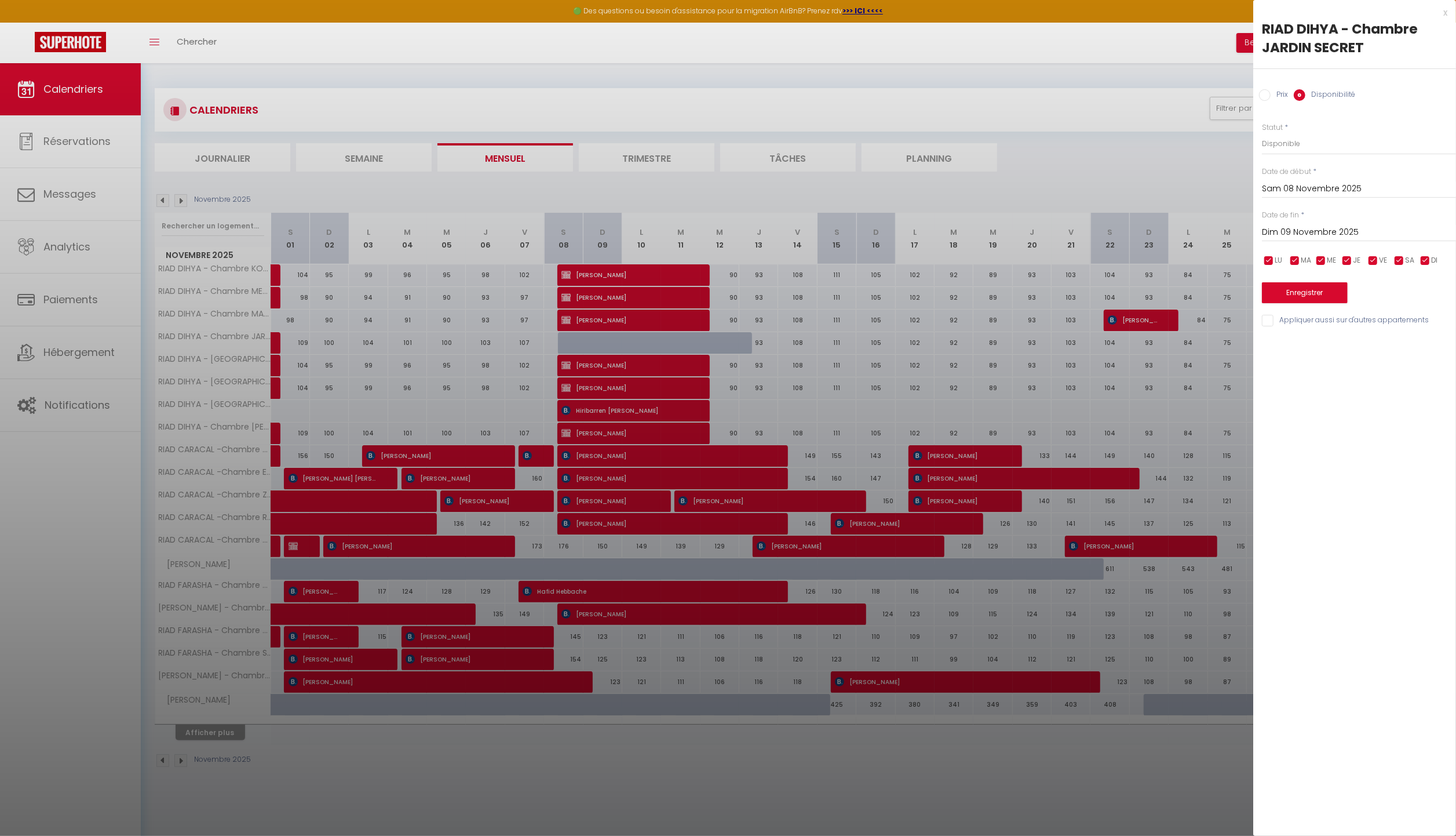
click at [1337, 232] on input "Dim 09 Novembre 2025" at bounding box center [1359, 233] width 194 height 15
click at [1351, 348] on span "12" at bounding box center [1349, 345] width 25 height 24
type input "Mer 12 Novembre 2025"
click at [1300, 194] on input "Sam 08 Novembre 2025" at bounding box center [1359, 189] width 194 height 15
click at [1350, 309] on span "12" at bounding box center [1349, 301] width 25 height 24
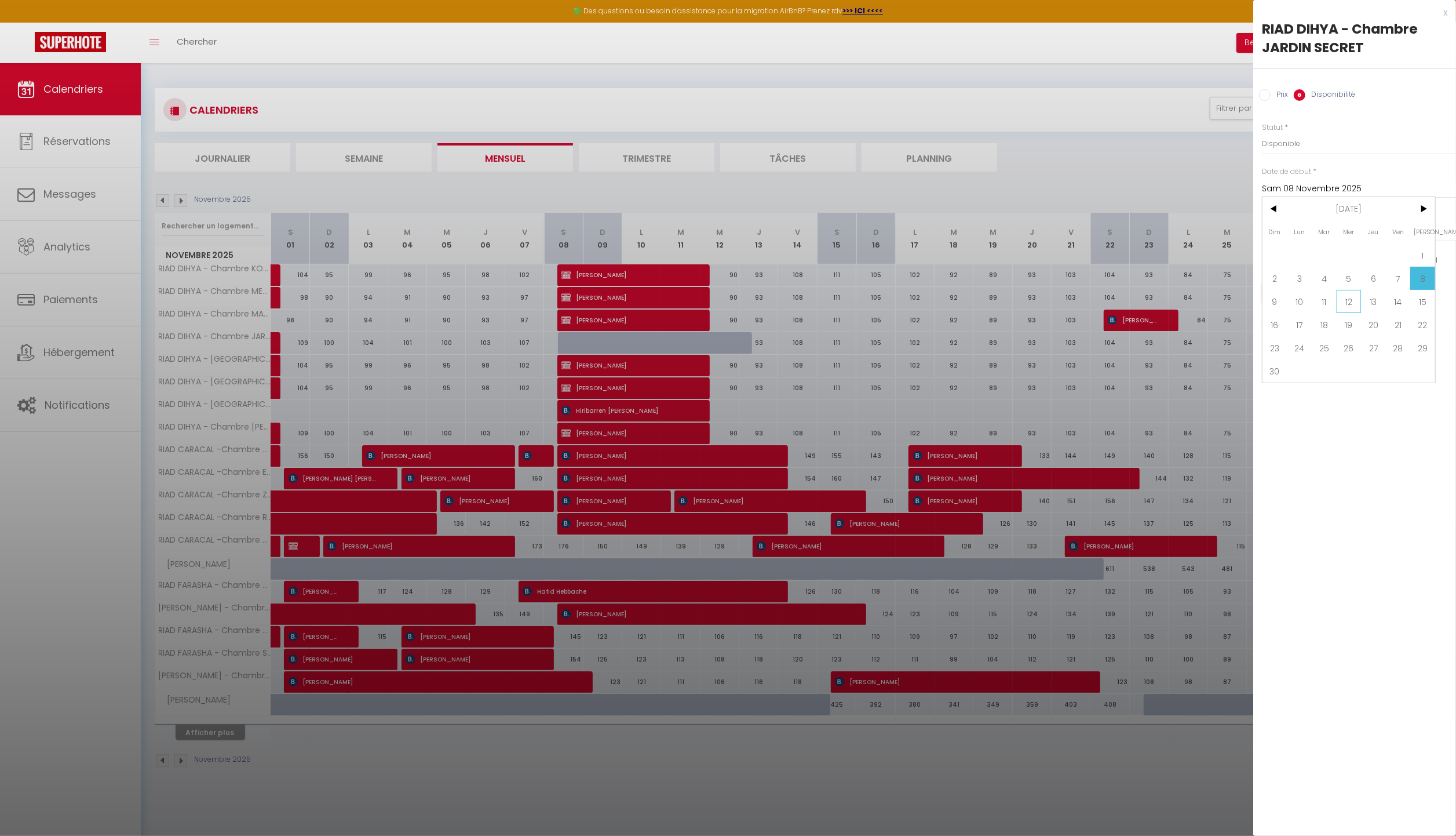
type input "Mer 12 Novembre 2025"
click at [1307, 225] on input "Mer 12 Novembre 2025" at bounding box center [1359, 233] width 194 height 15
click at [1377, 348] on span "13" at bounding box center [1373, 345] width 25 height 24
type input "Jeu 13 Novembre 2025"
click at [1304, 288] on button "Enregistrer" at bounding box center [1305, 292] width 86 height 21
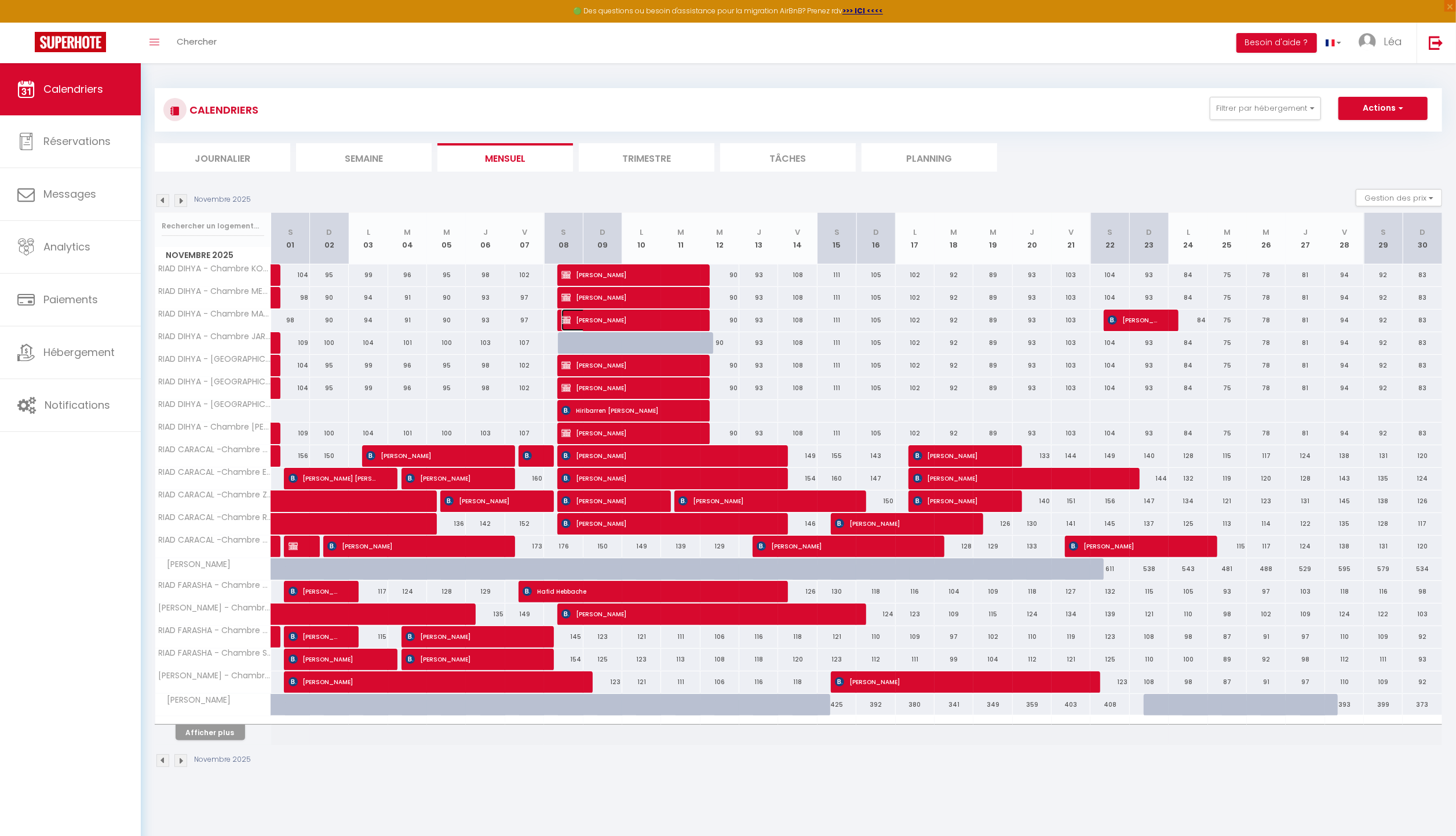
click at [615, 314] on span "[PERSON_NAME]" at bounding box center [626, 320] width 130 height 22
select select "OK"
select select "KO"
select select "0"
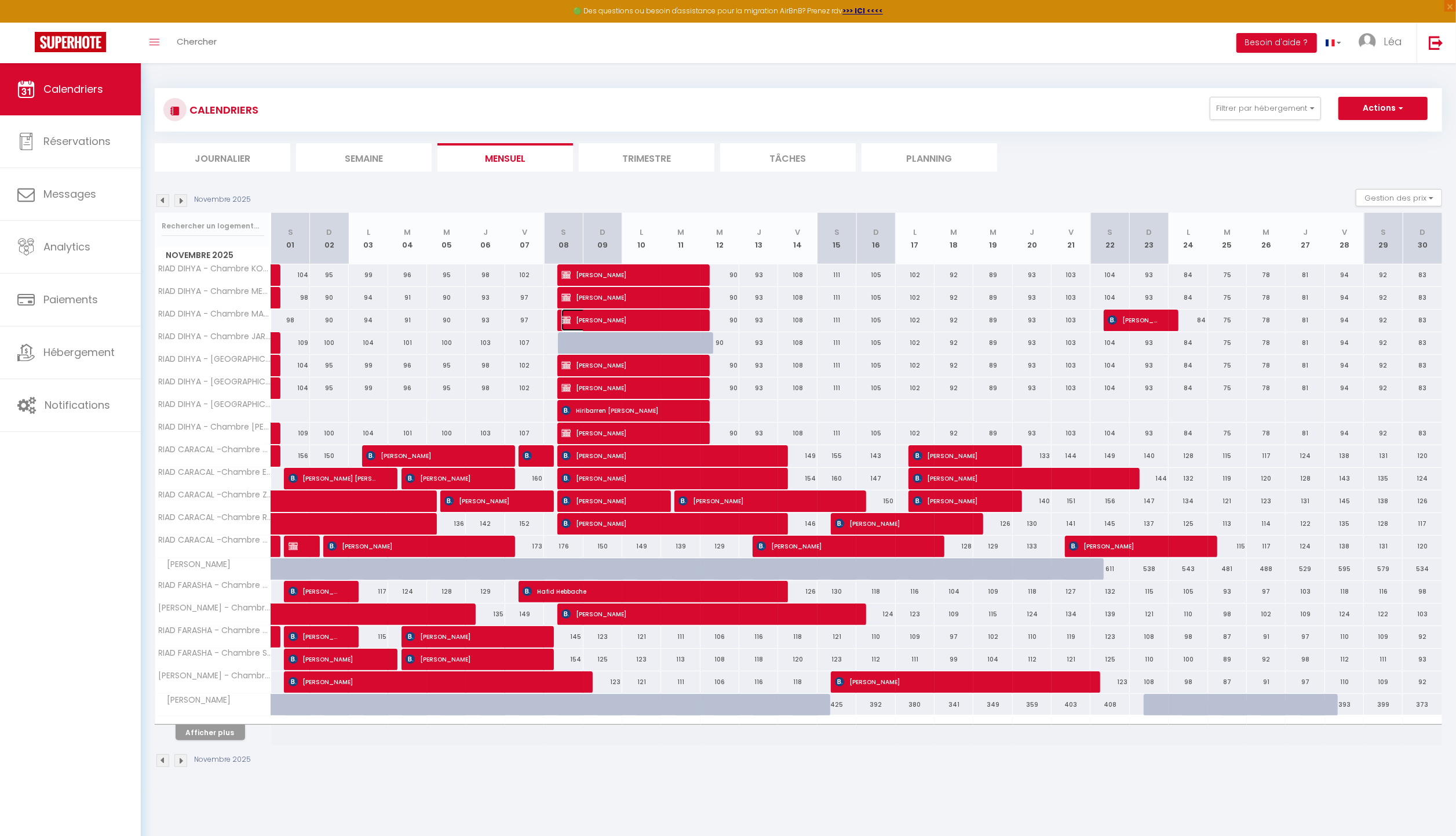
select select "1"
select select
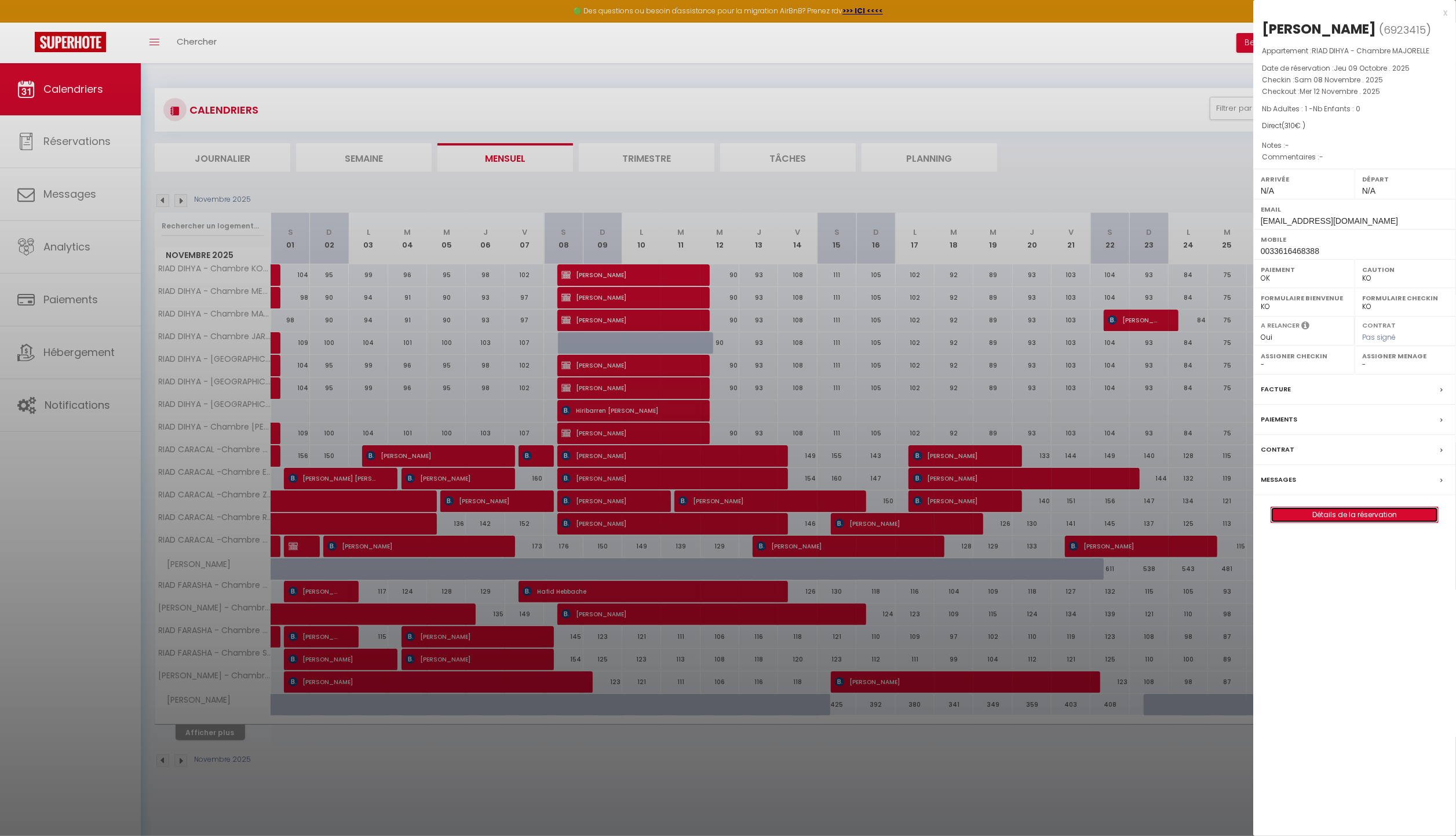
click at [1344, 516] on link "Détails de la réservation" at bounding box center [1354, 515] width 167 height 15
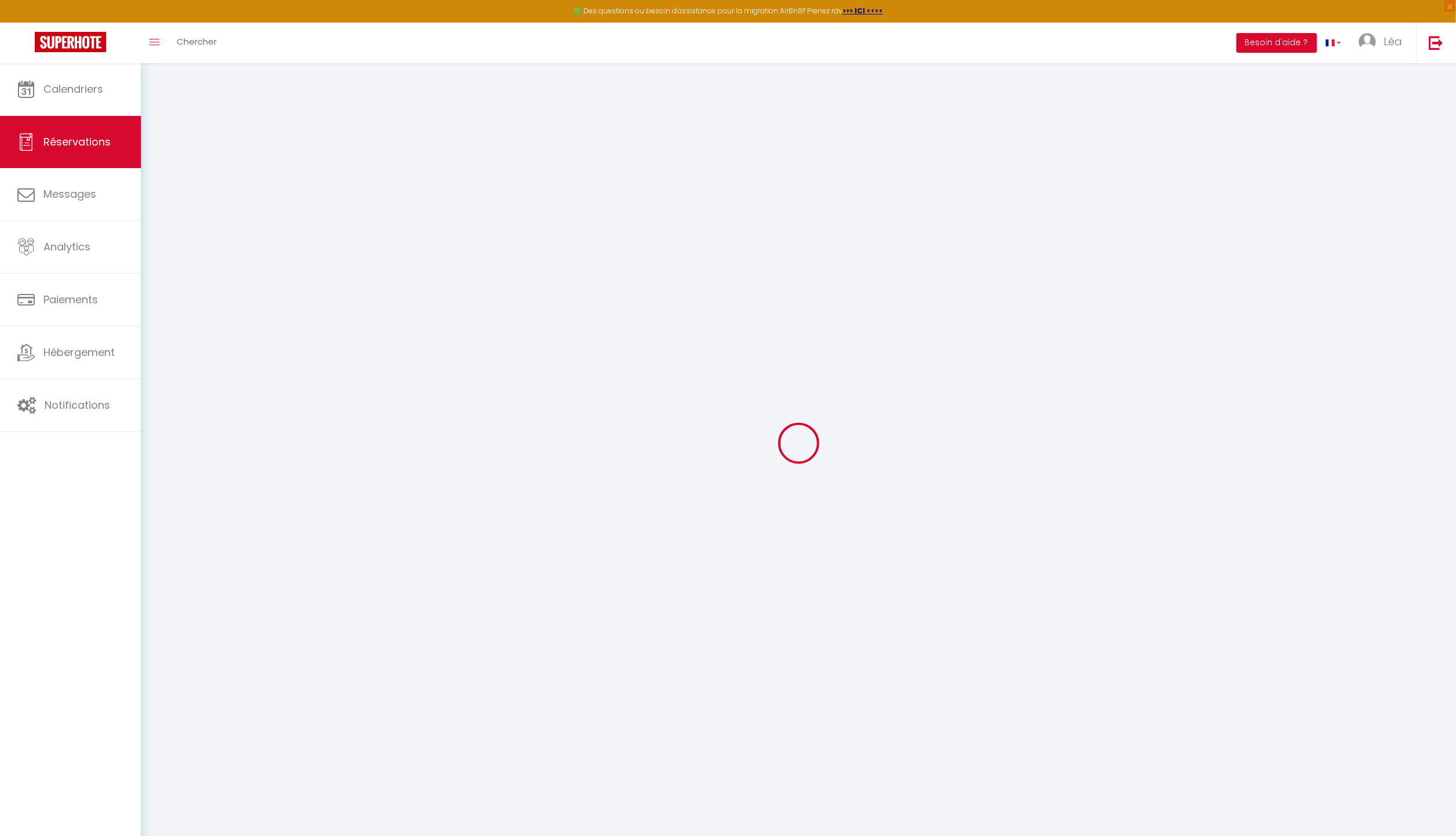
type input "[PERSON_NAME]"
type input "Mignoni"
type input "[EMAIL_ADDRESS][DOMAIN_NAME]"
type input "0033616468388"
select select "FR"
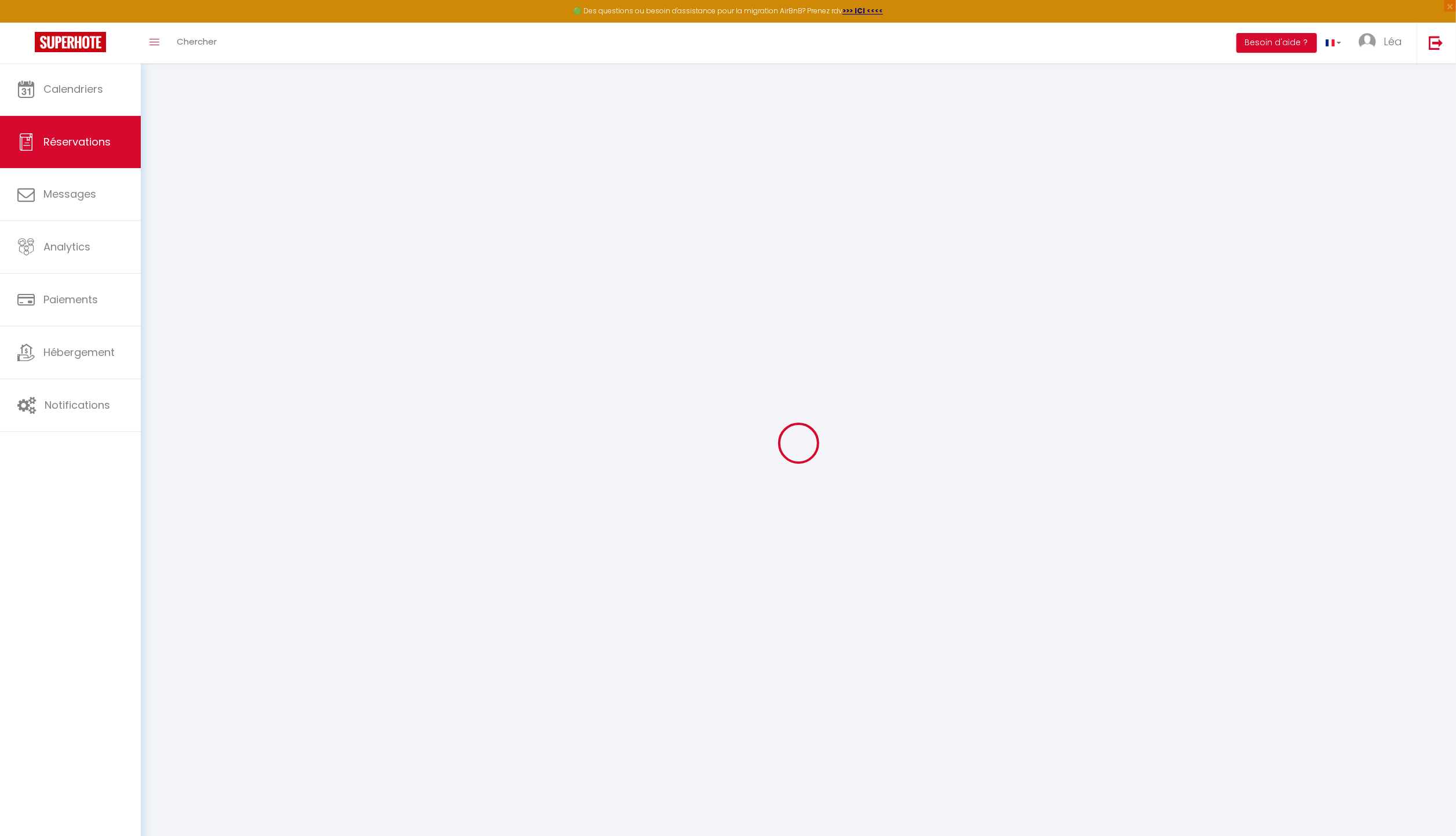
select select "60960"
select select "1"
type input "Sam 08 Novembre 2025"
select select
type input "Mer 12 Novembre 2025"
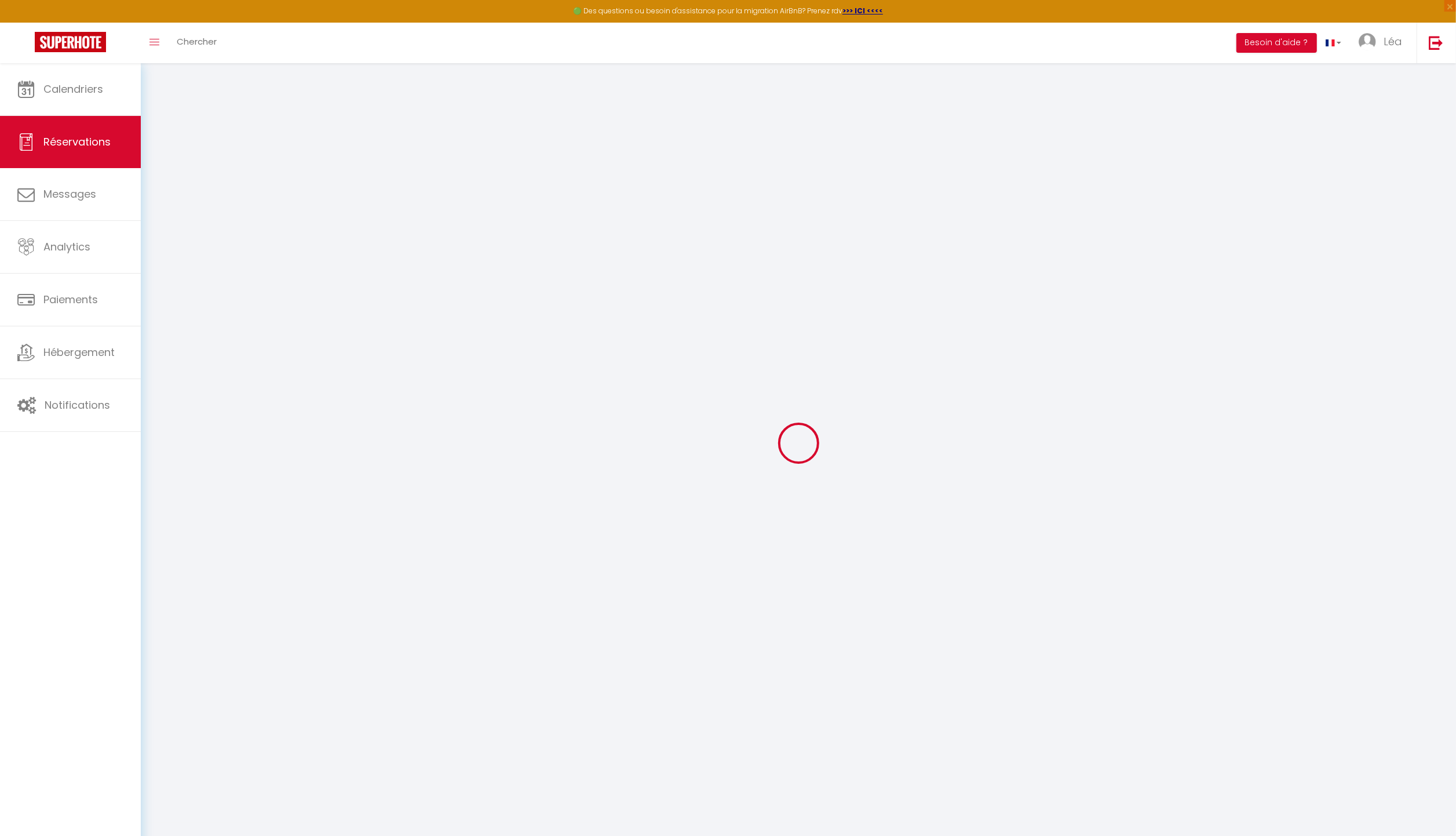
select select
type input "1"
select select "12"
select select
type input "300"
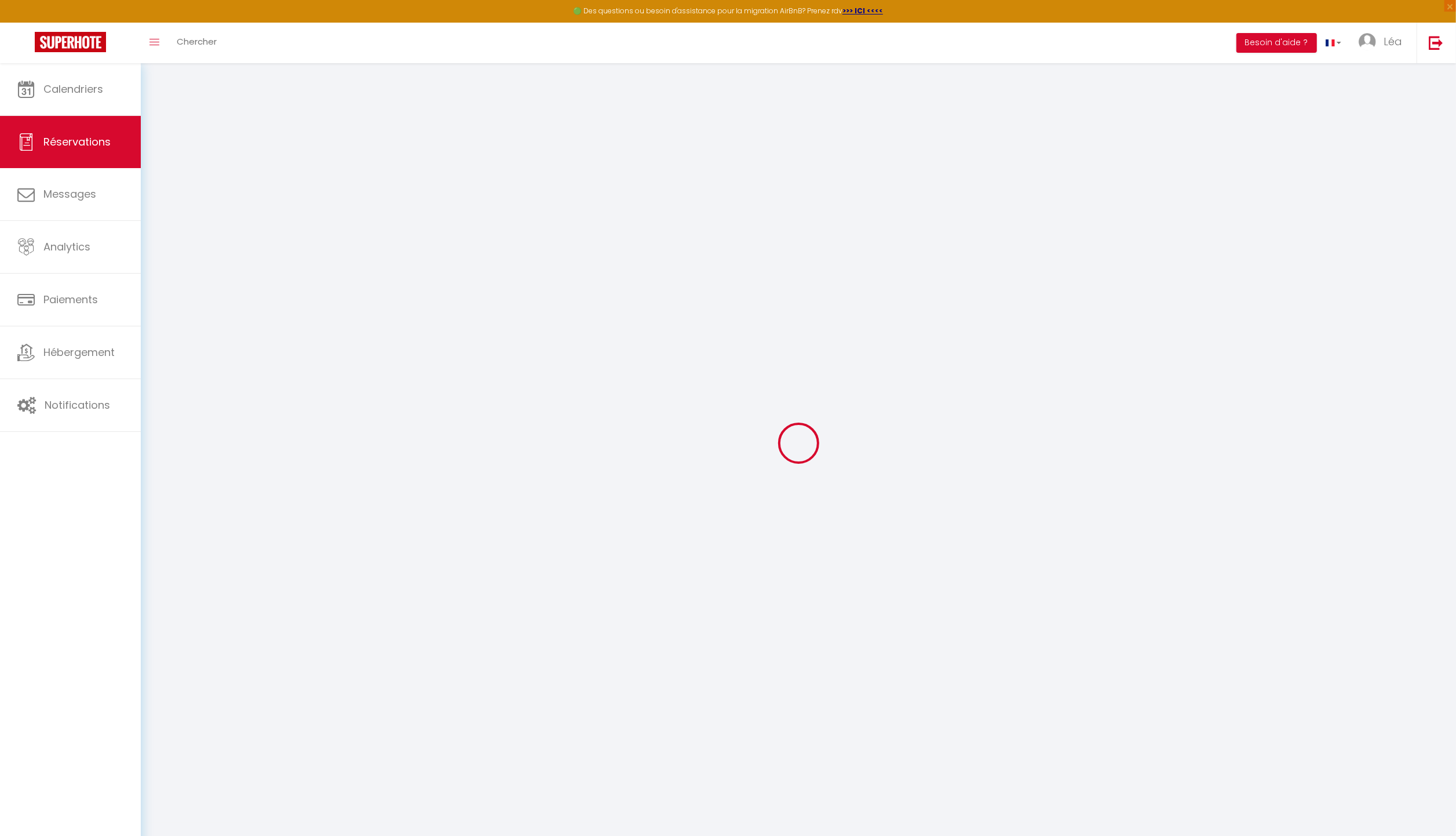
checkbox input "false"
type input "10"
type input "0"
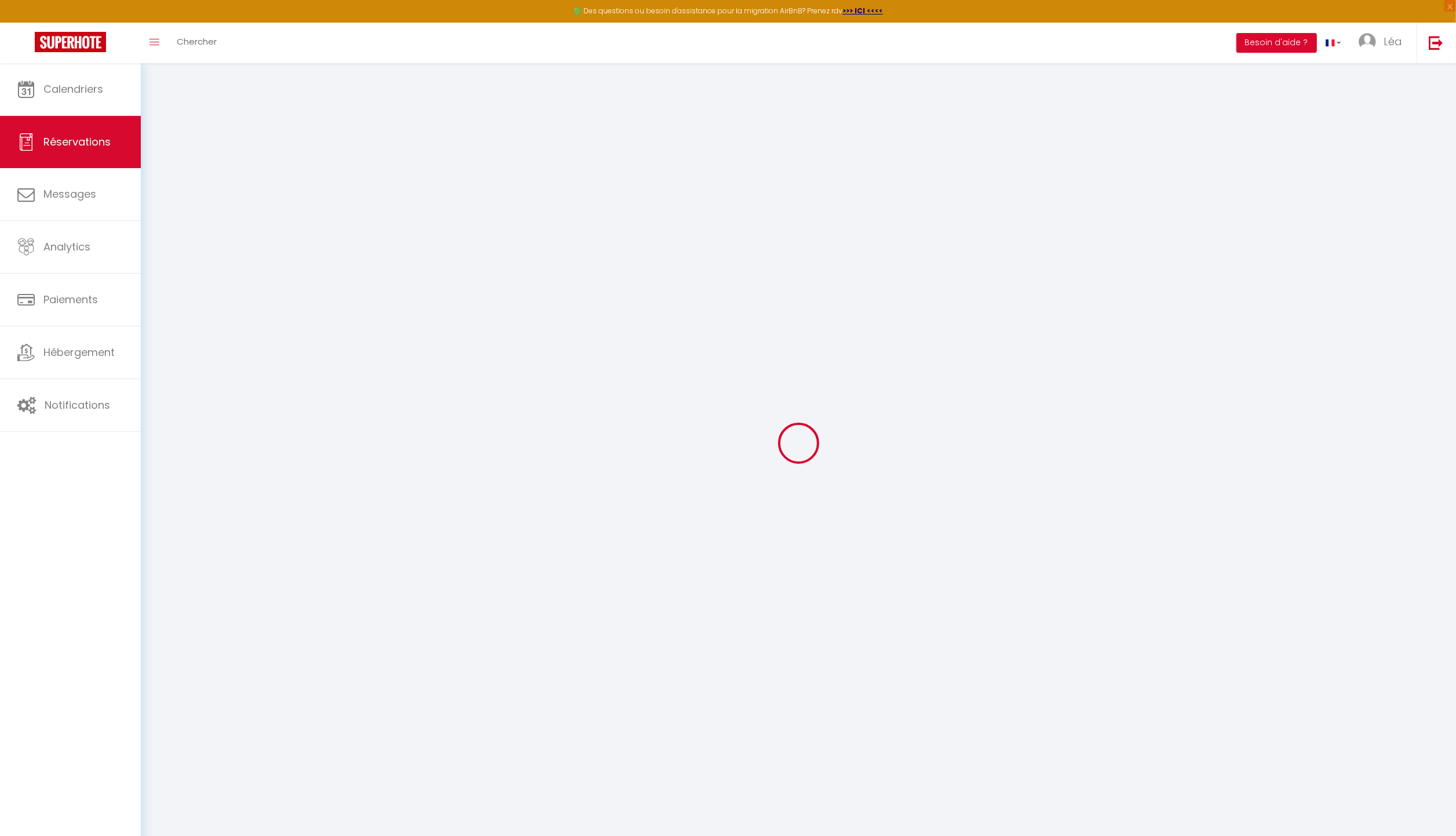
select select
select select "14"
checkbox input "false"
select select
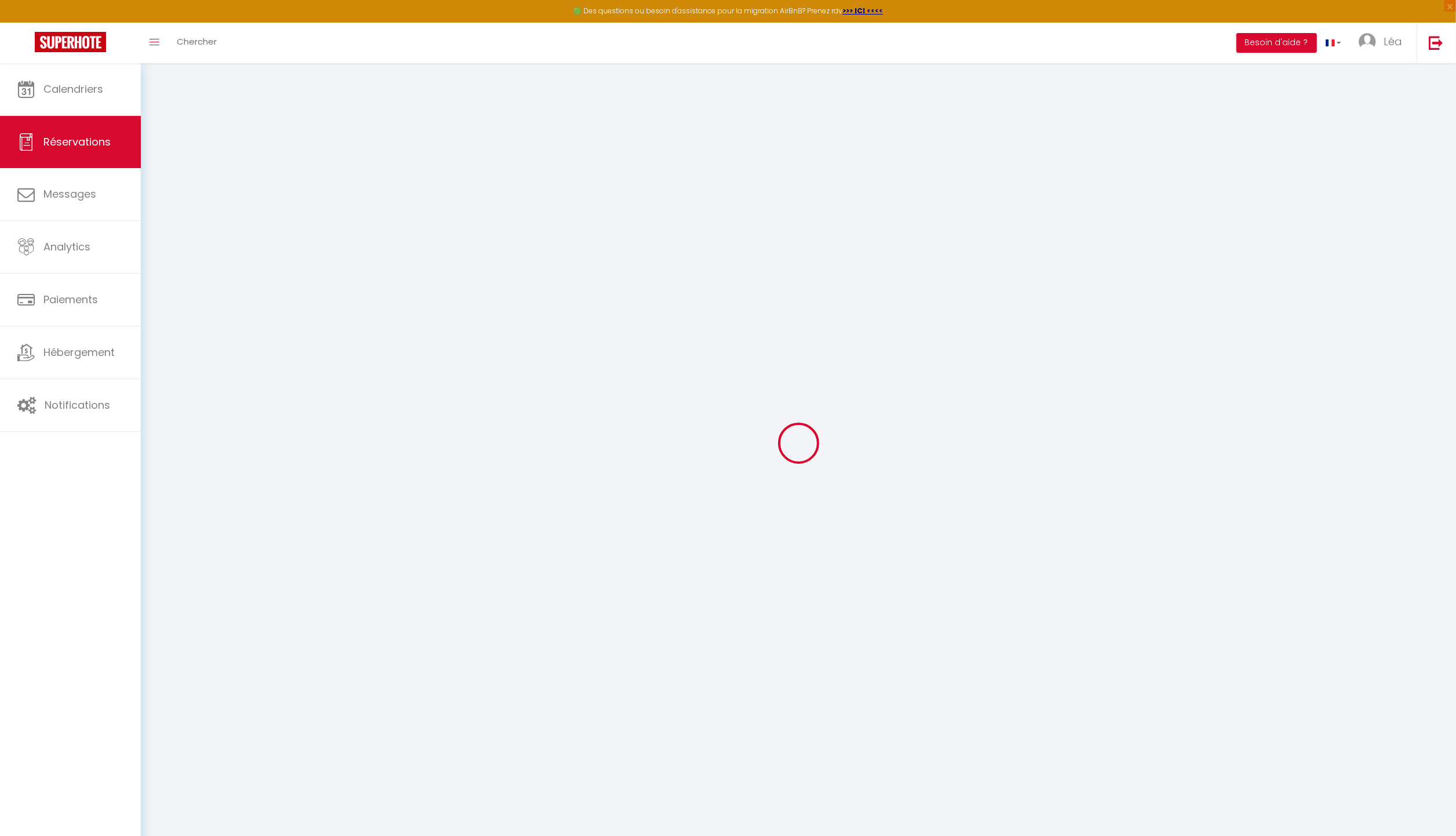
select select
checkbox input "false"
select select
checkbox input "false"
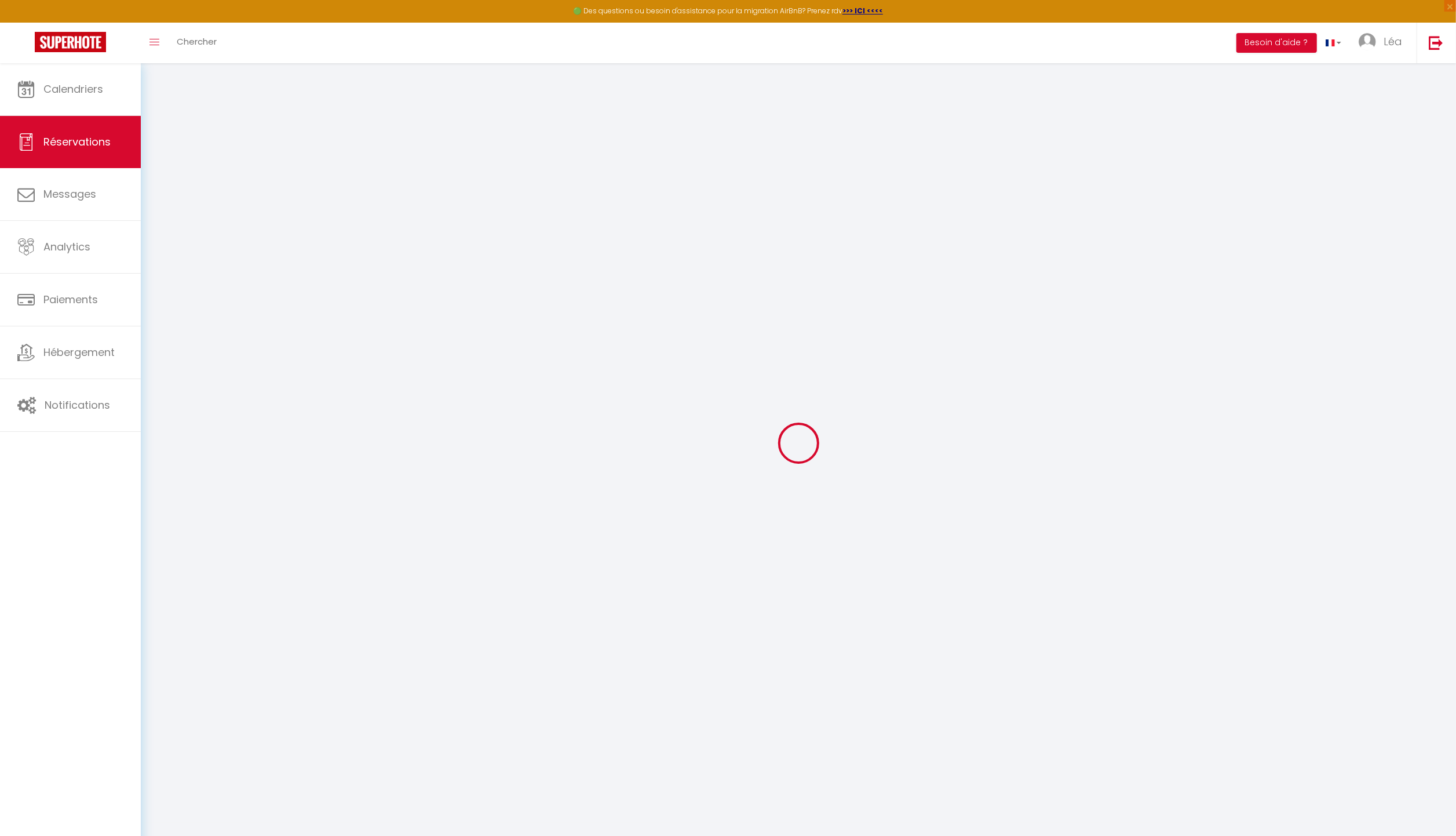
select select
checkbox input "false"
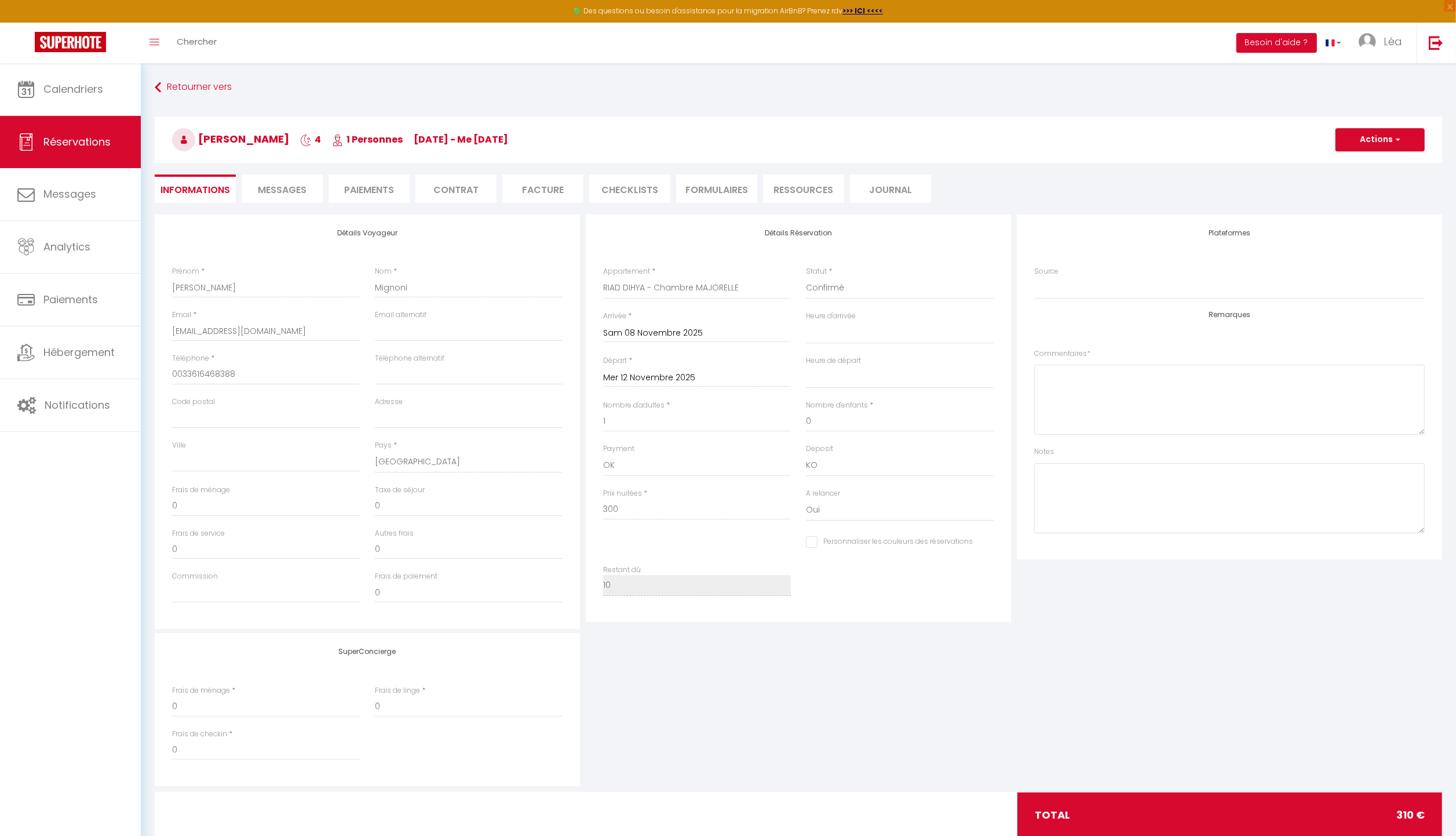
type input "10"
select select
click at [1382, 140] on button "Actions" at bounding box center [1380, 140] width 90 height 24
click at [1377, 179] on link "Dupliquer" at bounding box center [1369, 180] width 91 height 15
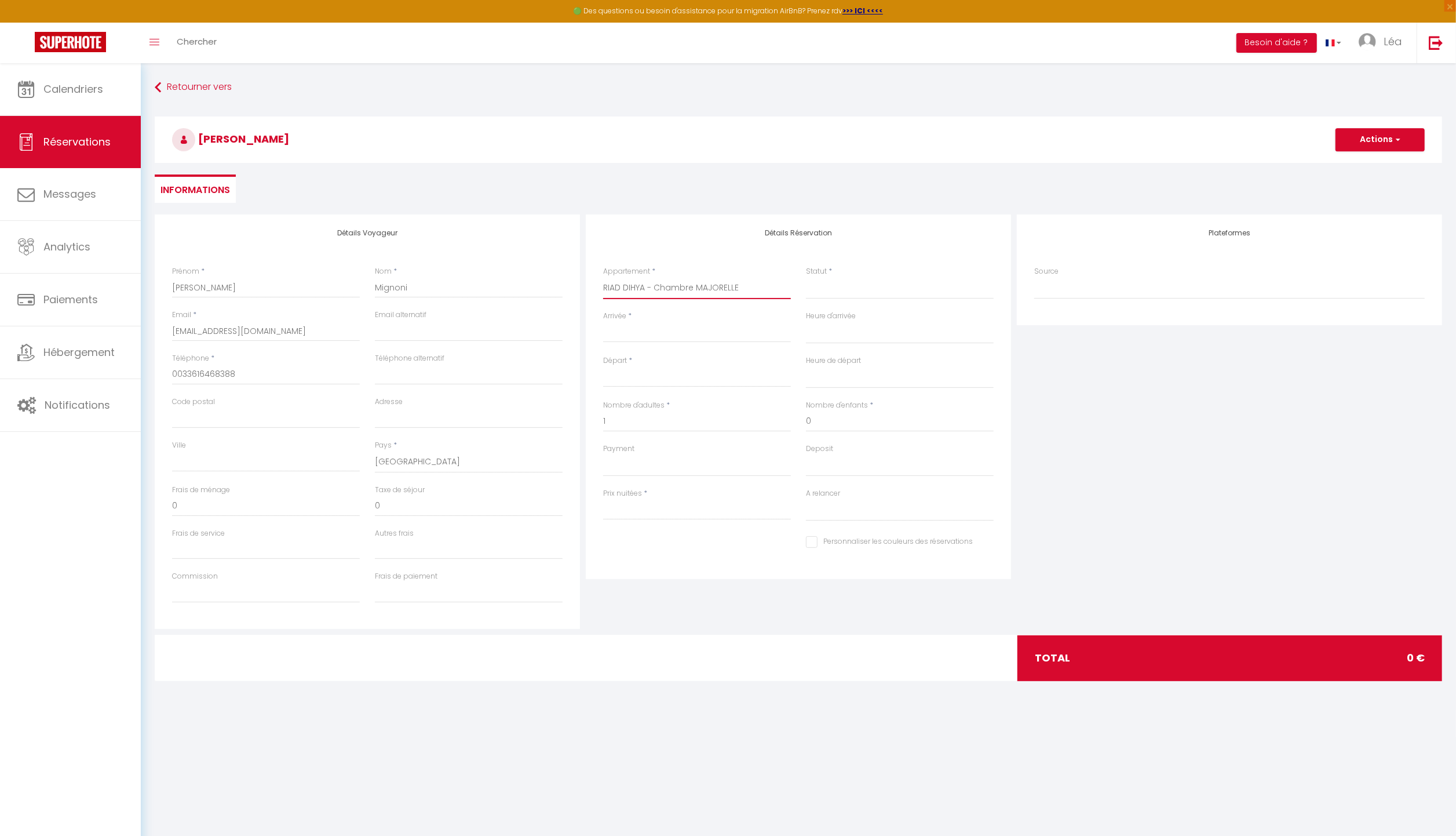
click at [703, 290] on select "RIAD DIHYA - Chambre KOUTOUBIA RIAD DIHYA - Chambre MENARA RIAD DIHYA - Chambre…" at bounding box center [697, 288] width 188 height 22
click at [603, 277] on select "RIAD DIHYA - Chambre KOUTOUBIA RIAD DIHYA - Chambre MENARA RIAD DIHYA - Chambre…" at bounding box center [697, 288] width 188 height 22
click at [838, 287] on select "Confirmé Non Confirmé [PERSON_NAME] par le voyageur No Show Request" at bounding box center [900, 288] width 188 height 22
click at [806, 277] on select "Confirmé Non Confirmé [PERSON_NAME] par le voyageur No Show Request" at bounding box center [900, 288] width 188 height 22
click at [621, 468] on select "OK KO" at bounding box center [697, 466] width 188 height 22
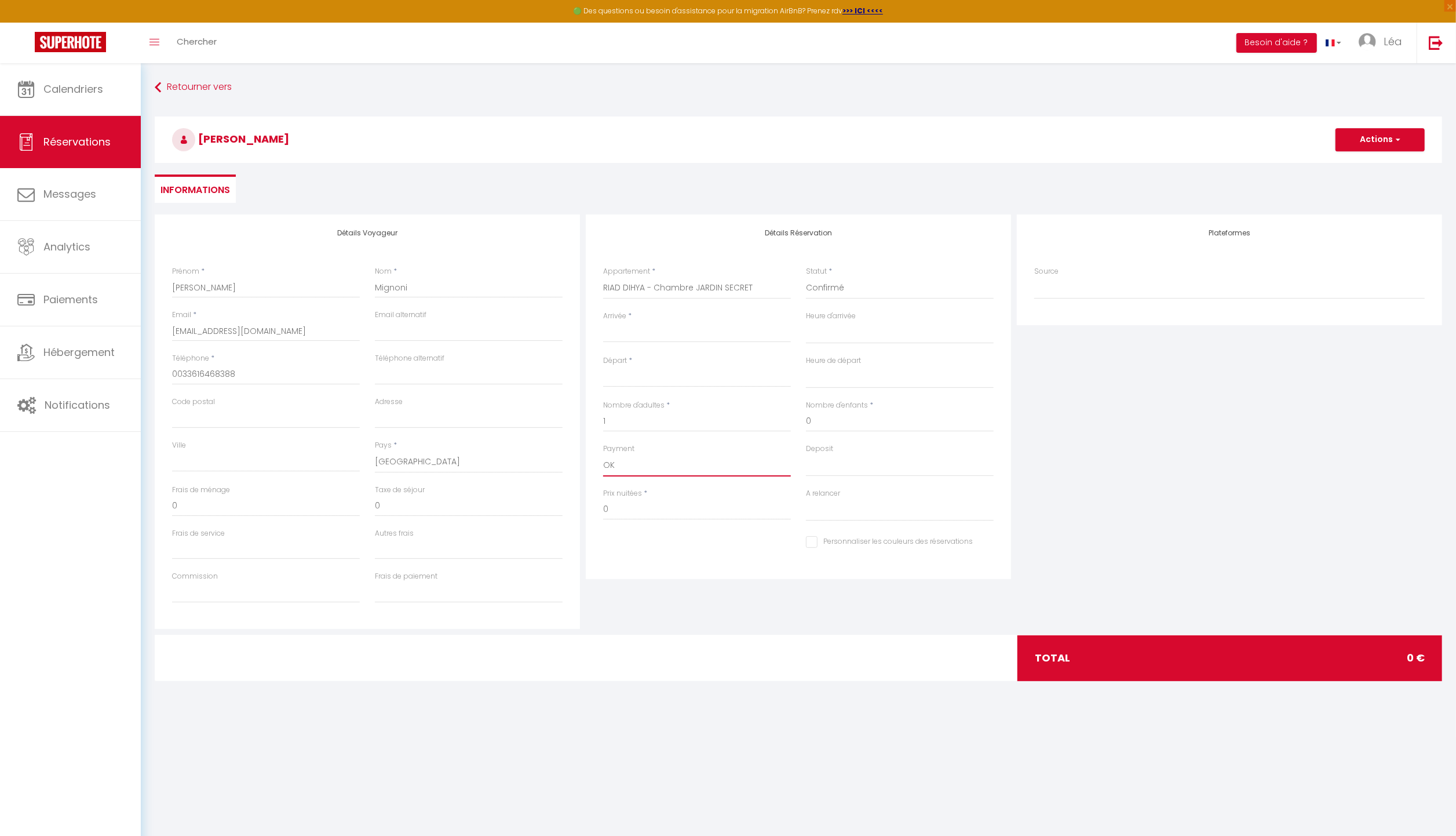
click at [603, 455] on select "OK KO" at bounding box center [697, 466] width 188 height 22
click at [627, 506] on input "0" at bounding box center [697, 509] width 188 height 21
click at [421, 501] on input "0" at bounding box center [469, 506] width 188 height 21
click at [1386, 137] on button "Actions" at bounding box center [1380, 140] width 90 height 24
click at [1384, 163] on link "Enregistrer" at bounding box center [1369, 165] width 91 height 15
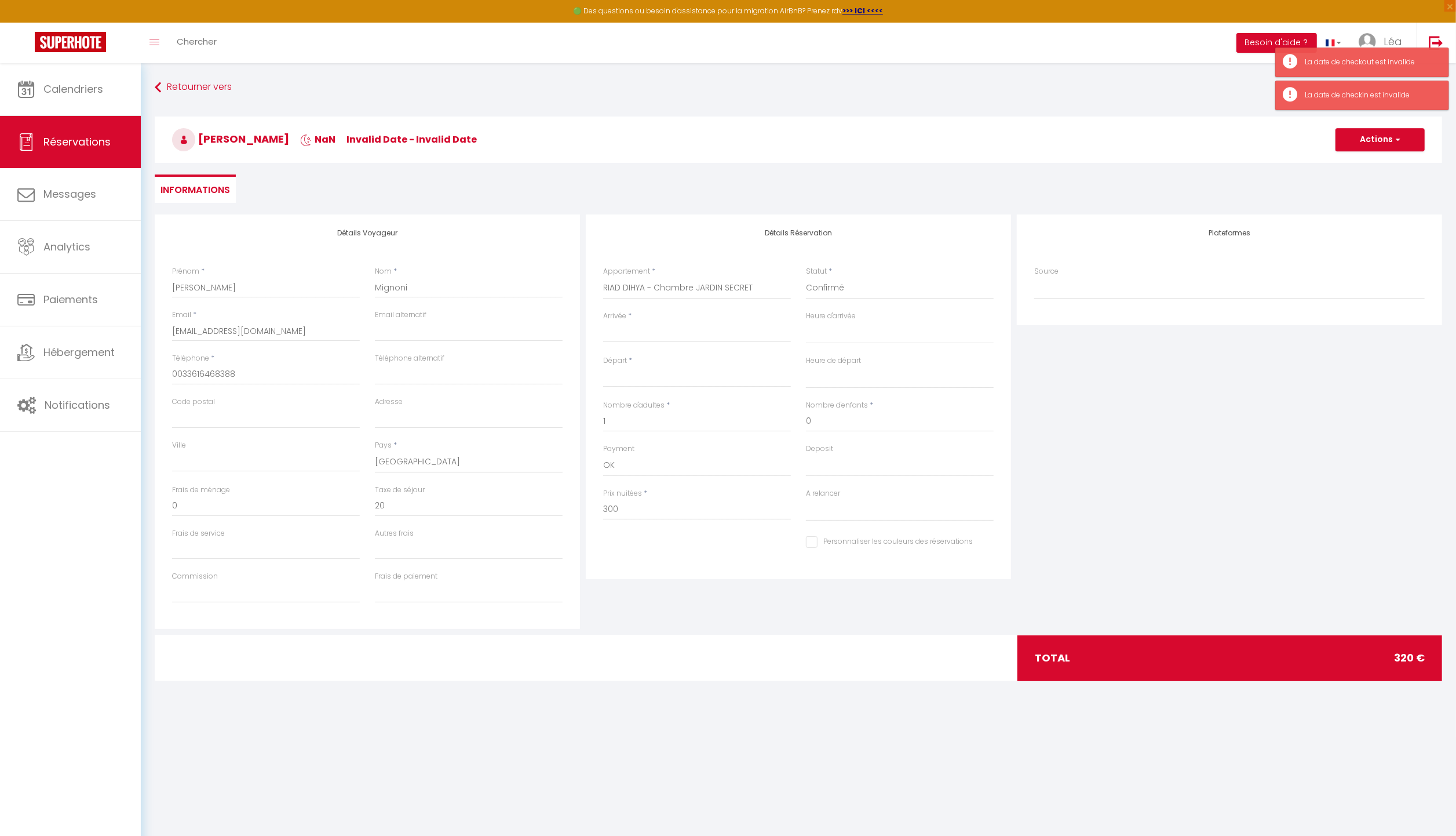
click at [651, 333] on input "Arrivée" at bounding box center [697, 334] width 188 height 15
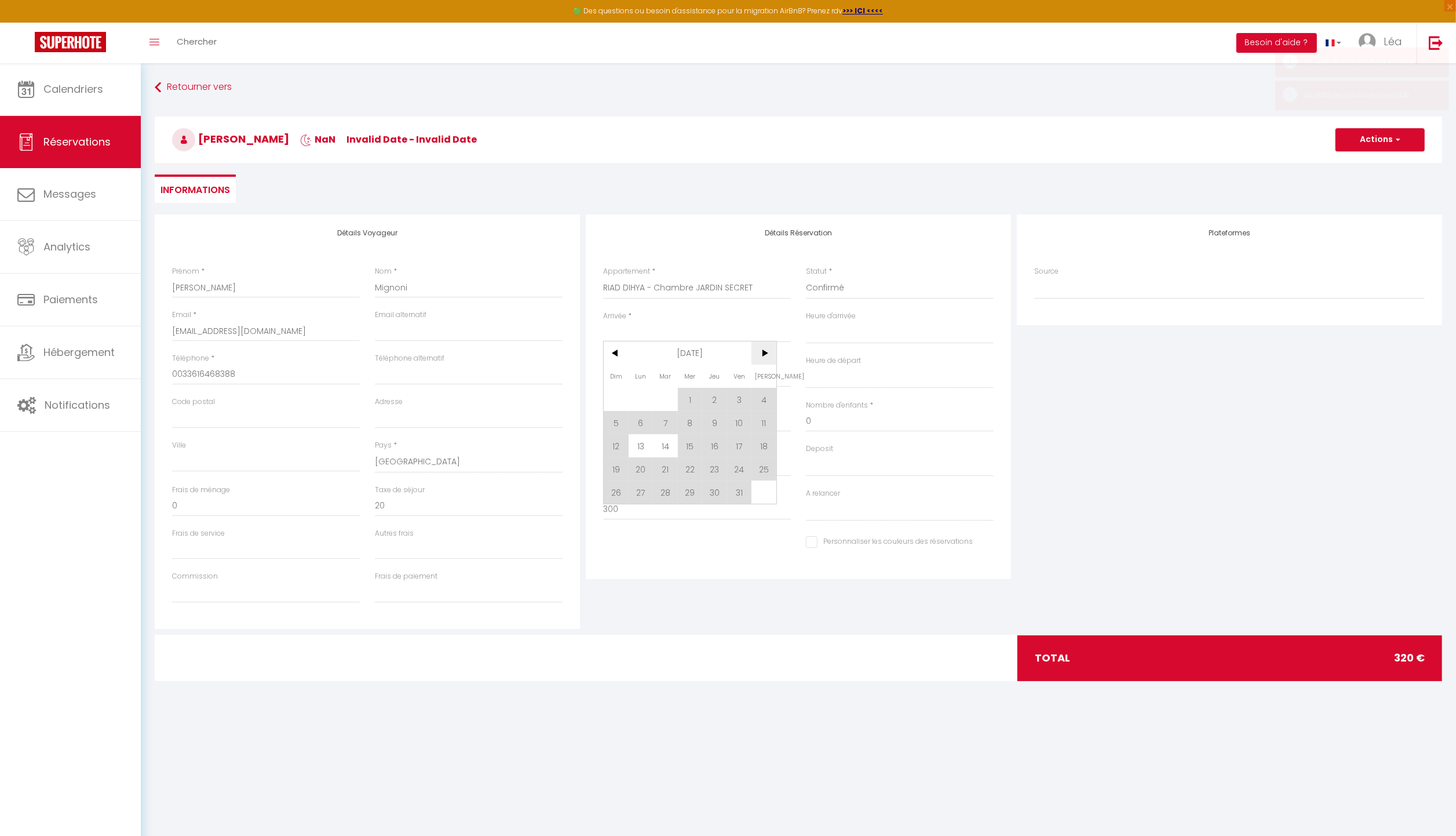
click at [766, 355] on span ">" at bounding box center [764, 353] width 25 height 24
click at [768, 417] on span "8" at bounding box center [764, 422] width 25 height 24
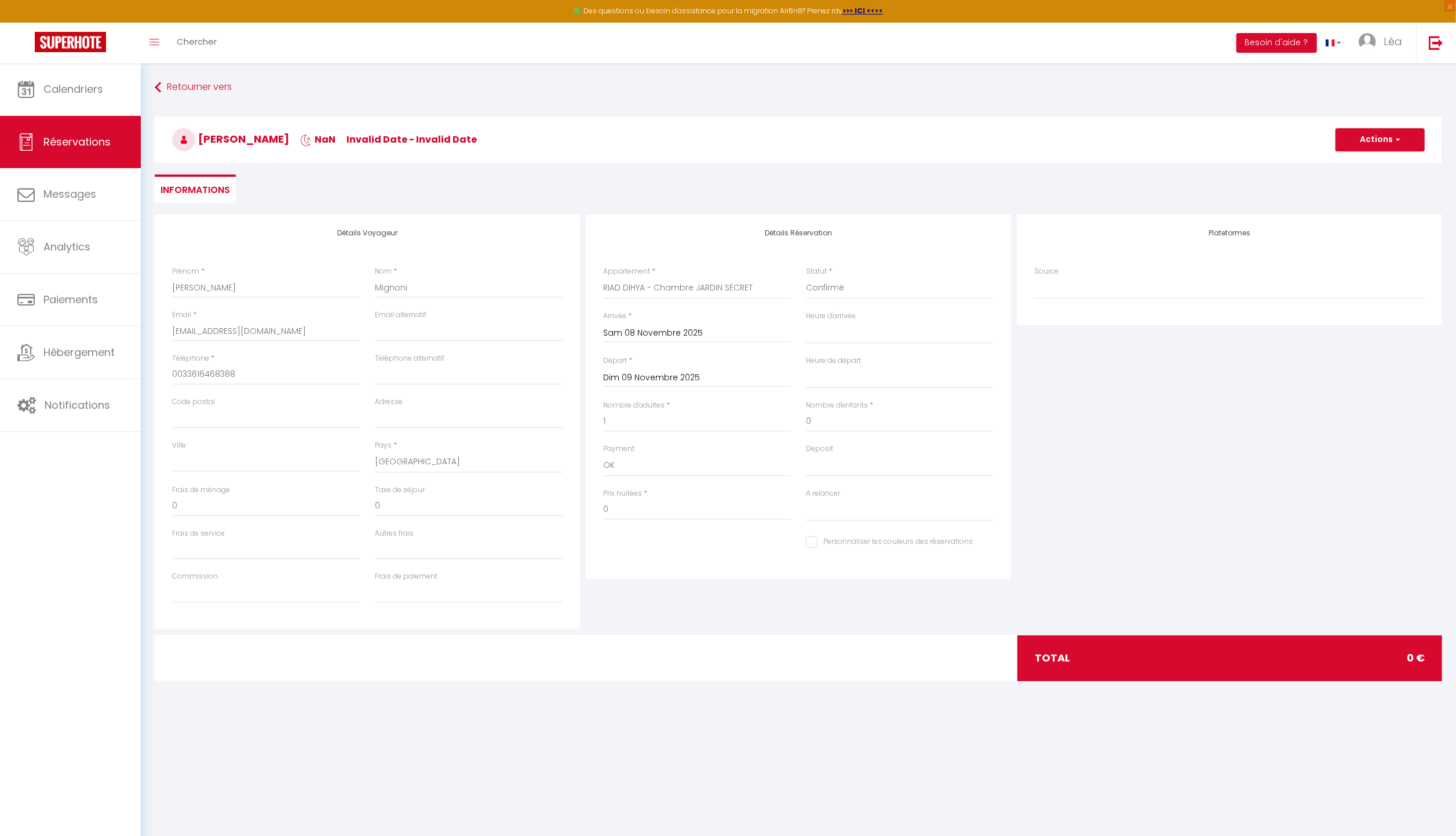
click at [673, 367] on div "Dim 09 Novembre 2025 < [DATE] > Dim Lun Mar Mer Jeu Ven Sam 1 2 3 4 5 6 7 8 9 1…" at bounding box center [697, 377] width 188 height 21
click at [689, 376] on input "Dim 09 Novembre 2025" at bounding box center [697, 378] width 188 height 15
click at [688, 481] on span "12" at bounding box center [690, 490] width 25 height 24
click at [632, 506] on input "0" at bounding box center [697, 509] width 188 height 21
click at [425, 510] on input "0" at bounding box center [469, 506] width 188 height 21
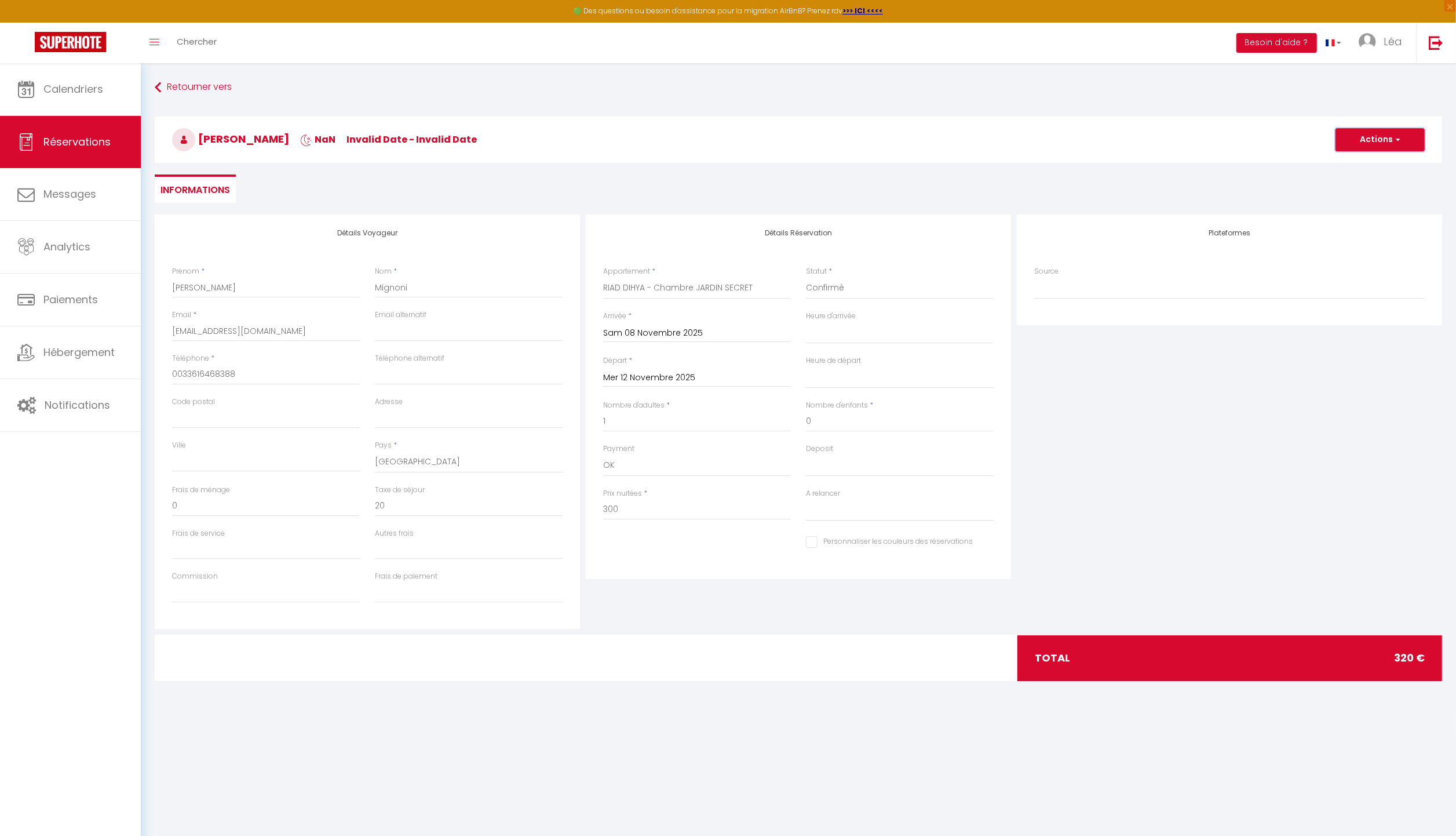
click at [1372, 135] on button "Actions" at bounding box center [1380, 140] width 90 height 24
click at [1370, 161] on link "Enregistrer" at bounding box center [1369, 165] width 91 height 15
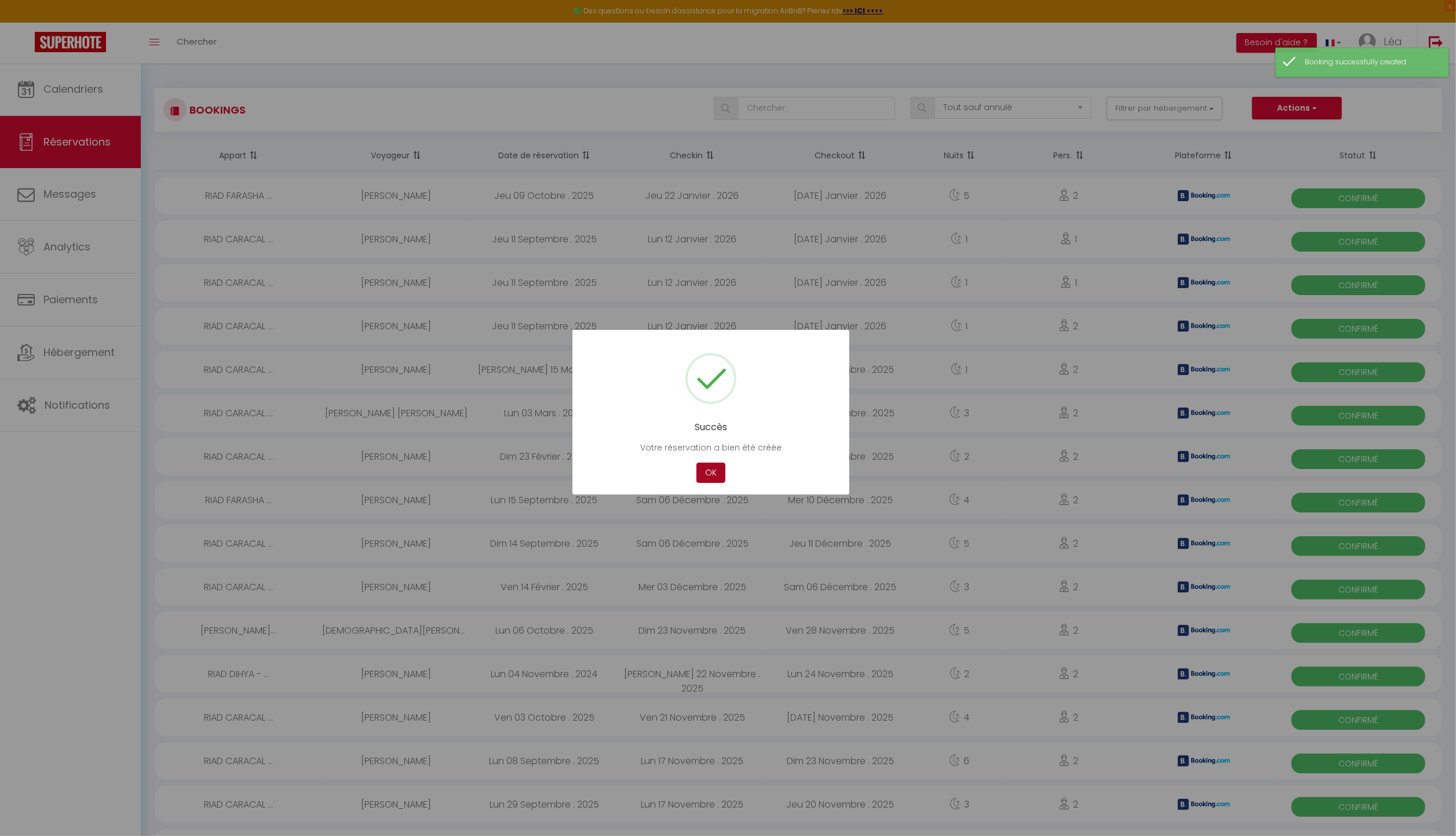
click at [713, 475] on button "OK" at bounding box center [711, 473] width 29 height 20
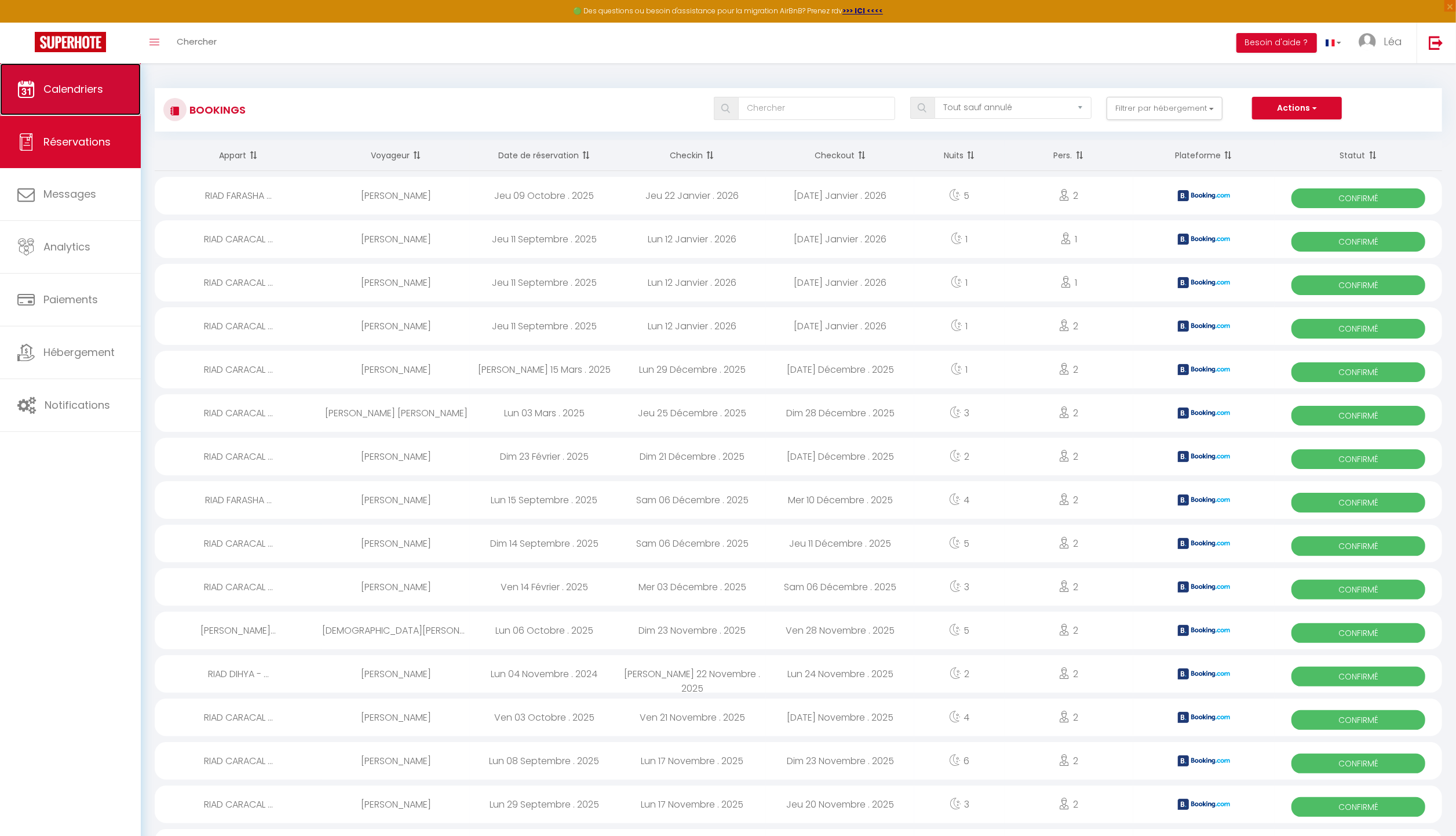
click at [93, 101] on link "Calendriers" at bounding box center [70, 89] width 141 height 52
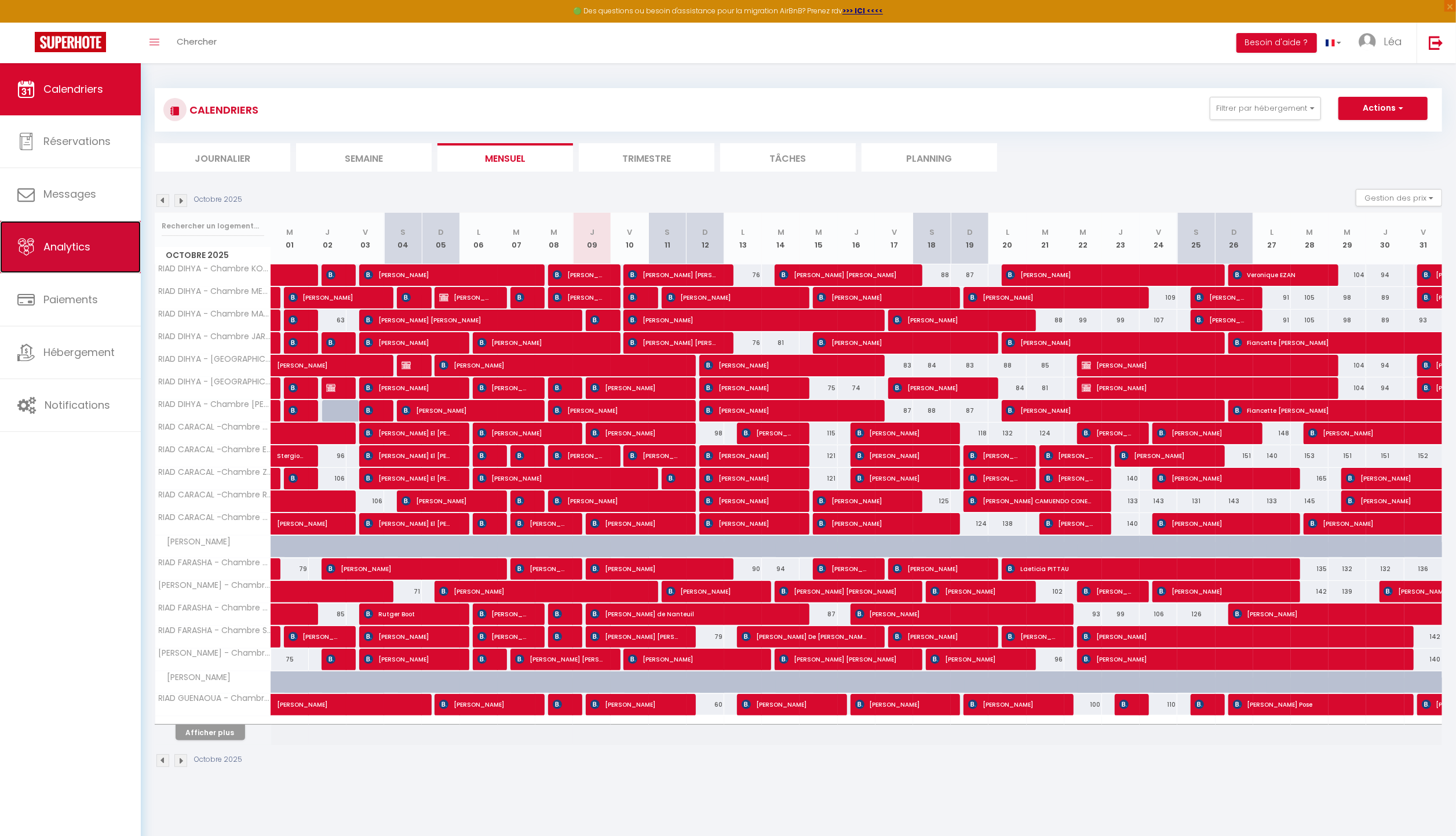
click at [73, 257] on link "Analytics" at bounding box center [70, 247] width 141 height 52
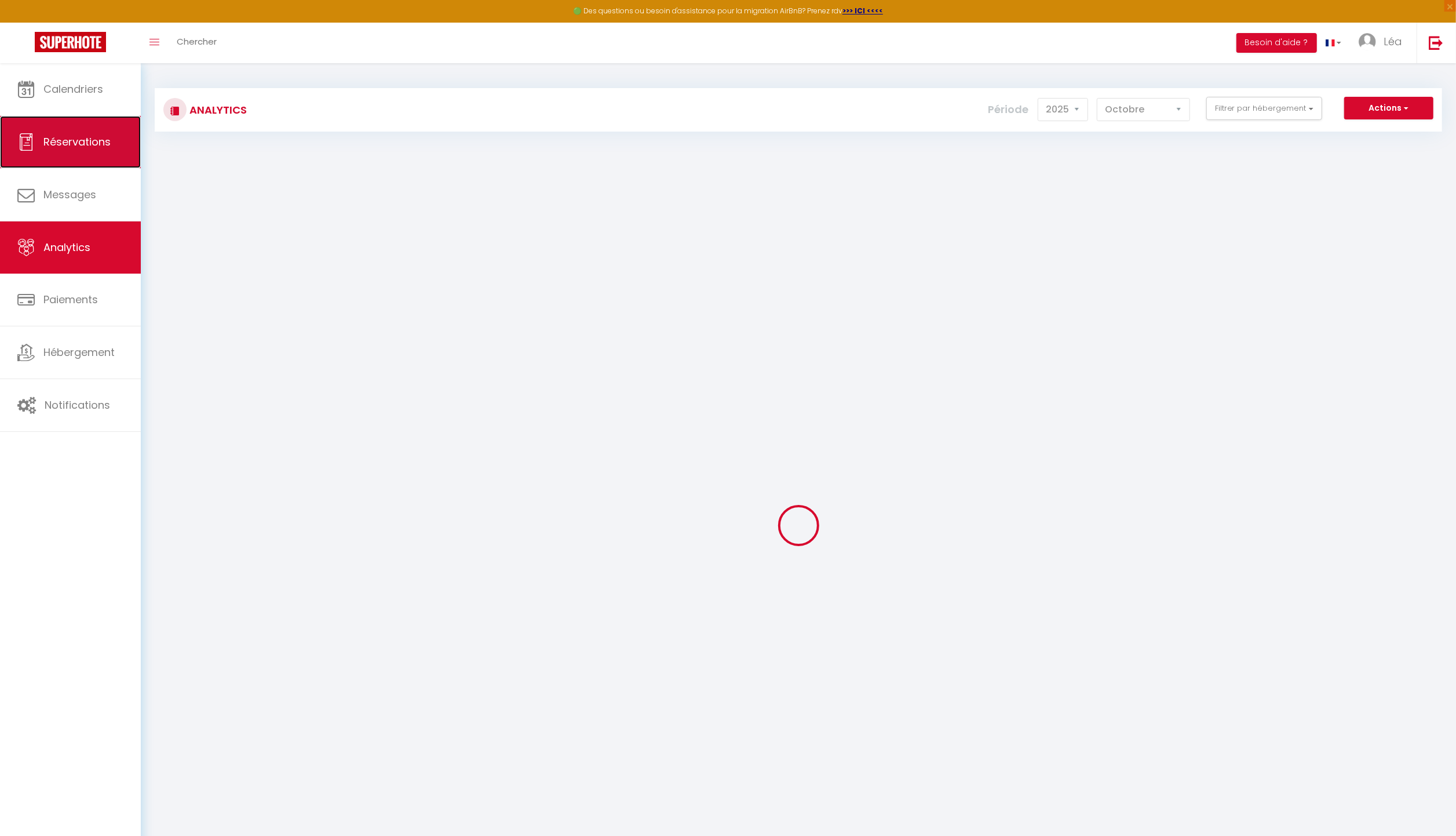
click at [88, 130] on link "Réservations" at bounding box center [70, 142] width 141 height 52
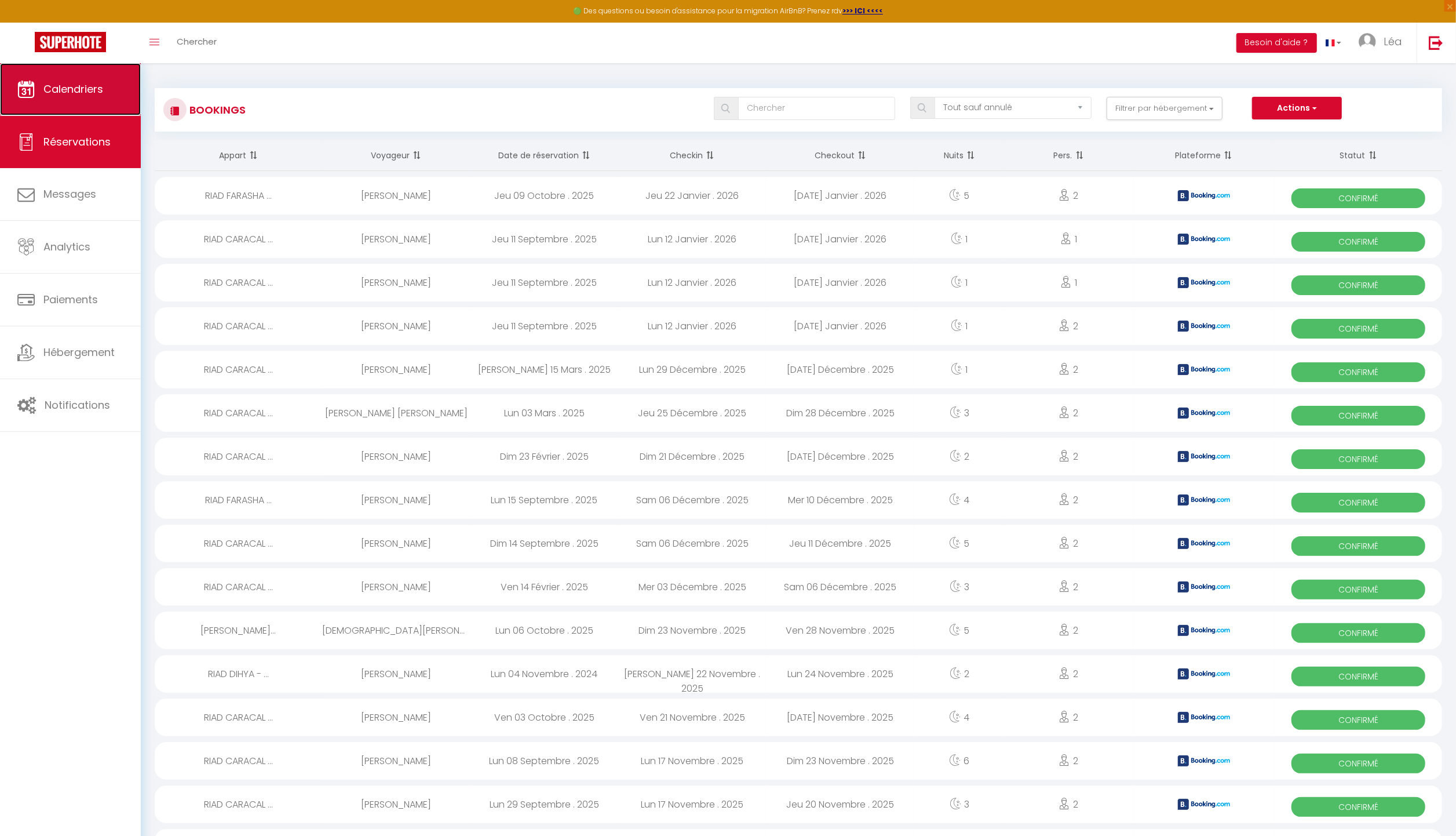
click at [82, 88] on span "Calendriers" at bounding box center [73, 89] width 60 height 15
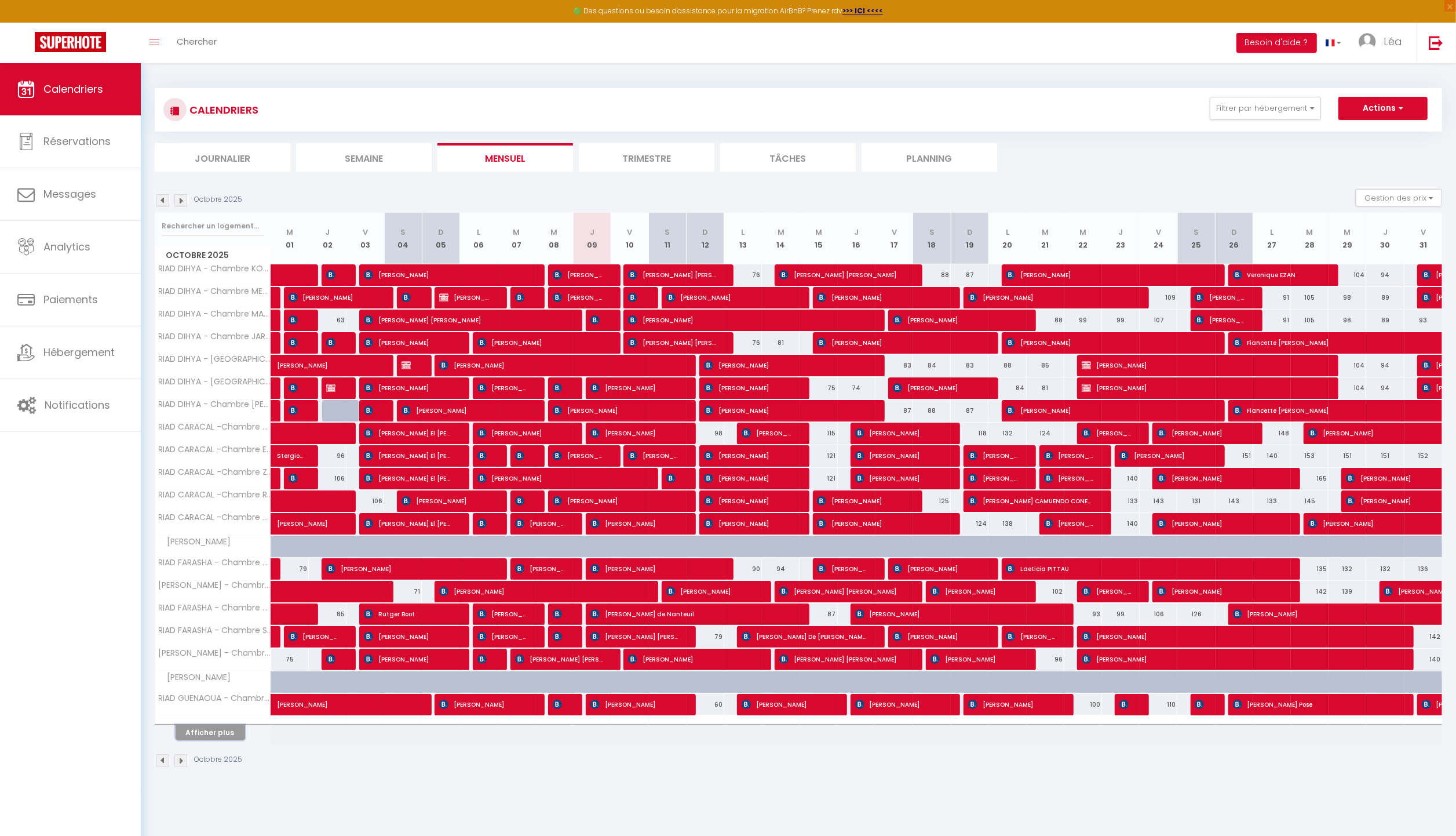
click at [222, 738] on button "Afficher plus" at bounding box center [211, 732] width 70 height 16
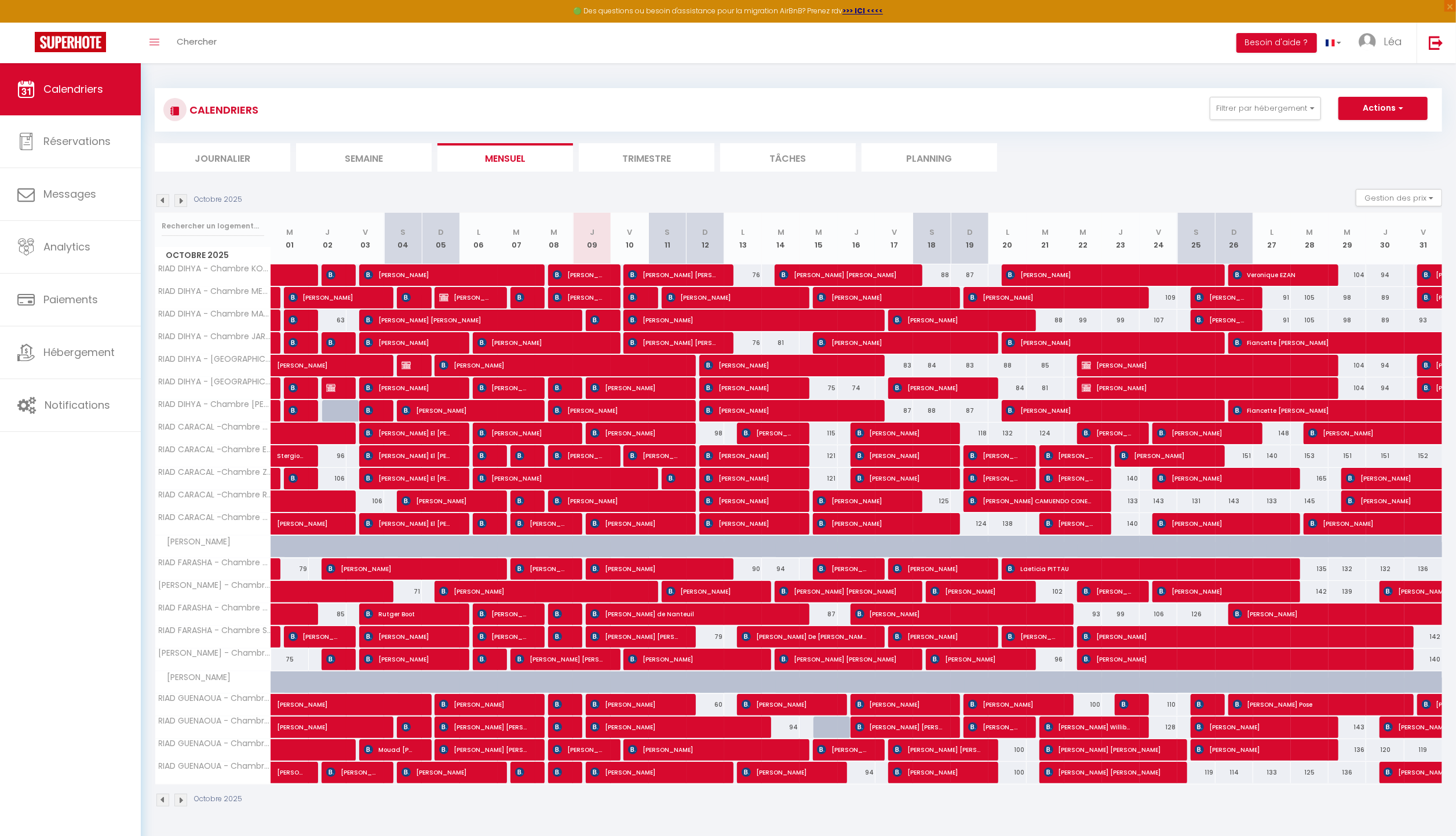
click at [182, 200] on img at bounding box center [181, 201] width 13 height 13
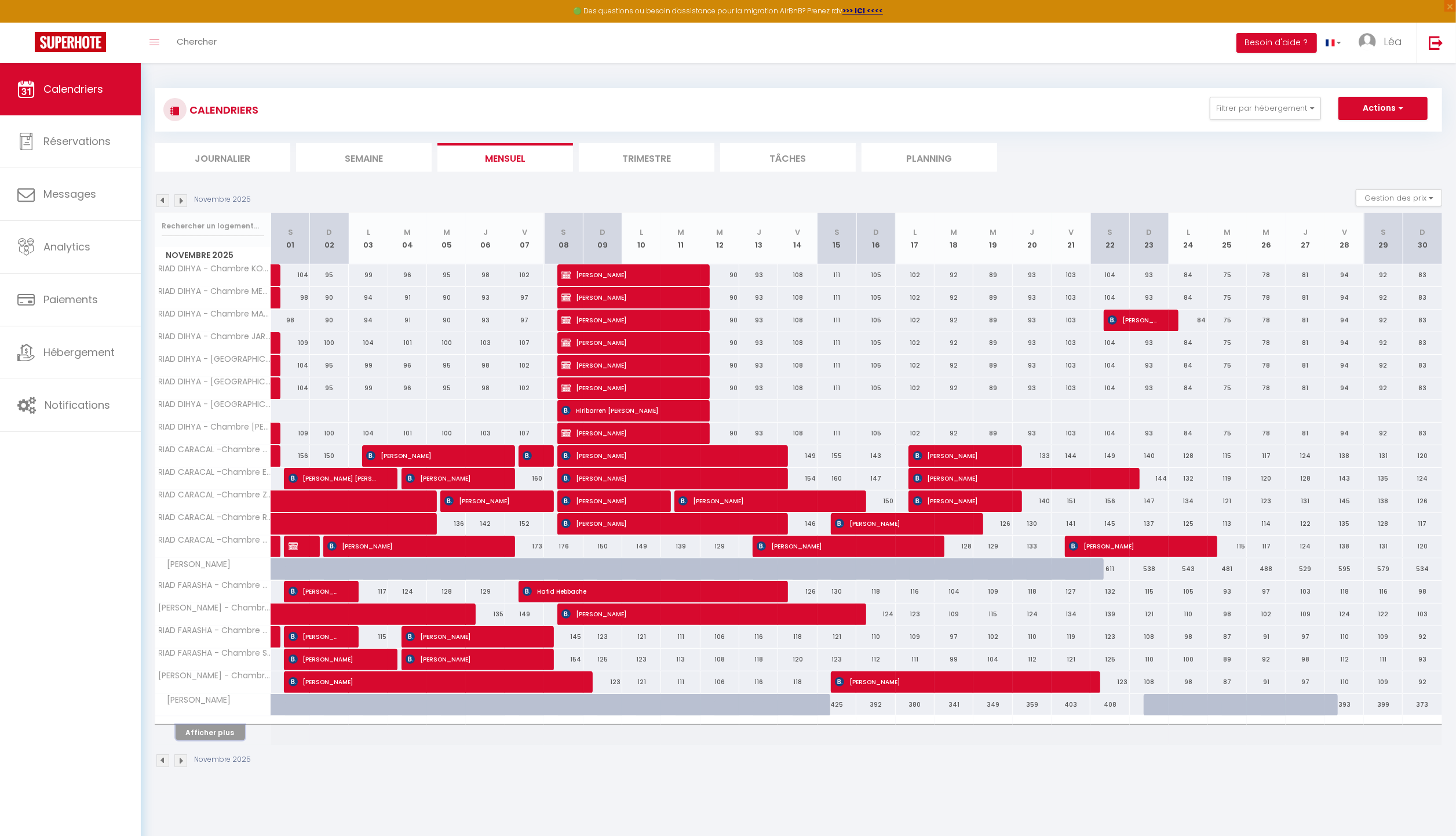
click at [217, 736] on button "Afficher plus" at bounding box center [211, 732] width 70 height 16
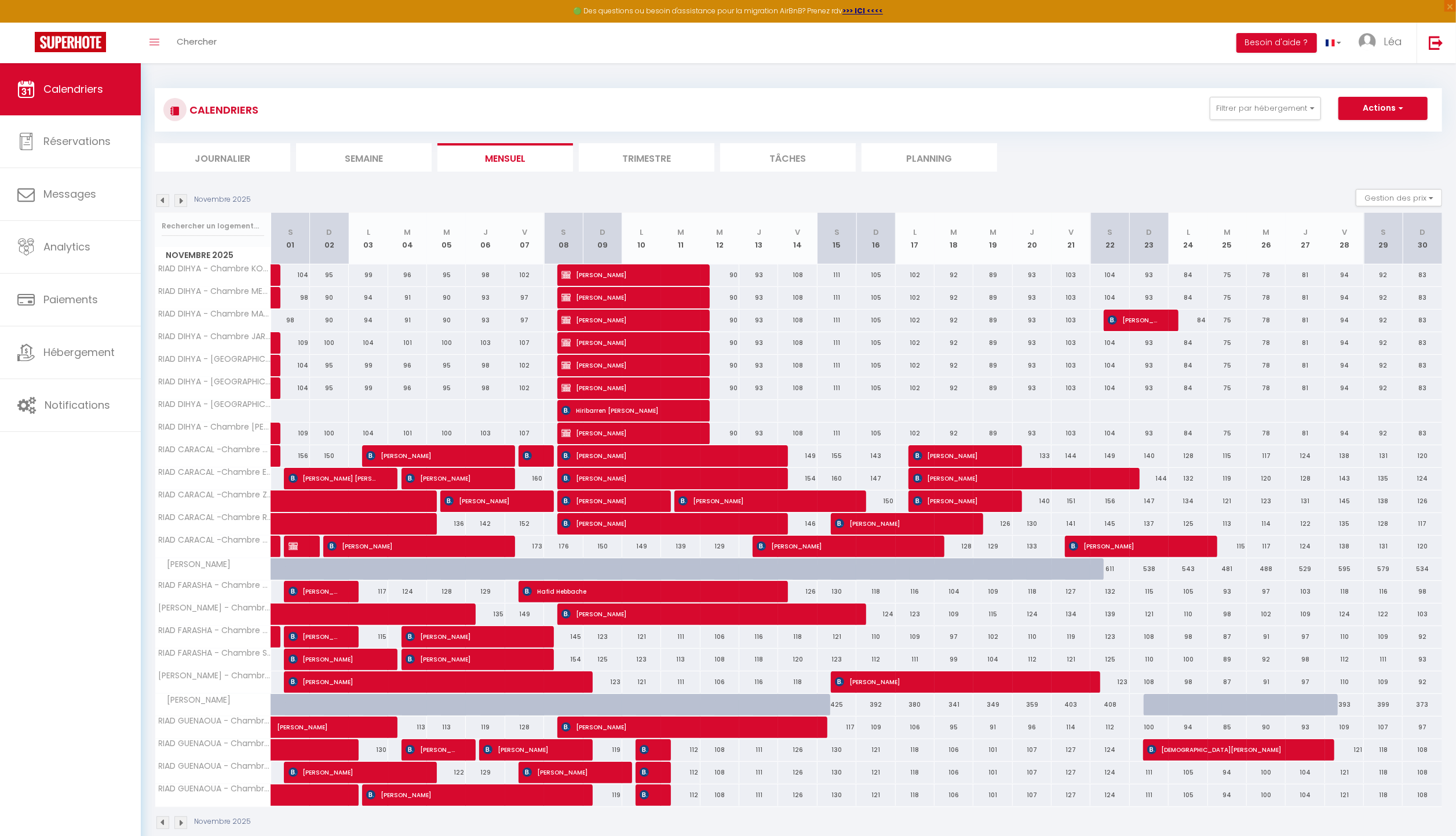
drag, startPoint x: 1060, startPoint y: 184, endPoint x: 1064, endPoint y: 133, distance: 51.2
click at [1064, 133] on div "CALENDRIERS Filtrer par hébergement Tous RIAD DIHYA - Chambre KOUTOUBIA RIAD DI…" at bounding box center [799, 130] width 1288 height 83
